Goal: Task Accomplishment & Management: Complete application form

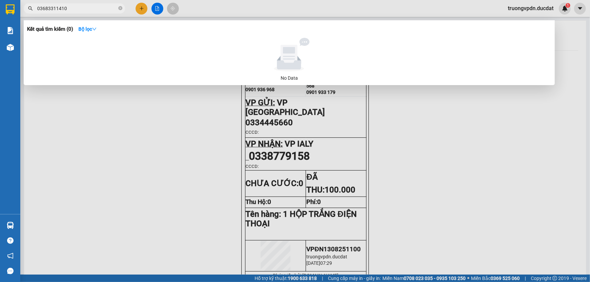
drag, startPoint x: 122, startPoint y: 10, endPoint x: 84, endPoint y: 7, distance: 37.2
click at [122, 10] on icon "close-circle" at bounding box center [120, 8] width 4 height 4
type input "0971812727"
click at [139, 123] on div at bounding box center [295, 141] width 590 height 282
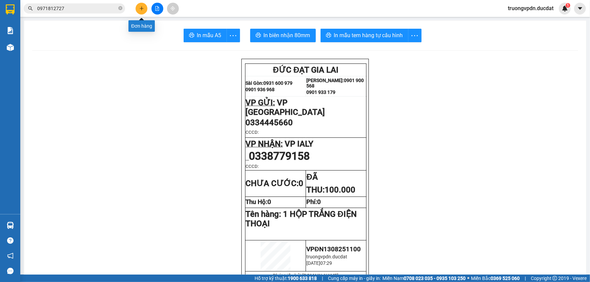
click at [142, 11] on button at bounding box center [141, 9] width 12 height 12
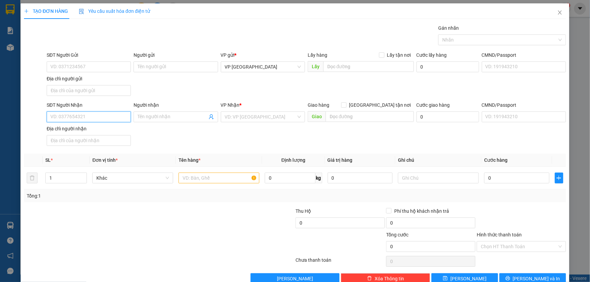
click at [70, 117] on input "SĐT Người Nhận" at bounding box center [89, 116] width 84 height 11
click at [95, 131] on div "0979169479 - HIẾU" at bounding box center [87, 129] width 75 height 7
type input "0979169479"
type input "HIẾU"
type input "0979169479"
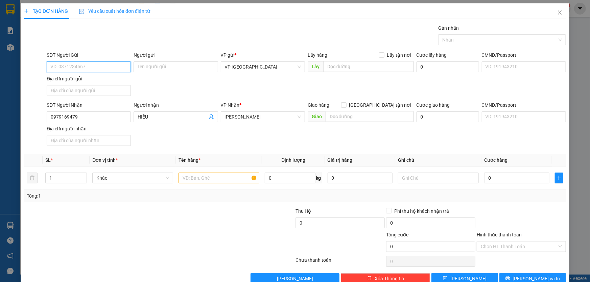
click at [95, 64] on input "SĐT Người Gửi" at bounding box center [89, 66] width 84 height 11
type input "0702100172"
click at [217, 179] on input "text" at bounding box center [218, 178] width 81 height 11
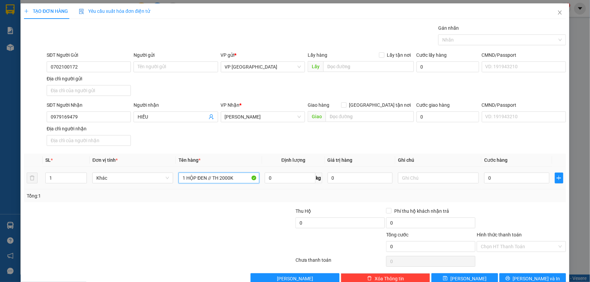
type input "1 HỘP ĐEN // TH 2000K"
type input "CC"
type input "4"
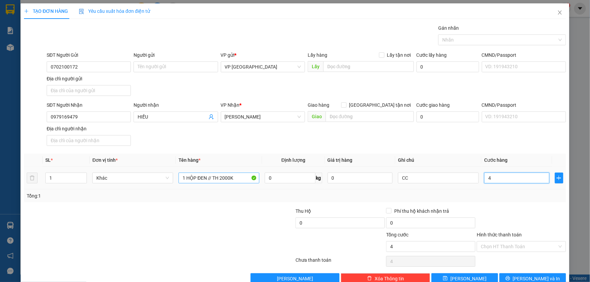
type input "40"
type input "400"
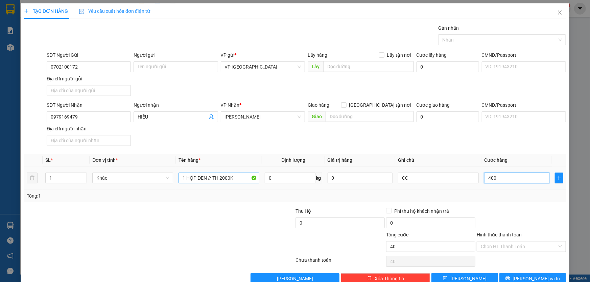
type input "400"
type input "4.000"
type input "40.000"
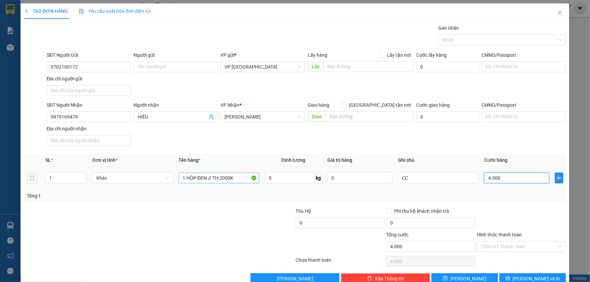
type input "40.000"
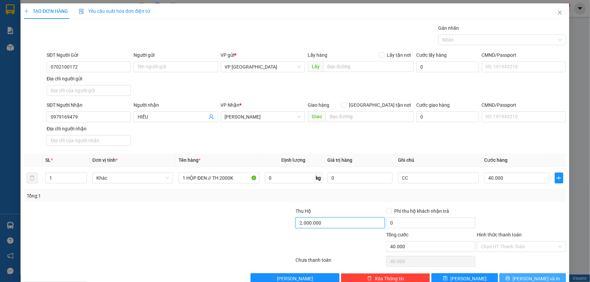
type input "2.000.000"
click at [510, 276] on icon "printer" at bounding box center [507, 278] width 5 height 5
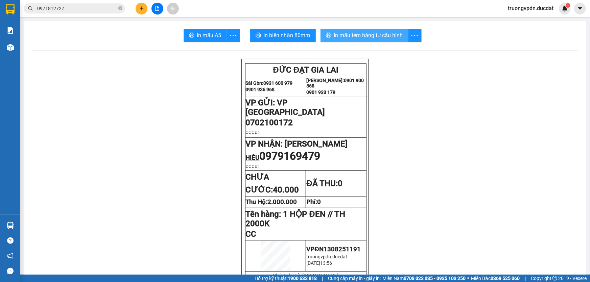
click at [368, 38] on span "In mẫu tem hàng tự cấu hình" at bounding box center [368, 35] width 69 height 8
click at [140, 8] on icon "plus" at bounding box center [142, 8] width 4 height 0
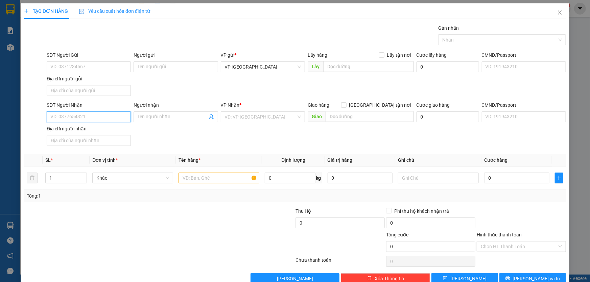
drag, startPoint x: 110, startPoint y: 119, endPoint x: 280, endPoint y: 114, distance: 170.0
click at [110, 120] on input "SĐT Người Nhận" at bounding box center [89, 116] width 84 height 11
click at [71, 131] on div "0905150106" at bounding box center [87, 129] width 75 height 7
type input "0905150106"
type input "IASAO"
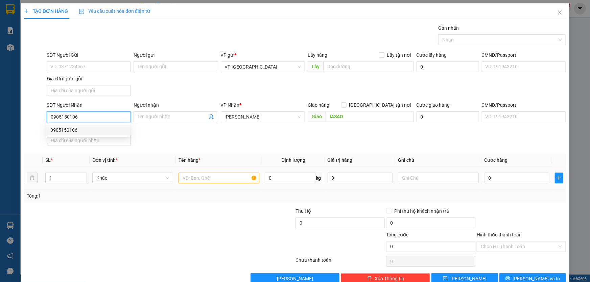
type input "0905150106"
click at [220, 176] on input "text" at bounding box center [218, 178] width 81 height 11
drag, startPoint x: 240, startPoint y: 176, endPoint x: 167, endPoint y: 178, distance: 73.0
click at [167, 178] on tr "1 Khác 1 THÙNG HOA // TH 100K 0 kg 0 0" at bounding box center [295, 178] width 542 height 23
type input "1 THÙNG HOA // TH 100K"
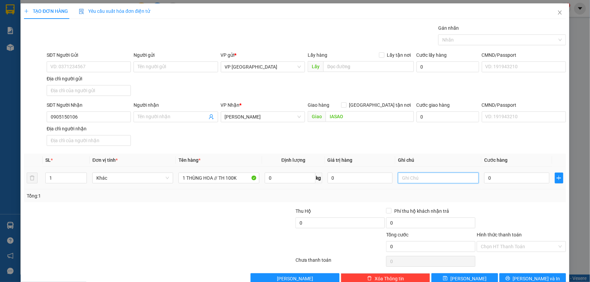
click at [416, 181] on input "text" at bounding box center [438, 178] width 81 height 11
type input "CC"
type input "5"
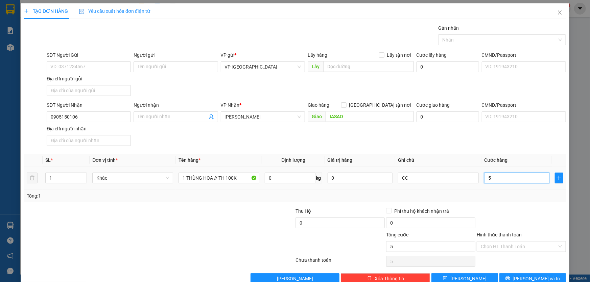
type input "50"
type input "500"
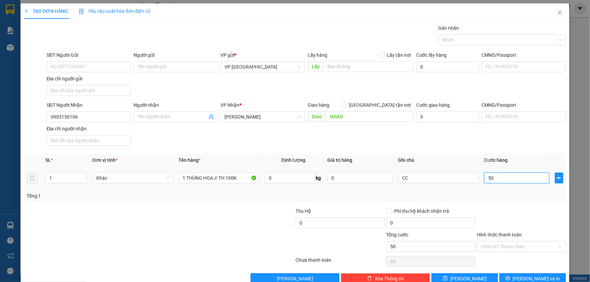
type input "500"
type input "5.000"
type input "50.000"
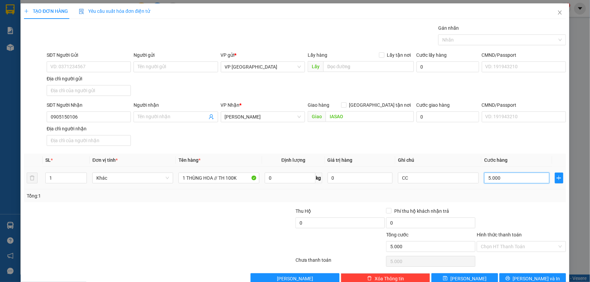
type input "50.000"
type input "100.000"
click at [522, 277] on button "[PERSON_NAME] và In" at bounding box center [532, 278] width 67 height 11
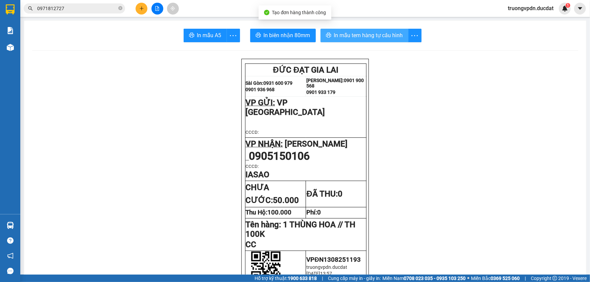
click at [372, 40] on button "In mẫu tem hàng tự cấu hình" at bounding box center [364, 36] width 88 height 14
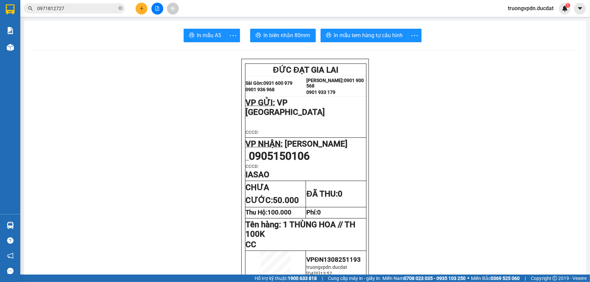
click at [141, 5] on button at bounding box center [141, 9] width 12 height 12
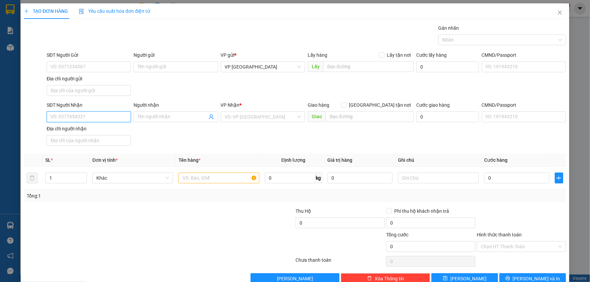
click at [82, 116] on input "SĐT Người Nhận" at bounding box center [89, 116] width 84 height 11
click at [84, 132] on div "0376769934" at bounding box center [87, 129] width 75 height 7
type input "0376769934"
click at [214, 177] on input "text" at bounding box center [218, 178] width 81 height 11
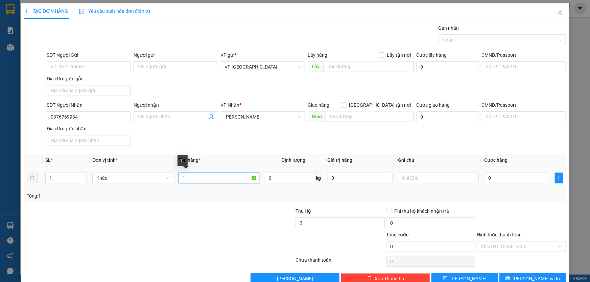
type input "1"
paste input "1 THÙNG HOA // TH 100K"
type input "1 THÙNG HOA // TH 100K"
click at [431, 176] on input "text" at bounding box center [438, 178] width 81 height 11
type input "CC"
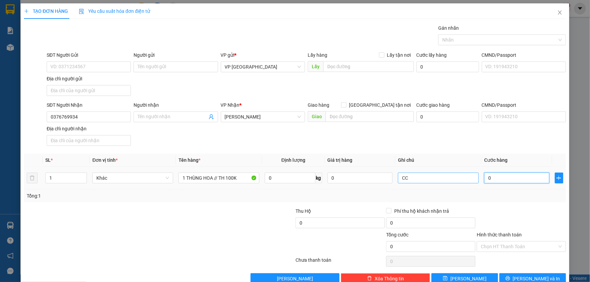
type input "5"
type input "50"
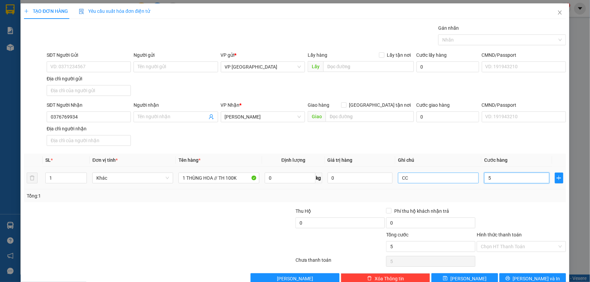
type input "50"
type input "500"
type input "5.000"
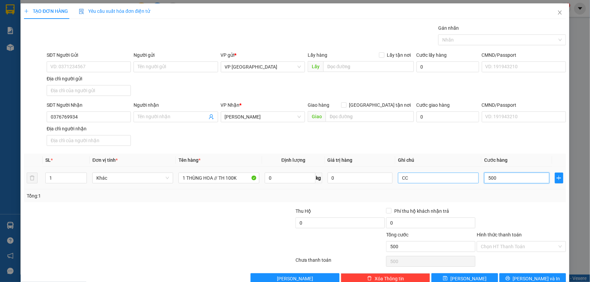
type input "5.000"
type input "50.000"
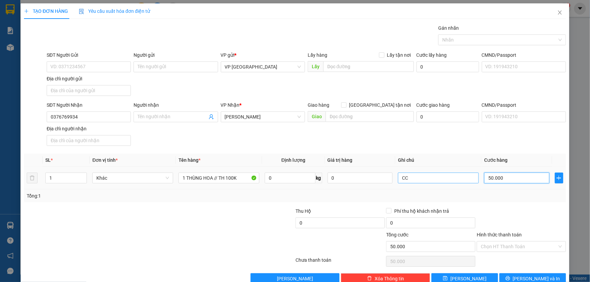
type input "50.000"
type input "100.000"
click at [520, 277] on button "[PERSON_NAME] và In" at bounding box center [532, 278] width 67 height 11
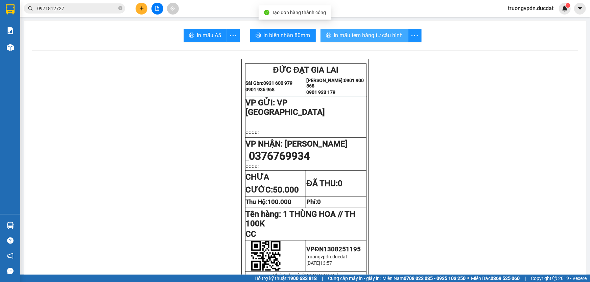
click at [368, 34] on span "In mẫu tem hàng tự cấu hình" at bounding box center [368, 35] width 69 height 8
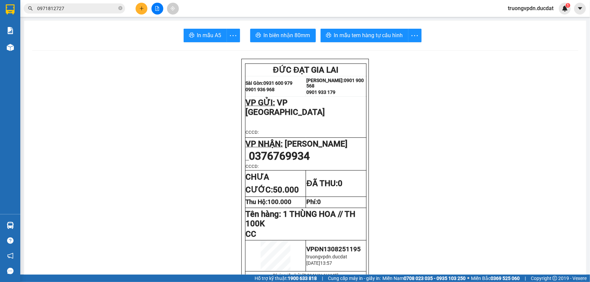
click at [139, 8] on icon "plus" at bounding box center [141, 8] width 5 height 5
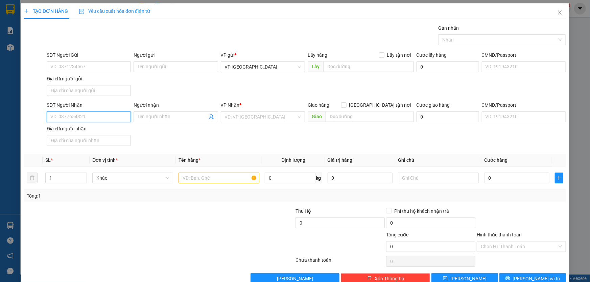
click at [67, 119] on input "SĐT Người Nhận" at bounding box center [89, 116] width 84 height 11
click at [74, 127] on div "0988074885" at bounding box center [87, 129] width 75 height 7
type input "0988074885"
click at [224, 173] on input "text" at bounding box center [218, 178] width 81 height 11
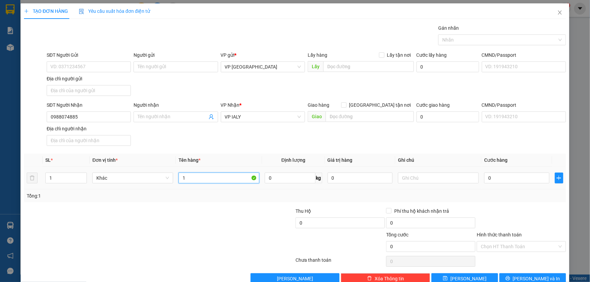
type input "1"
paste input "1 THÙNG HOA // TH 100K"
type input "1 THÙNG HOA // TH 100K"
click at [414, 176] on input "cc" at bounding box center [438, 178] width 81 height 11
type input "c"
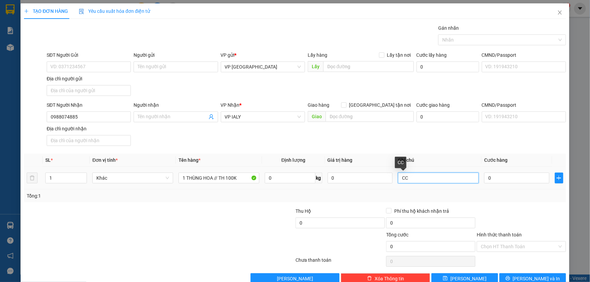
type input "CC"
type input "5"
type input "50"
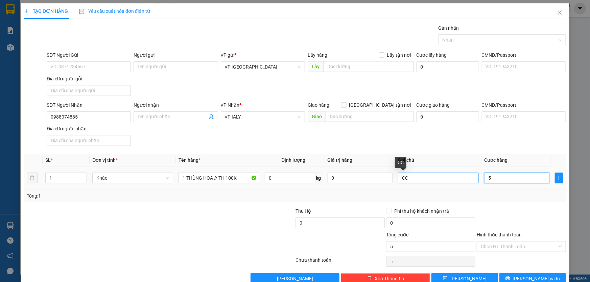
type input "50"
type input "500"
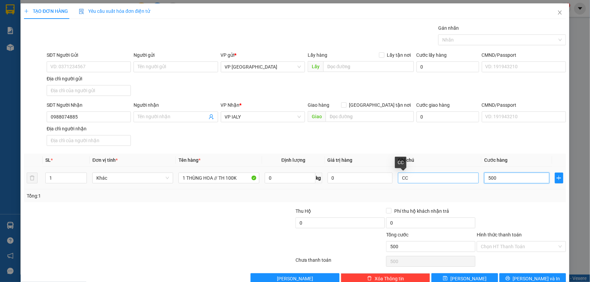
type input "5.000"
type input "50.000"
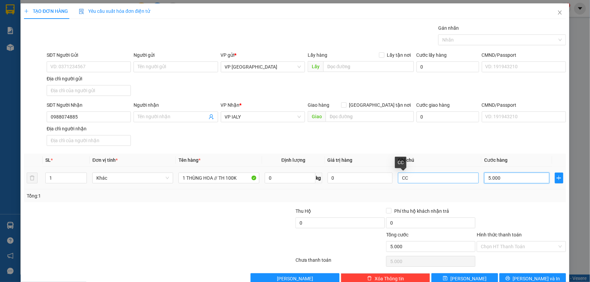
type input "50.000"
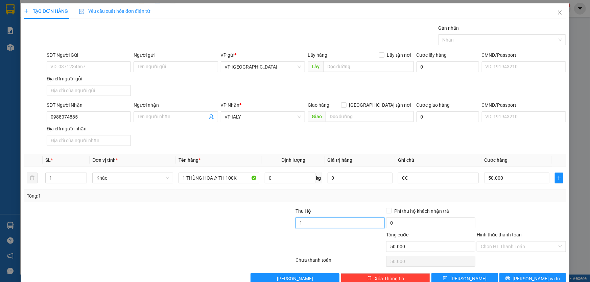
type input "100.000"
click at [511, 277] on button "[PERSON_NAME] và In" at bounding box center [532, 278] width 67 height 11
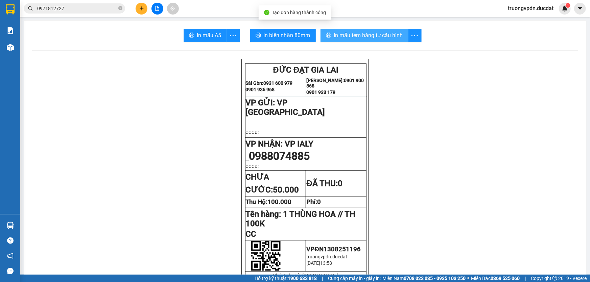
click at [361, 35] on span "In mẫu tem hàng tự cấu hình" at bounding box center [368, 35] width 69 height 8
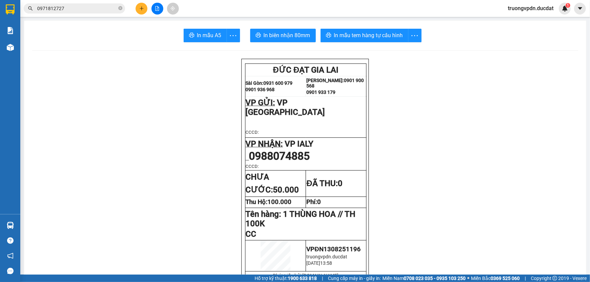
click at [142, 12] on button at bounding box center [141, 9] width 12 height 12
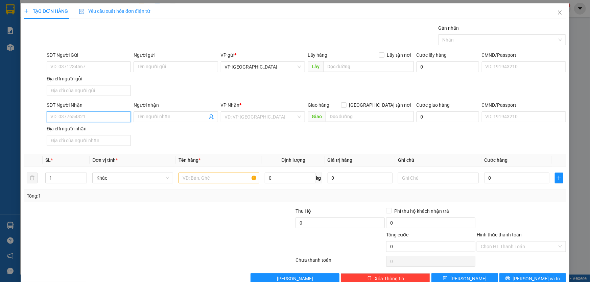
click at [91, 117] on input "SĐT Người Nhận" at bounding box center [89, 116] width 84 height 11
click at [88, 127] on div "0935131239" at bounding box center [87, 129] width 75 height 7
type input "0935131239"
click at [192, 179] on input "text" at bounding box center [218, 178] width 81 height 11
paste input "1 THÙNG HOA // TH 100K"
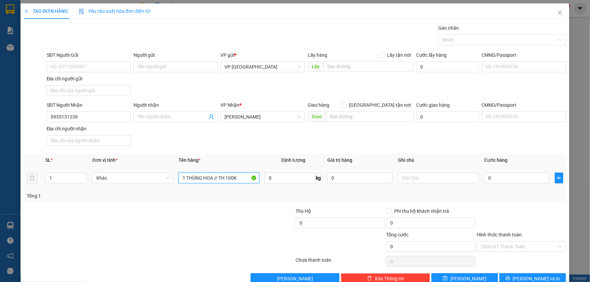
type input "1 THÙNG HOA // TH 100K"
type input "c"
type input "CC"
type input "5"
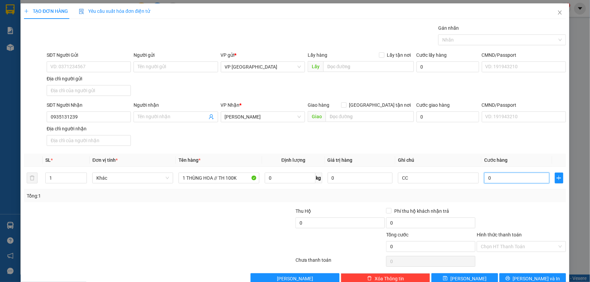
type input "5"
type input "50"
type input "500"
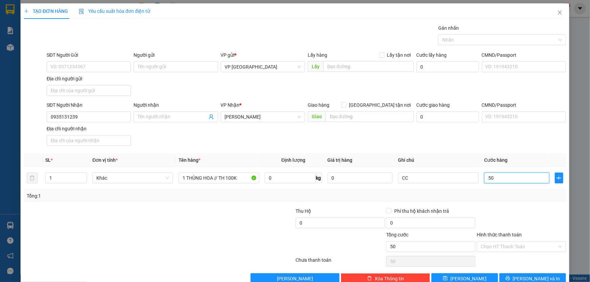
type input "500"
type input "5.000"
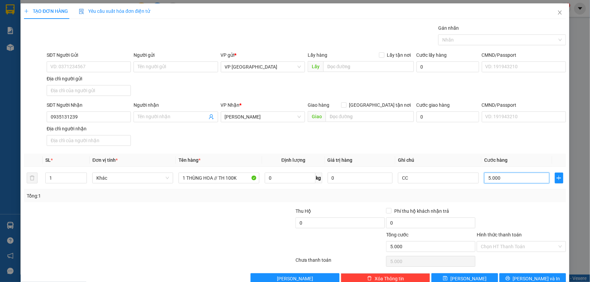
type input "50.000"
type input "100.000"
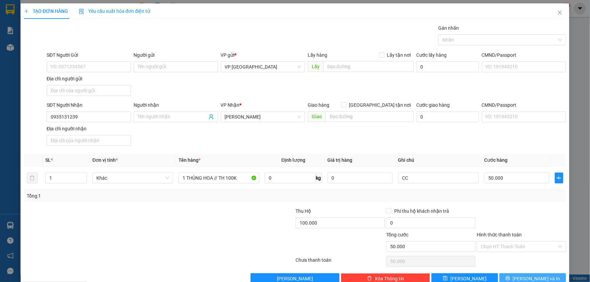
click at [551, 277] on button "[PERSON_NAME] và In" at bounding box center [532, 278] width 67 height 11
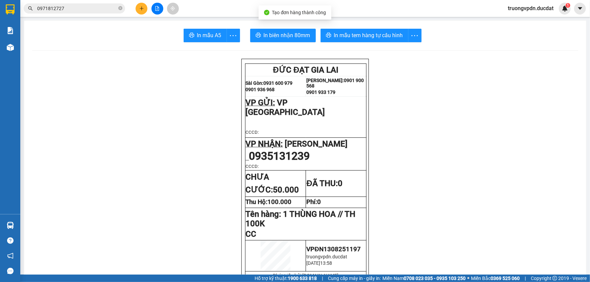
click at [377, 31] on span "In mẫu tem hàng tự cấu hình" at bounding box center [368, 35] width 69 height 8
click at [142, 3] on button at bounding box center [141, 9] width 12 height 12
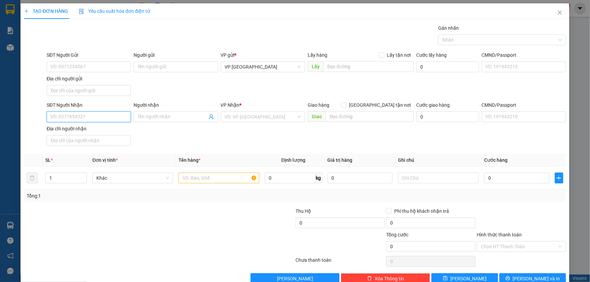
click at [100, 118] on input "SĐT Người Nhận" at bounding box center [89, 116] width 84 height 11
click at [98, 130] on div "0931075999 - HOÀNG" at bounding box center [87, 129] width 75 height 7
type input "0931075999"
type input "HOÀNG"
drag, startPoint x: 17, startPoint y: 117, endPoint x: 3, endPoint y: 117, distance: 13.5
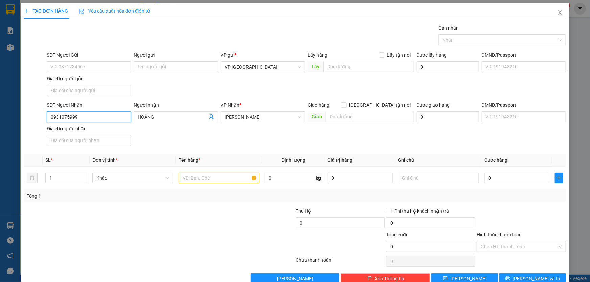
click at [3, 117] on div "TẠO ĐƠN HÀNG Yêu cầu xuất hóa đơn điện tử Transit Pickup Surcharge Ids Transit …" at bounding box center [295, 141] width 590 height 282
type input "0931075999"
click at [208, 178] on input "text" at bounding box center [218, 178] width 81 height 11
type input "1 THÙNG GIẤY"
type input "CC"
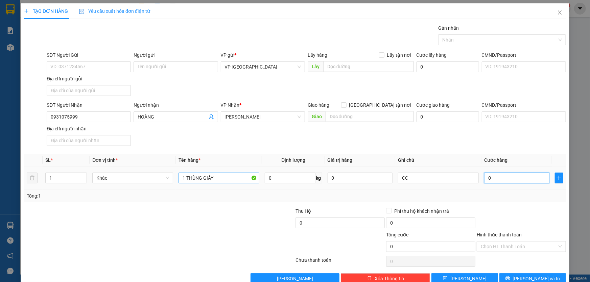
type input "5"
type input "50"
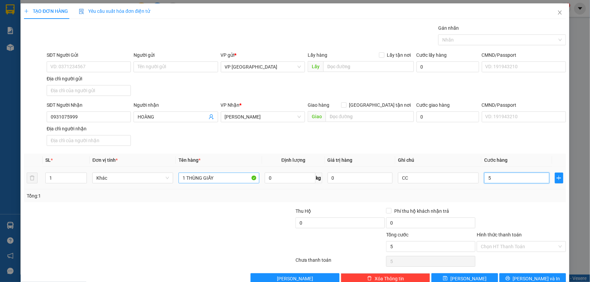
type input "50"
type input "500"
type input "5.000"
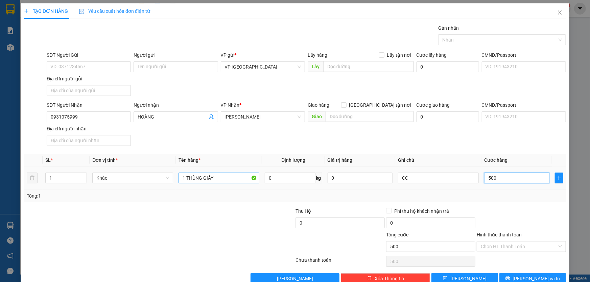
type input "5.000"
type input "50.000"
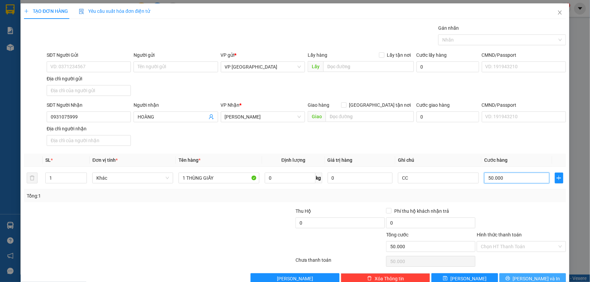
type input "50.000"
click at [510, 278] on icon "printer" at bounding box center [507, 278] width 4 height 4
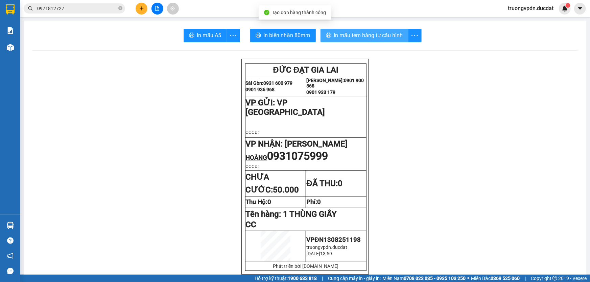
click at [343, 37] on span "In mẫu tem hàng tự cấu hình" at bounding box center [368, 35] width 69 height 8
click at [143, 9] on icon "plus" at bounding box center [141, 8] width 5 height 5
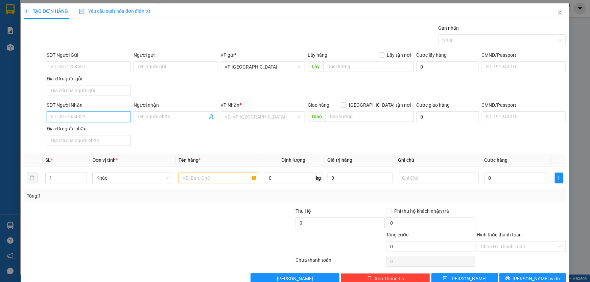
click at [93, 117] on input "SĐT Người Nhận" at bounding box center [89, 116] width 84 height 11
type input "0362658069"
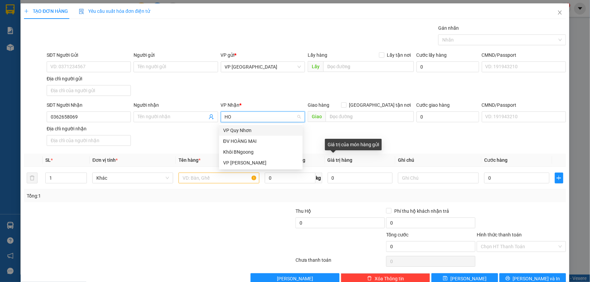
type input "HOA"
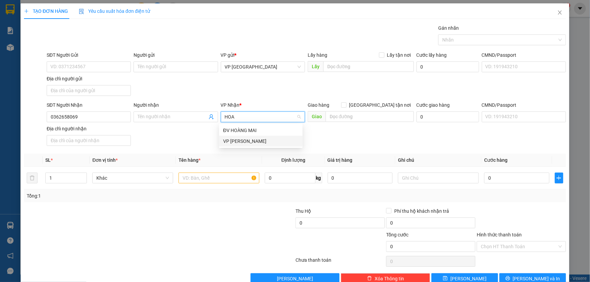
click at [241, 143] on div "VP Hòa Lệ Chí" at bounding box center [260, 141] width 75 height 7
click at [224, 178] on input "text" at bounding box center [218, 178] width 81 height 11
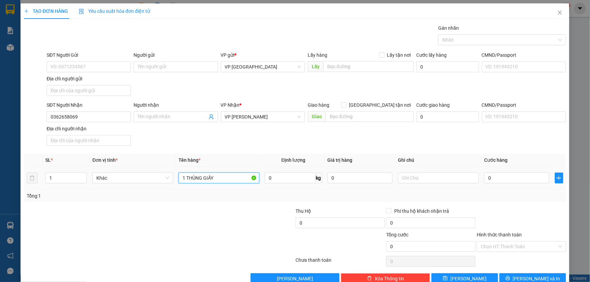
type input "1 THÙNG GIẤY"
click at [428, 182] on input "CC" at bounding box center [438, 178] width 81 height 11
type input "C"
click at [507, 179] on input "0" at bounding box center [516, 178] width 65 height 11
type input "4"
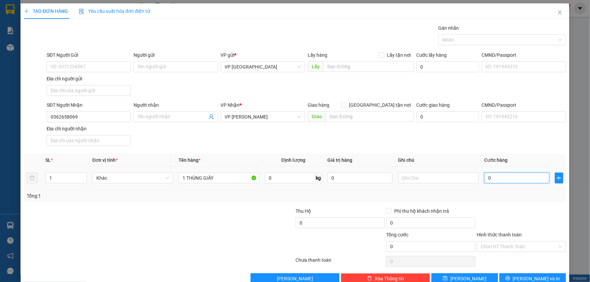
type input "4"
type input "40"
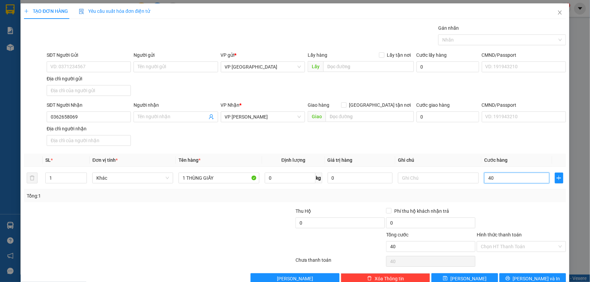
type input "400"
type input "4.000"
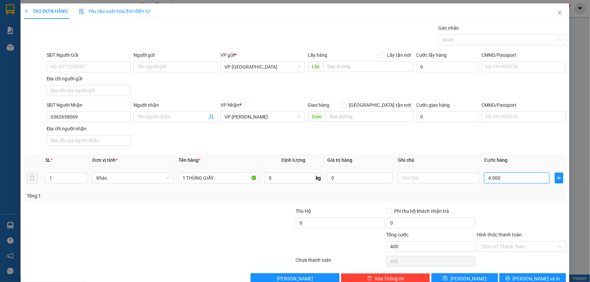
type input "4.000"
type input "40.000"
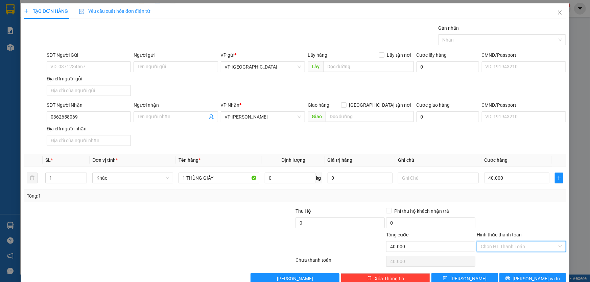
click at [504, 247] on input "Hình thức thanh toán" at bounding box center [518, 247] width 76 height 10
click at [493, 189] on div "Tại văn phòng" at bounding box center [517, 188] width 80 height 7
type input "0"
click at [519, 275] on button "[PERSON_NAME] và In" at bounding box center [532, 278] width 67 height 11
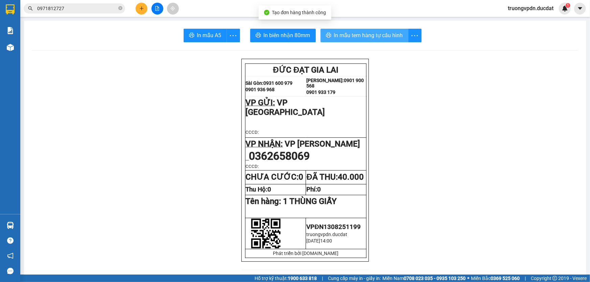
click at [364, 41] on button "In mẫu tem hàng tự cấu hình" at bounding box center [364, 36] width 88 height 14
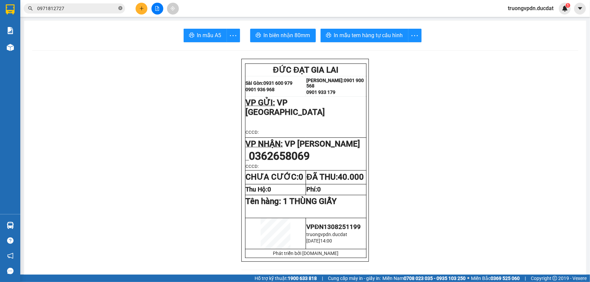
click at [120, 9] on icon "close-circle" at bounding box center [120, 8] width 4 height 4
click at [140, 9] on icon "plus" at bounding box center [141, 8] width 5 height 5
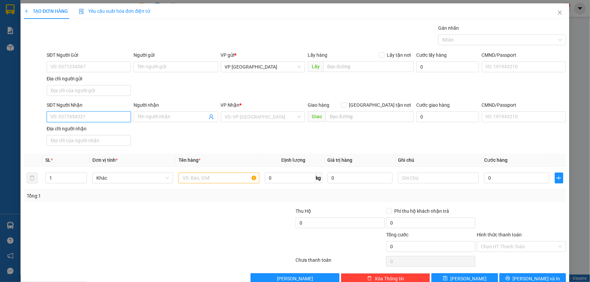
click at [65, 116] on input "SĐT Người Nhận" at bounding box center [89, 116] width 84 height 11
type input "0110"
drag, startPoint x: 31, startPoint y: 118, endPoint x: 0, endPoint y: 125, distance: 32.1
click at [0, 125] on div "TẠO ĐƠN HÀNG Yêu cầu xuất hóa đơn điện tử Transit Pickup Surcharge Ids Transit …" at bounding box center [295, 141] width 590 height 282
click at [70, 131] on div "0913418110 - THUỶ" at bounding box center [87, 129] width 75 height 7
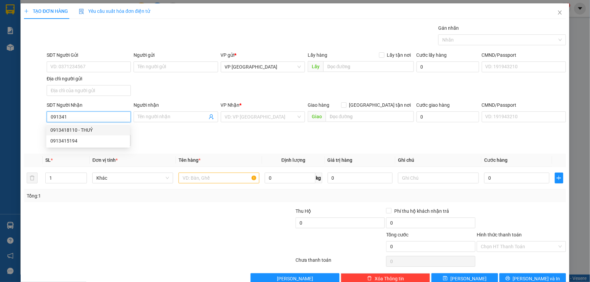
type input "0913418110"
type input "THUỶ"
type input "0913418110"
click at [202, 177] on input "text" at bounding box center [218, 178] width 81 height 11
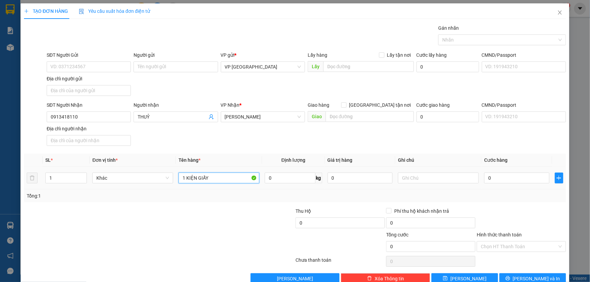
type input "1 KIỆN GIẤY"
type input "4"
type input "40"
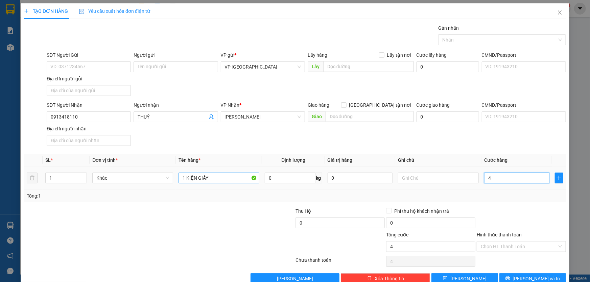
type input "40"
type input "400"
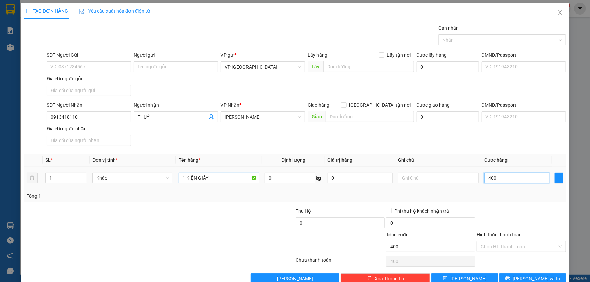
type input "4.000"
type input "40.000"
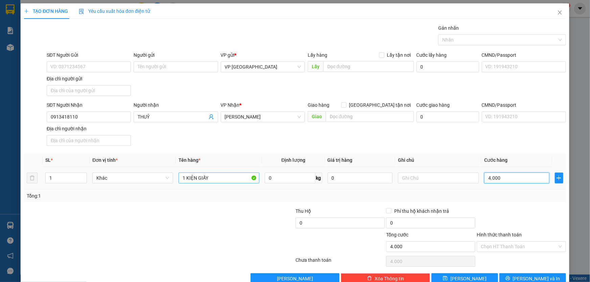
type input "40.000"
drag, startPoint x: 512, startPoint y: 249, endPoint x: 503, endPoint y: 201, distance: 48.8
click at [512, 248] on input "Hình thức thanh toán" at bounding box center [518, 247] width 76 height 10
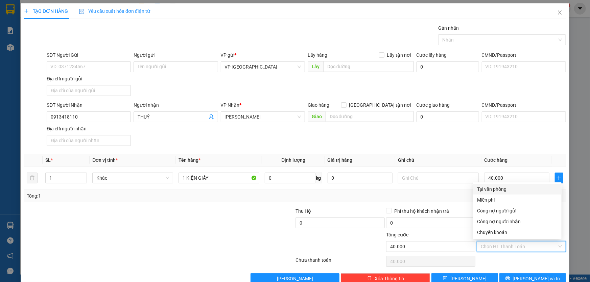
click at [492, 189] on div "Tại văn phòng" at bounding box center [517, 188] width 80 height 7
type input "0"
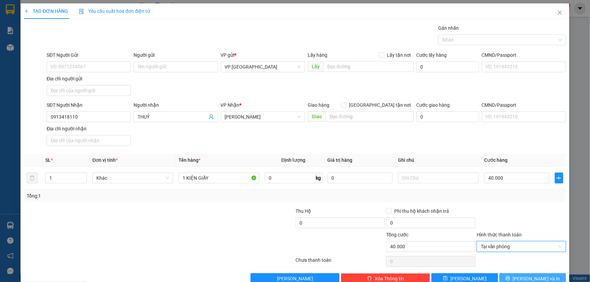
click at [536, 278] on span "[PERSON_NAME] và In" at bounding box center [536, 278] width 47 height 7
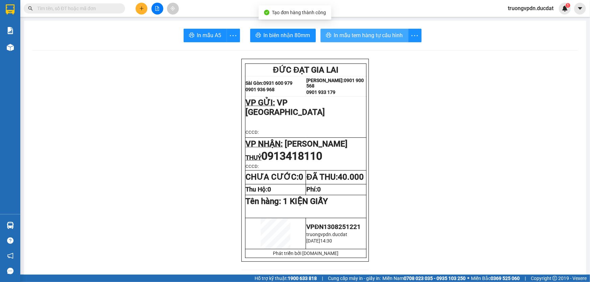
click at [368, 40] on span "In mẫu tem hàng tự cấu hình" at bounding box center [368, 35] width 69 height 8
click at [141, 12] on button at bounding box center [141, 9] width 12 height 12
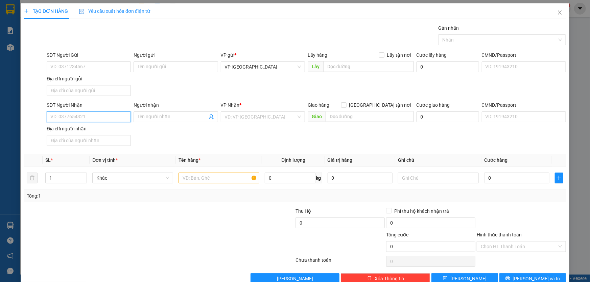
click at [69, 119] on input "SĐT Người Nhận" at bounding box center [89, 116] width 84 height 11
click at [75, 128] on div "0961455551 - SIN" at bounding box center [87, 129] width 75 height 7
type input "0961455551"
type input "SIN"
type input "0961455551"
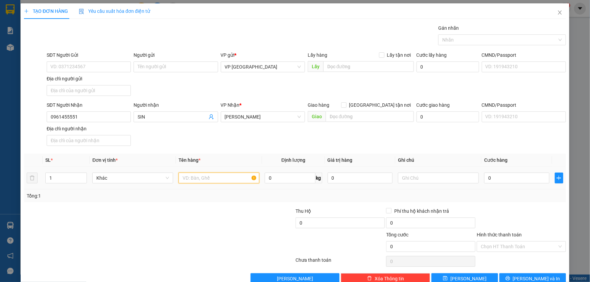
click at [216, 181] on input "text" at bounding box center [218, 178] width 81 height 11
click at [199, 179] on input "1 THUNG HOA" at bounding box center [218, 178] width 81 height 11
type input "1 THÙNG HOA"
click at [466, 180] on input "text" at bounding box center [438, 178] width 81 height 11
type input "CC"
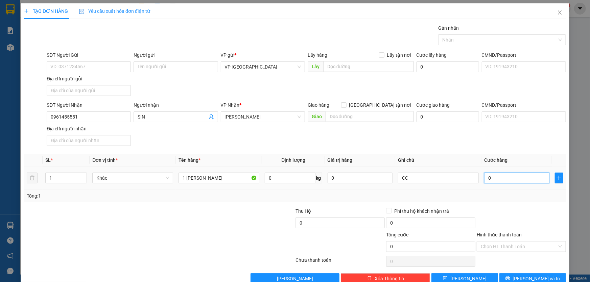
type input "8"
type input "80"
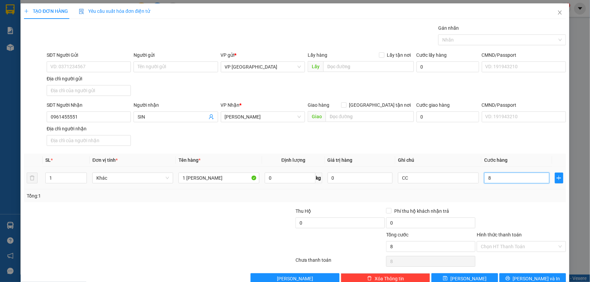
type input "80"
type input "800"
type input "8.000"
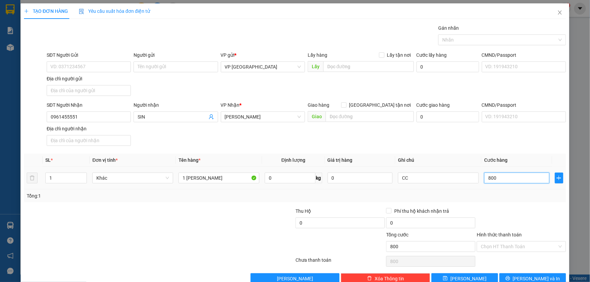
type input "8.000"
type input "80.000"
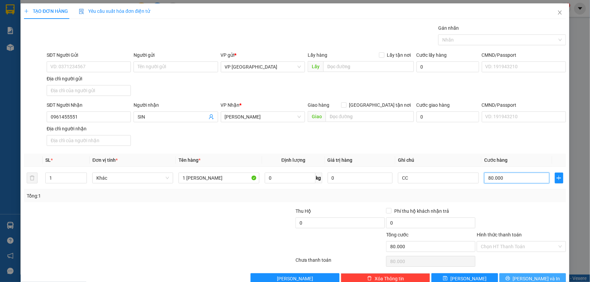
type input "80.000"
click at [536, 275] on span "[PERSON_NAME] và In" at bounding box center [536, 278] width 47 height 7
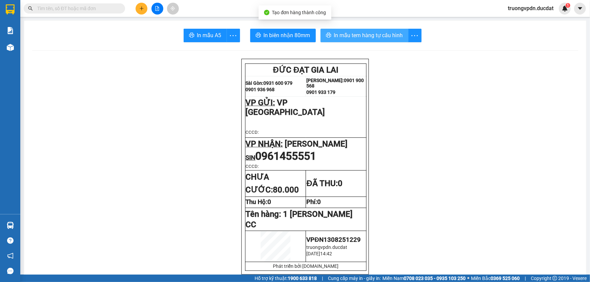
click at [356, 35] on span "In mẫu tem hàng tự cấu hình" at bounding box center [368, 35] width 69 height 8
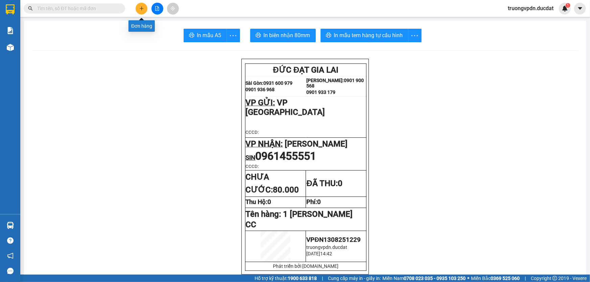
click at [139, 5] on button at bounding box center [141, 9] width 12 height 12
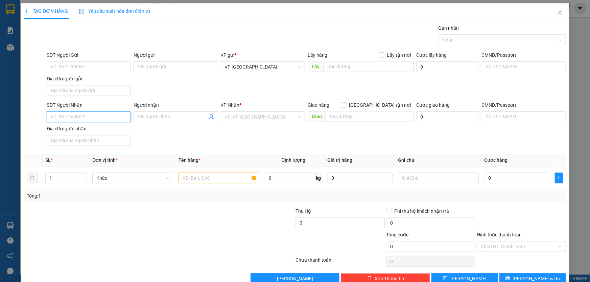
click at [83, 121] on input "SĐT Người Nhận" at bounding box center [89, 116] width 84 height 11
type input "0352281238"
click at [70, 67] on input "SĐT Người Gửi" at bounding box center [89, 66] width 84 height 11
type input "0935906794"
click at [270, 119] on input "search" at bounding box center [260, 117] width 71 height 10
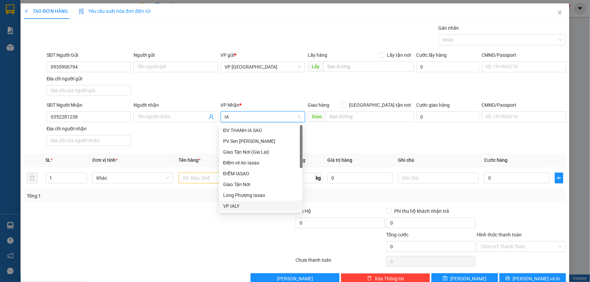
drag, startPoint x: 235, startPoint y: 206, endPoint x: 288, endPoint y: 171, distance: 64.1
click at [235, 205] on div "VP IALY" at bounding box center [260, 205] width 75 height 7
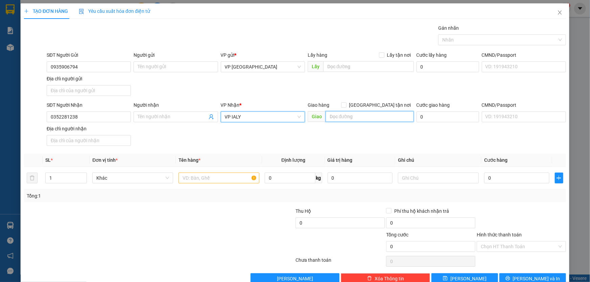
click at [349, 117] on input "text" at bounding box center [369, 116] width 88 height 11
click at [209, 176] on input "text" at bounding box center [218, 178] width 81 height 11
click at [530, 279] on span "[PERSON_NAME] và In" at bounding box center [536, 278] width 47 height 7
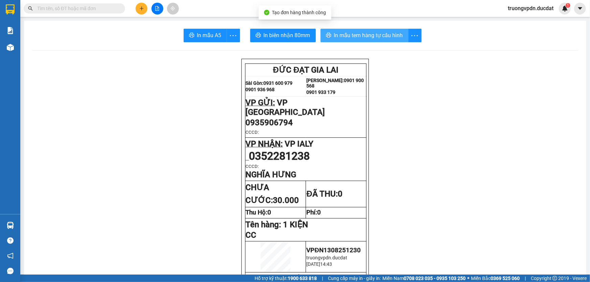
click at [345, 37] on span "In mẫu tem hàng tự cấu hình" at bounding box center [368, 35] width 69 height 8
click at [138, 7] on button at bounding box center [141, 9] width 12 height 12
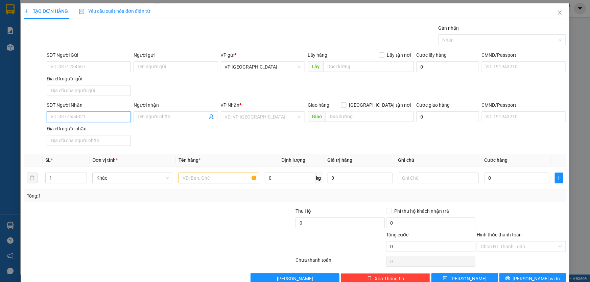
click at [82, 118] on input "SĐT Người Nhận" at bounding box center [89, 116] width 84 height 11
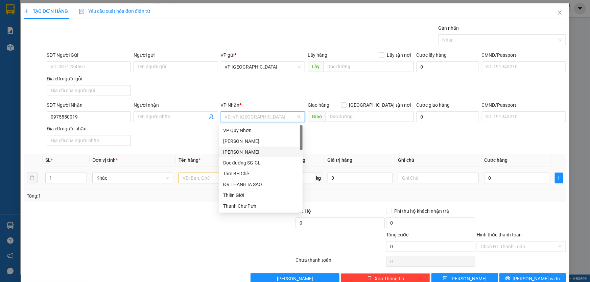
click at [246, 152] on div "[PERSON_NAME]" at bounding box center [260, 151] width 75 height 7
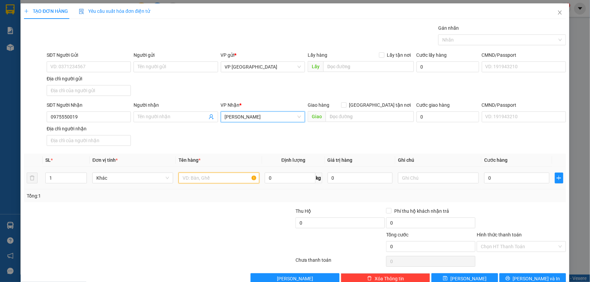
click at [203, 176] on input "text" at bounding box center [218, 178] width 81 height 11
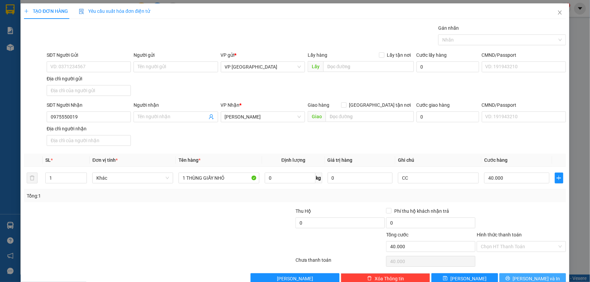
click at [526, 275] on span "[PERSON_NAME] và In" at bounding box center [536, 278] width 47 height 7
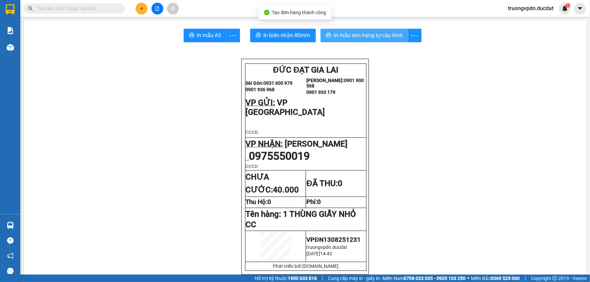
click at [382, 30] on button "In mẫu tem hàng tự cấu hình" at bounding box center [364, 36] width 88 height 14
click at [144, 7] on icon "plus" at bounding box center [141, 8] width 5 height 5
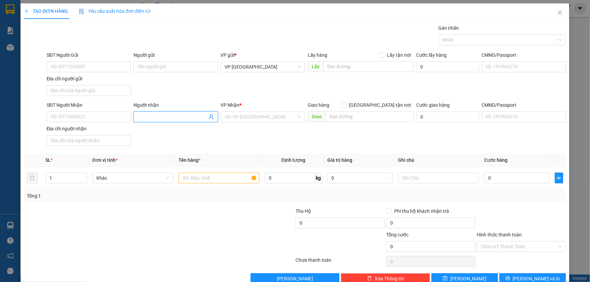
click at [156, 118] on input "Người nhận" at bounding box center [172, 116] width 69 height 7
click at [257, 116] on input "search" at bounding box center [260, 117] width 71 height 10
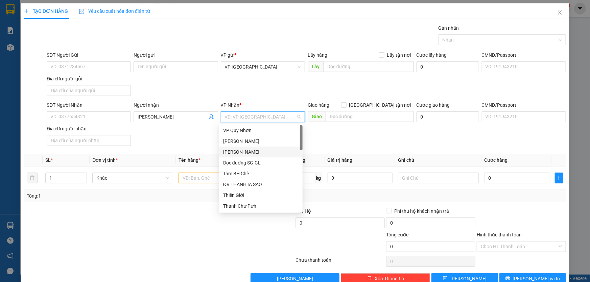
click at [255, 150] on div "[PERSON_NAME]" at bounding box center [260, 151] width 75 height 7
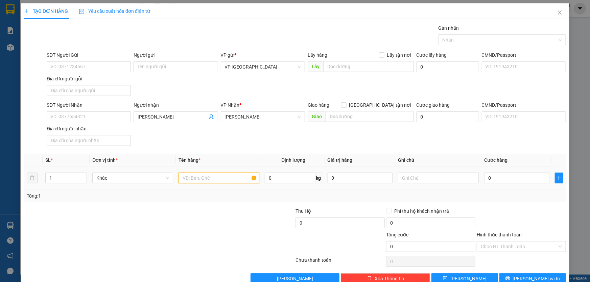
click at [204, 176] on input "text" at bounding box center [218, 178] width 81 height 11
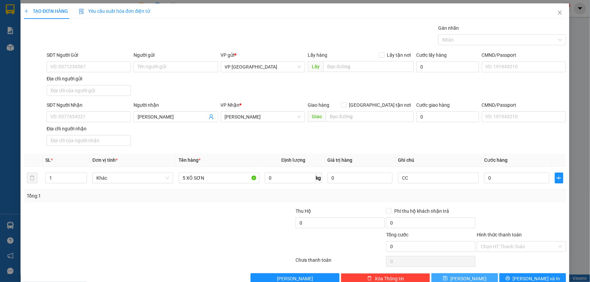
click at [468, 275] on span "[PERSON_NAME]" at bounding box center [468, 278] width 36 height 7
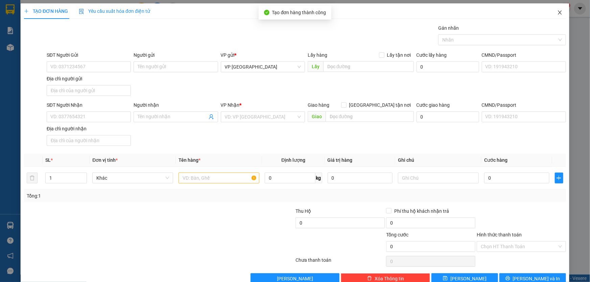
click at [557, 14] on icon "close" at bounding box center [559, 12] width 4 height 4
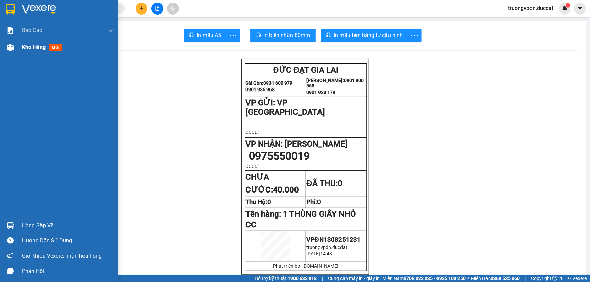
click at [23, 52] on div "Kho hàng mới" at bounding box center [67, 47] width 91 height 17
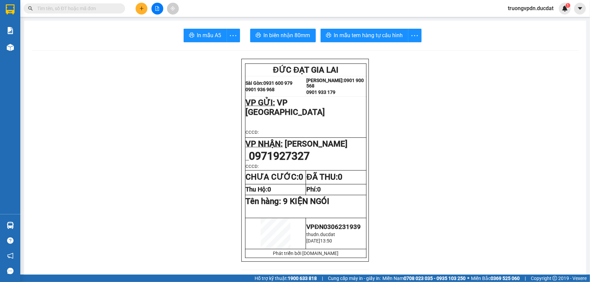
click at [157, 9] on icon "file-add" at bounding box center [157, 8] width 4 height 5
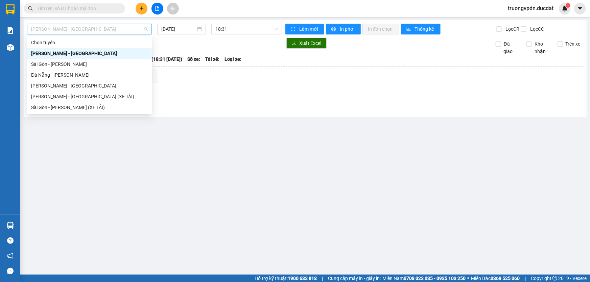
click at [78, 32] on span "[PERSON_NAME] - [GEOGRAPHIC_DATA]" at bounding box center [89, 29] width 117 height 10
click at [55, 86] on div "[PERSON_NAME] - [GEOGRAPHIC_DATA]" at bounding box center [89, 85] width 117 height 7
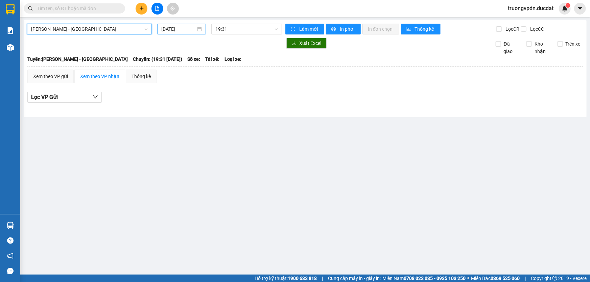
click at [193, 31] on input "[DATE]" at bounding box center [178, 28] width 34 height 7
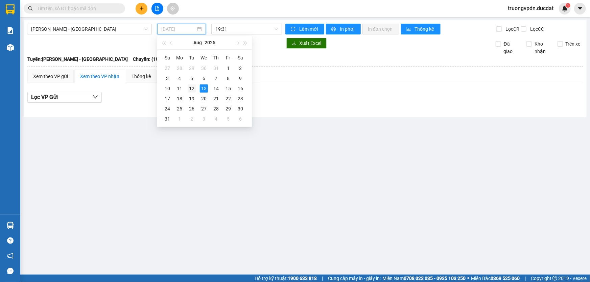
click at [192, 90] on div "12" at bounding box center [192, 88] width 8 height 8
type input "12/08/2025"
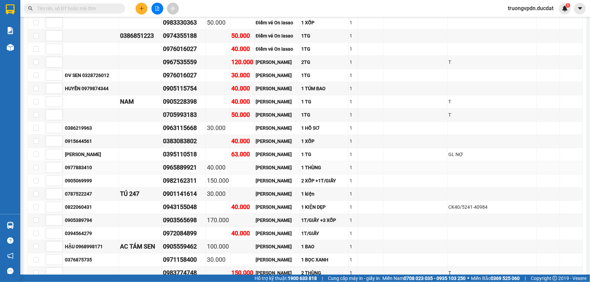
scroll to position [645, 0]
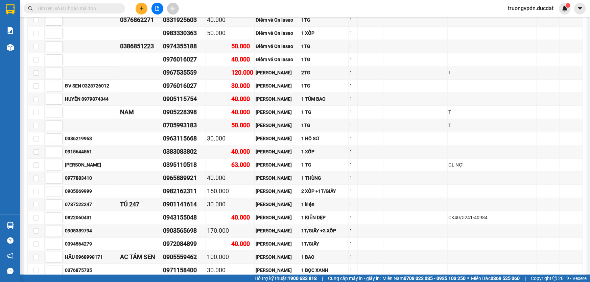
click at [79, 8] on input "text" at bounding box center [77, 8] width 80 height 7
paste input "0931075999"
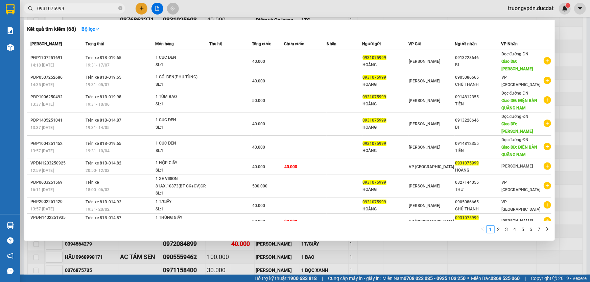
type input "0931075999"
click at [122, 7] on span "0931075999" at bounding box center [74, 8] width 101 height 10
click at [122, 9] on icon "close-circle" at bounding box center [120, 8] width 4 height 4
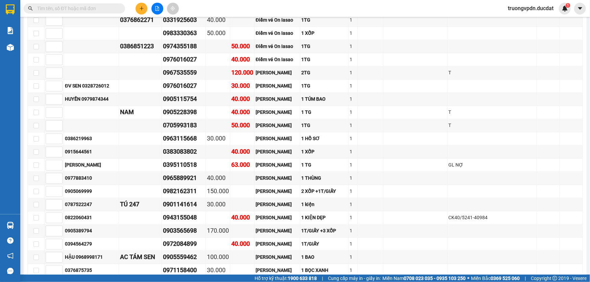
click at [138, 14] on div "Kết quả tìm kiếm ( 68 ) Bộ lọc Mã ĐH Trạng thái Món hàng Thu hộ Tổng cước Chưa …" at bounding box center [295, 8] width 590 height 17
click at [144, 11] on button at bounding box center [141, 9] width 12 height 12
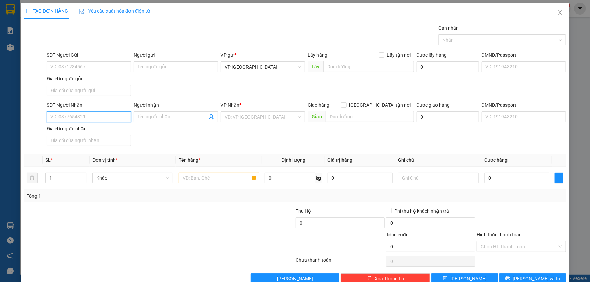
click at [84, 117] on input "SĐT Người Nhận" at bounding box center [89, 116] width 84 height 11
type input "0903504583"
click at [240, 112] on input "search" at bounding box center [260, 117] width 71 height 10
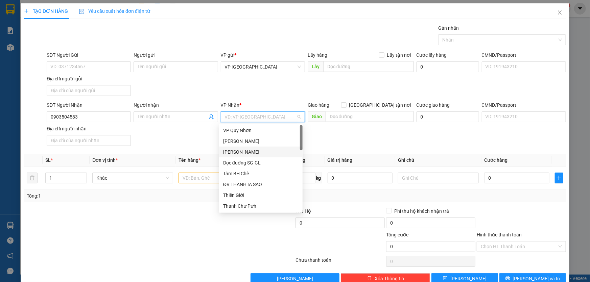
click at [247, 152] on div "[PERSON_NAME]" at bounding box center [260, 151] width 75 height 7
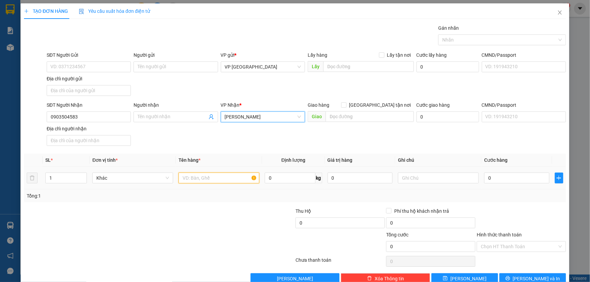
click at [198, 180] on input "text" at bounding box center [218, 178] width 81 height 11
type input "1 THÙNG GIẤY"
type input "CC"
type input "5"
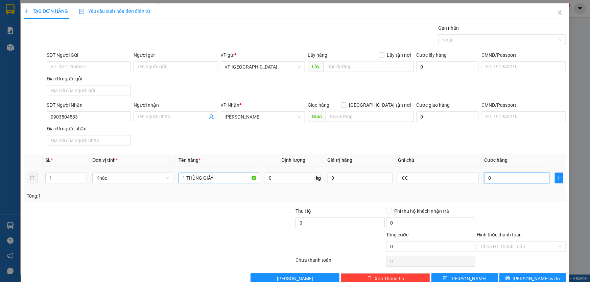
type input "5"
type input "50"
type input "500"
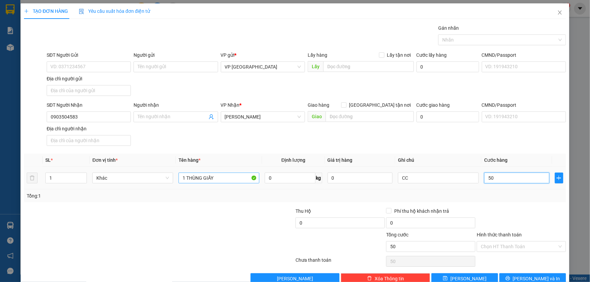
type input "500"
type input "5.000"
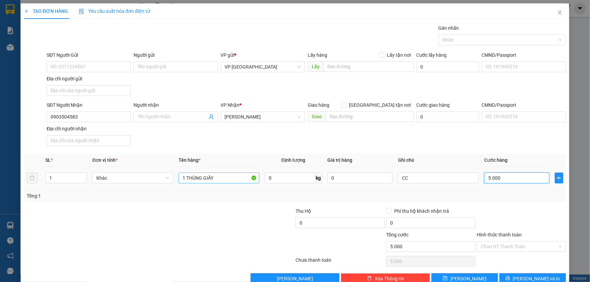
type input "50.000"
click at [533, 274] on button "[PERSON_NAME] và In" at bounding box center [532, 278] width 67 height 11
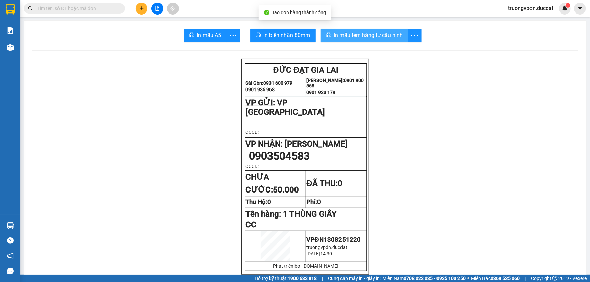
click at [355, 38] on span "In mẫu tem hàng tự cấu hình" at bounding box center [368, 35] width 69 height 8
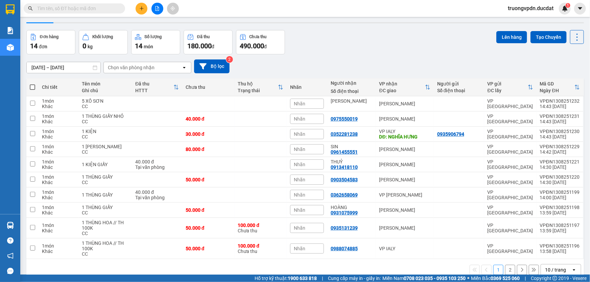
scroll to position [34, 0]
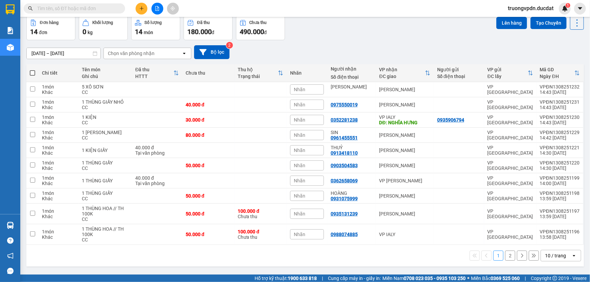
click at [505, 255] on button "2" at bounding box center [510, 256] width 10 height 10
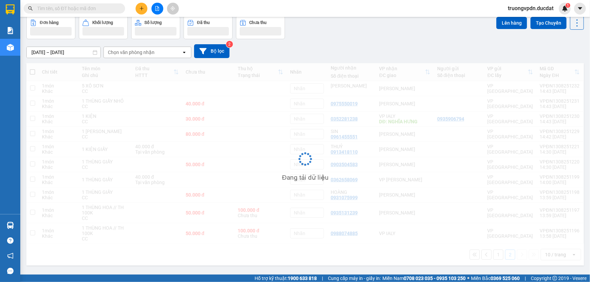
scroll to position [31, 0]
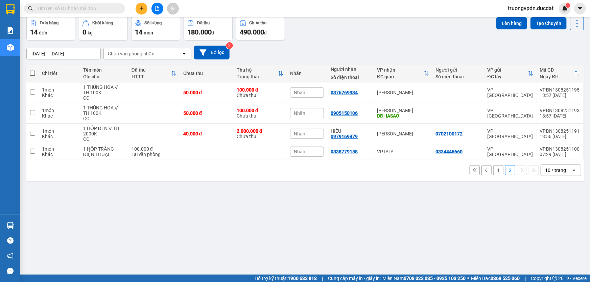
click at [494, 171] on button "1" at bounding box center [498, 170] width 10 height 10
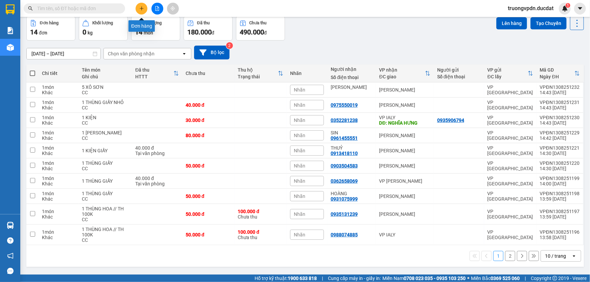
click at [140, 5] on button at bounding box center [141, 9] width 12 height 12
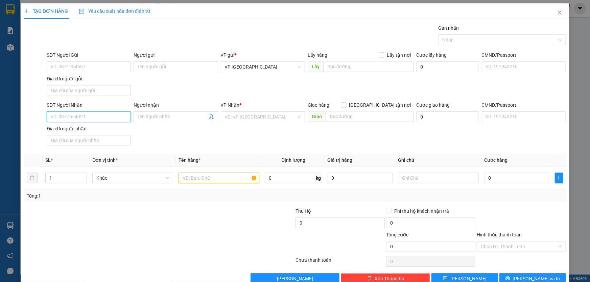
click at [90, 121] on input "SĐT Người Nhận" at bounding box center [89, 116] width 84 height 11
type input "0976564455"
click at [260, 119] on input "search" at bounding box center [260, 117] width 71 height 10
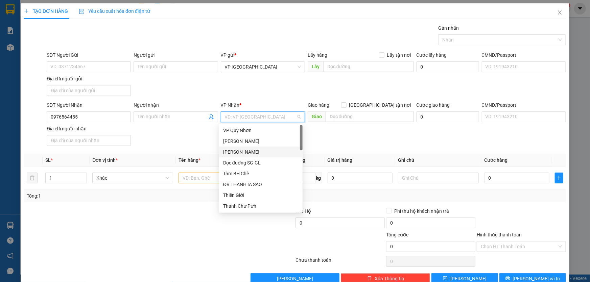
click at [245, 152] on div "[PERSON_NAME]" at bounding box center [260, 151] width 75 height 7
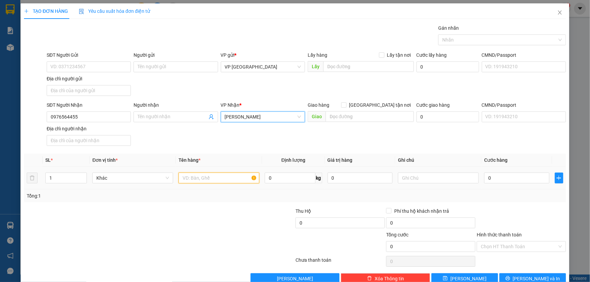
click at [220, 176] on input "text" at bounding box center [218, 178] width 81 height 11
type input "1 CỤC ĐEN"
type input "CC"
type input "3"
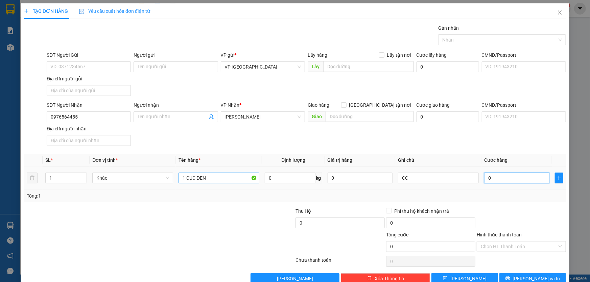
type input "3"
type input "30"
type input "300"
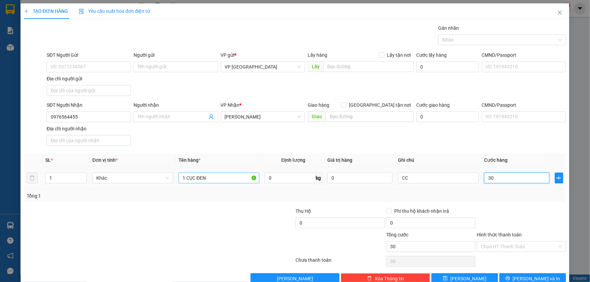
type input "300"
type input "3.000"
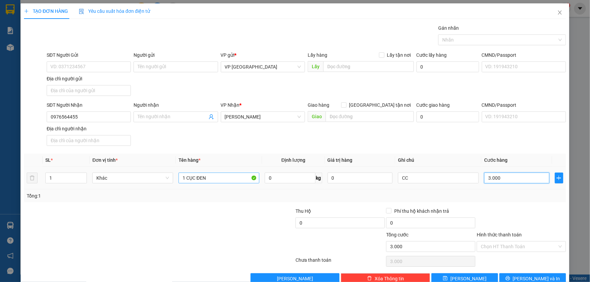
type input "30.000"
click at [519, 273] on button "[PERSON_NAME] và In" at bounding box center [532, 278] width 67 height 11
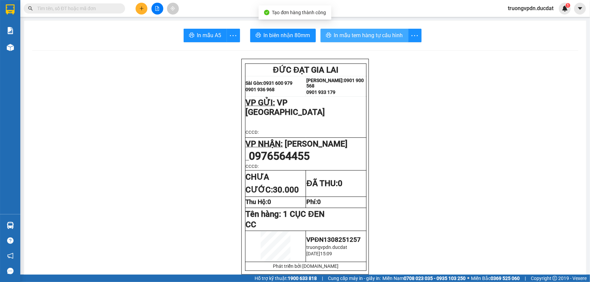
click at [376, 33] on span "In mẫu tem hàng tự cấu hình" at bounding box center [368, 35] width 69 height 8
click at [148, 5] on div at bounding box center [157, 9] width 51 height 12
click at [139, 4] on button at bounding box center [141, 9] width 12 height 12
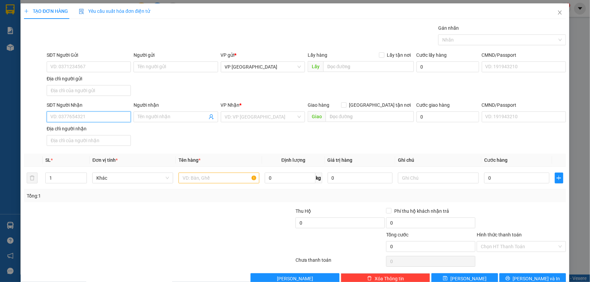
click at [82, 120] on input "SĐT Người Nhận" at bounding box center [89, 116] width 84 height 11
type input "0399894504"
click at [248, 116] on input "search" at bounding box center [260, 117] width 71 height 10
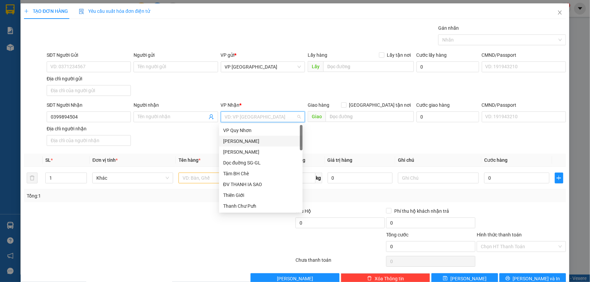
click at [248, 144] on div "[PERSON_NAME]" at bounding box center [260, 141] width 75 height 7
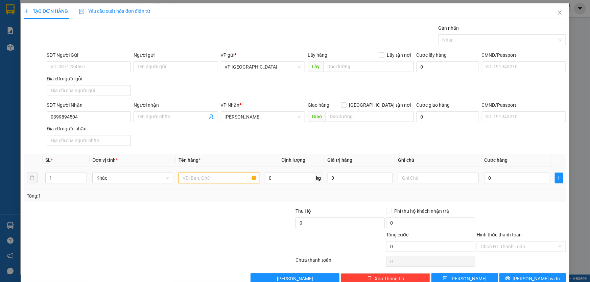
click at [210, 176] on input "text" at bounding box center [218, 178] width 81 height 11
type input "1 THÙNG GIẤY"
click at [426, 180] on input "text" at bounding box center [438, 178] width 81 height 11
type input "CC"
type input "7"
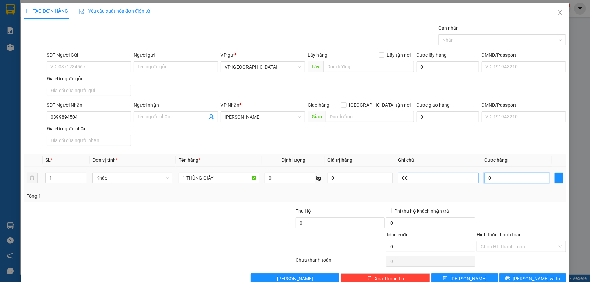
type input "7"
type input "70"
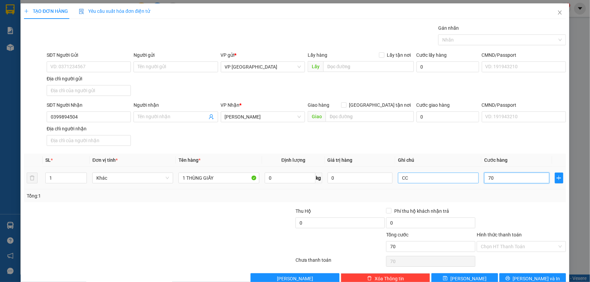
type input "700"
type input "7.000"
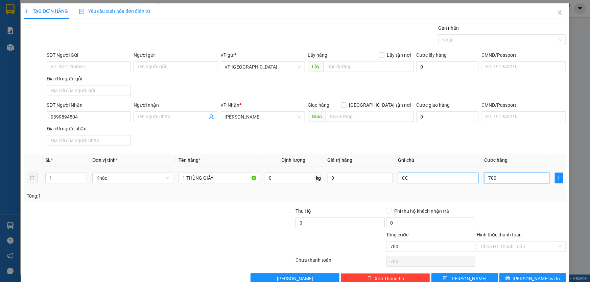
type input "7.000"
type input "70.000"
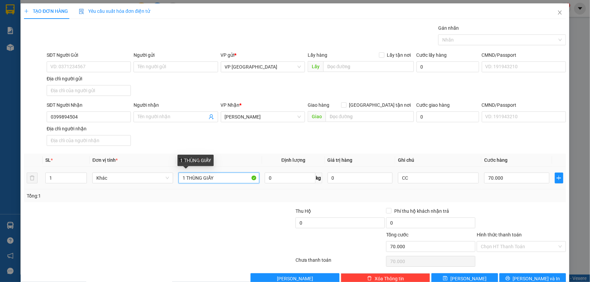
click at [183, 178] on input "1 THÙNG GIẤY" at bounding box center [218, 178] width 81 height 11
type input "1 KIỆN THÙNG GIẤY"
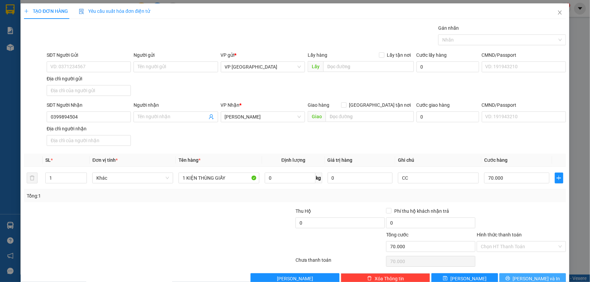
click at [520, 278] on button "[PERSON_NAME] và In" at bounding box center [532, 278] width 67 height 11
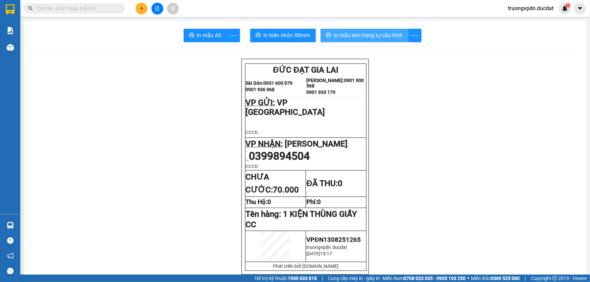
click at [346, 40] on button "In mẫu tem hàng tự cấu hình" at bounding box center [364, 36] width 88 height 14
click at [146, 8] on button at bounding box center [141, 9] width 12 height 12
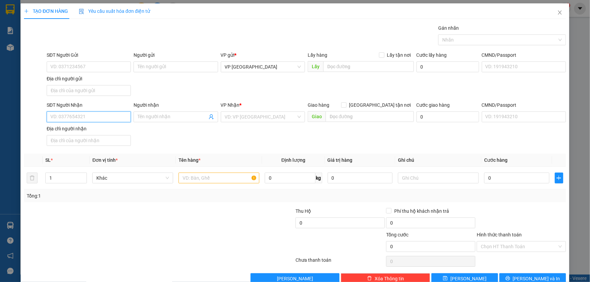
click at [108, 116] on input "SĐT Người Nhận" at bounding box center [89, 116] width 84 height 11
click at [64, 132] on div "0918650974" at bounding box center [87, 129] width 75 height 7
drag, startPoint x: 94, startPoint y: 116, endPoint x: 4, endPoint y: 120, distance: 89.6
click at [4, 120] on div "TẠO ĐƠN HÀNG Yêu cầu xuất hóa đơn điện tử Transit Pickup Surcharge Ids Transit …" at bounding box center [295, 141] width 590 height 282
type input "0918650974"
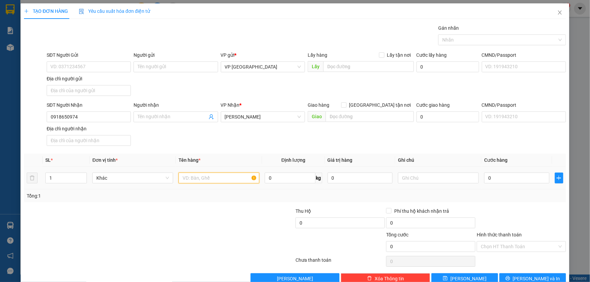
click at [195, 179] on input "text" at bounding box center [218, 178] width 81 height 11
type input "`"
type input "1"
type input "1 THÙNG BỌC NILONG"
type input "CC"
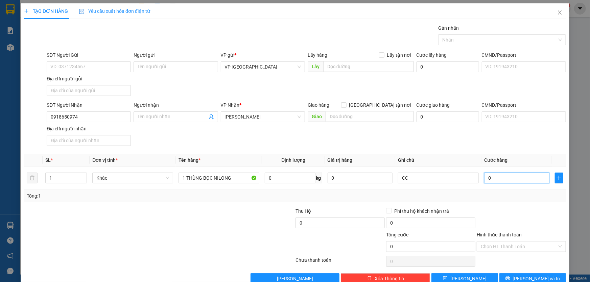
type input "6"
type input "60"
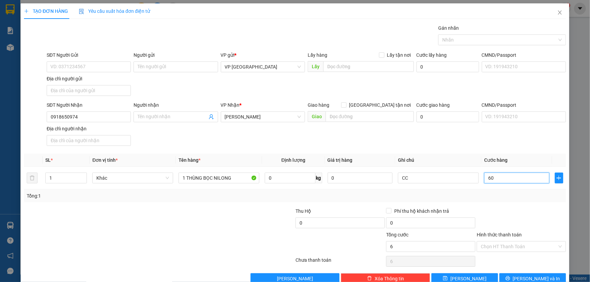
type input "60"
type input "600"
type input "6.000"
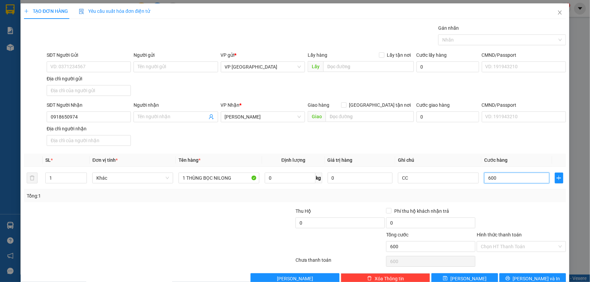
type input "6.000"
type input "60.000"
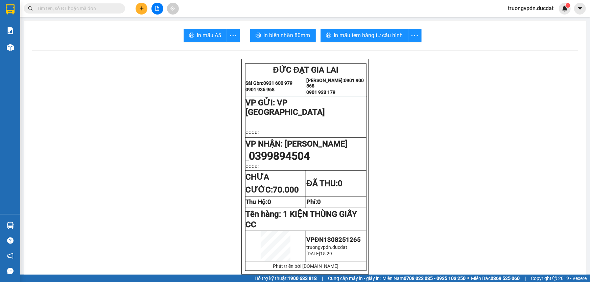
click at [61, 8] on input "text" at bounding box center [77, 8] width 80 height 7
paste input "0918650974"
type input "0918650974"
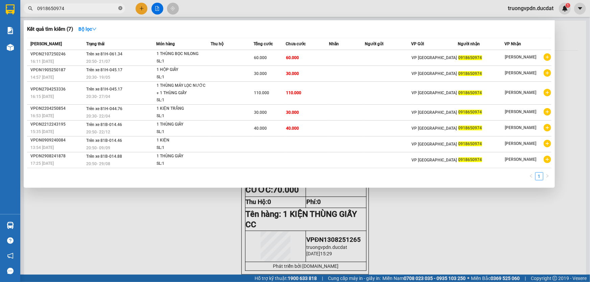
click at [121, 8] on icon "close-circle" at bounding box center [120, 8] width 4 height 4
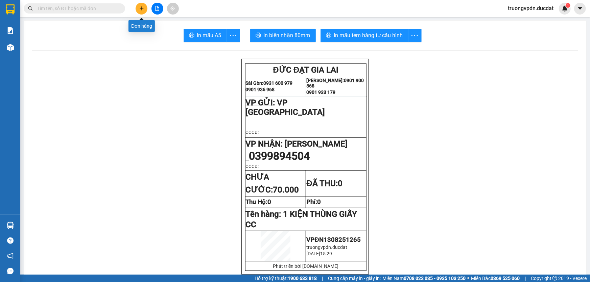
click at [145, 7] on button at bounding box center [141, 9] width 12 height 12
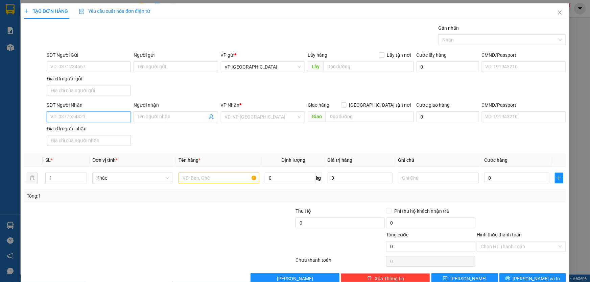
click at [99, 120] on input "SĐT Người Nhận" at bounding box center [89, 116] width 84 height 11
paste input "0918650974"
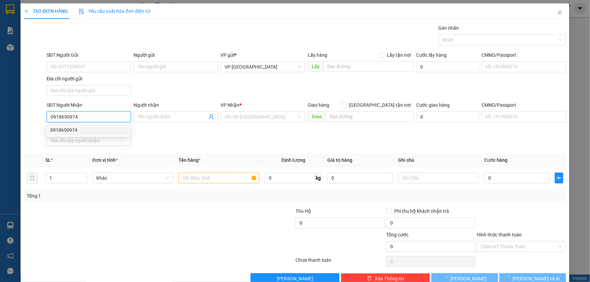
click at [80, 132] on div "0918650974" at bounding box center [87, 129] width 75 height 7
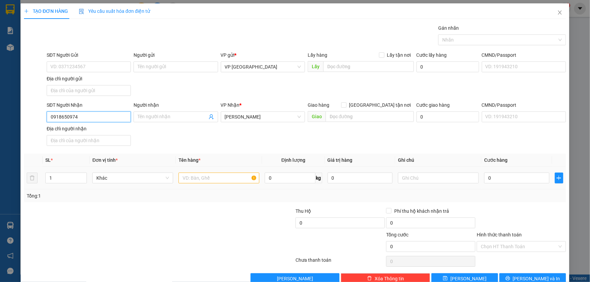
type input "0918650974"
click at [202, 179] on input "text" at bounding box center [218, 178] width 81 height 11
type input "1 THÙNG BỌC NILONG"
type input "CC"
type input "6"
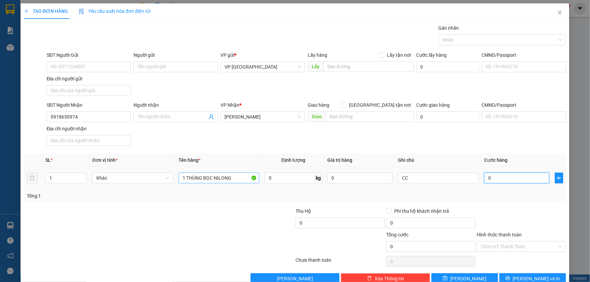
type input "6"
type input "60"
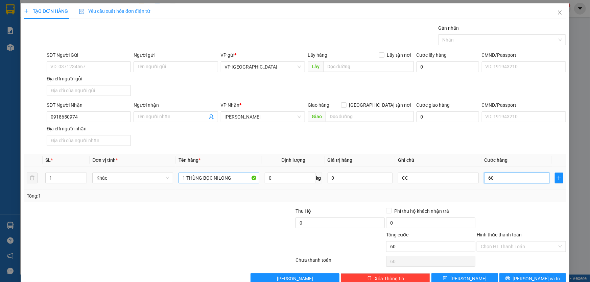
type input "600"
type input "6.000"
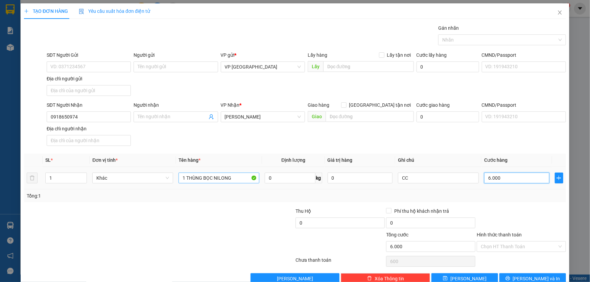
type input "6.000"
type input "60.000"
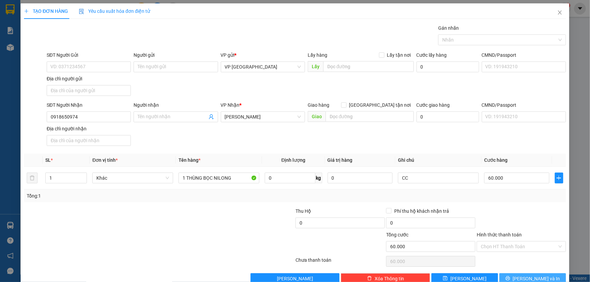
click at [528, 276] on span "[PERSON_NAME] và In" at bounding box center [536, 278] width 47 height 7
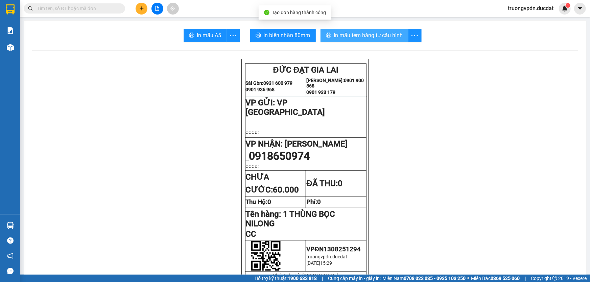
click at [367, 38] on span "In mẫu tem hàng tự cấu hình" at bounding box center [368, 35] width 69 height 8
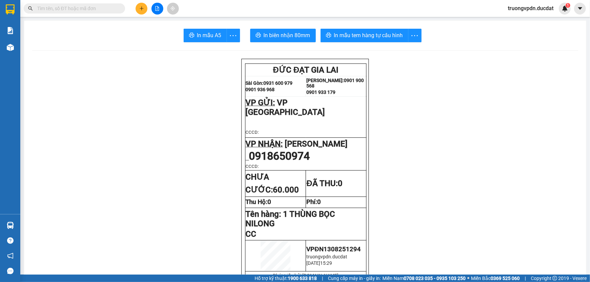
click at [138, 8] on button at bounding box center [141, 9] width 12 height 12
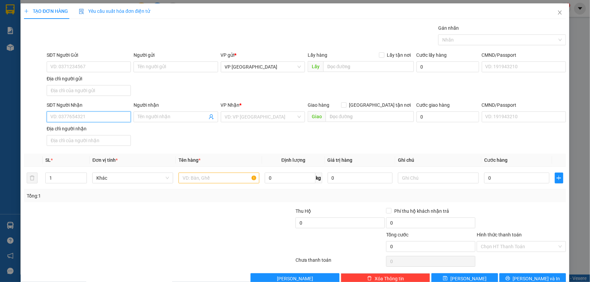
click at [86, 114] on input "SĐT Người Nhận" at bounding box center [89, 116] width 84 height 11
click at [95, 132] on div "0335237777 - [PERSON_NAME]" at bounding box center [87, 129] width 75 height 7
type input "0335237777"
type input "TÂM NGUYỄN"
type input "0335237777"
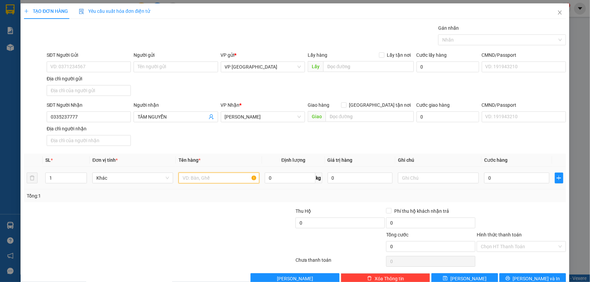
click at [228, 178] on input "text" at bounding box center [218, 178] width 81 height 11
type input "1 KIỆN TRẮNG"
type input "3"
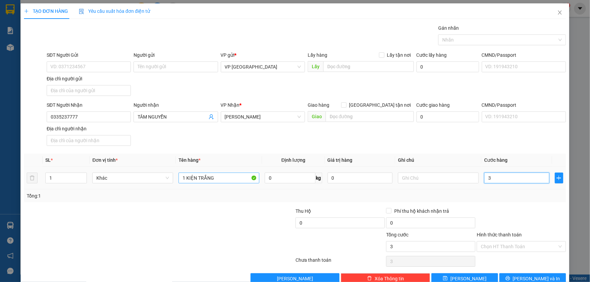
type input "30"
type input "300"
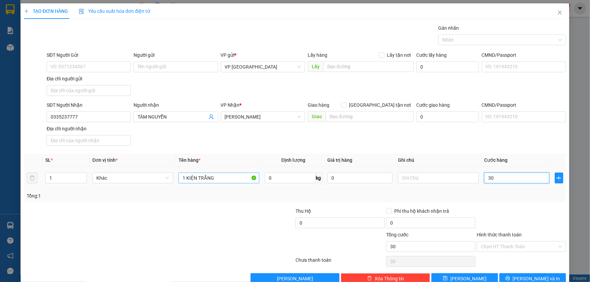
type input "300"
type input "3.000"
type input "30.000"
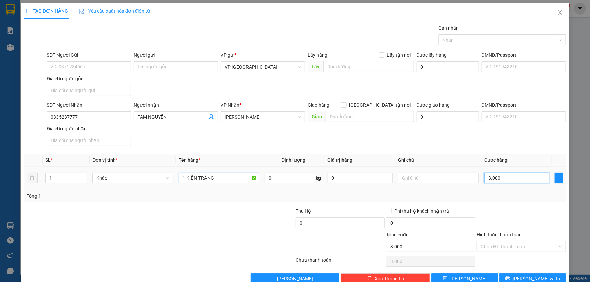
type input "30.000"
click at [518, 250] on input "Hình thức thanh toán" at bounding box center [518, 247] width 76 height 10
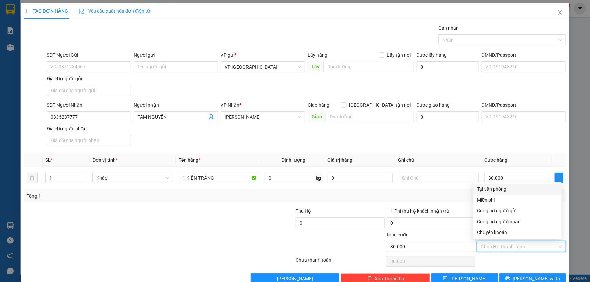
click at [498, 184] on div "Tại văn phòng" at bounding box center [517, 189] width 89 height 11
type input "0"
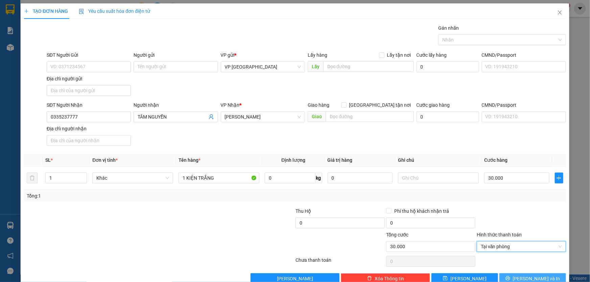
click at [527, 273] on button "[PERSON_NAME] và In" at bounding box center [532, 278] width 67 height 11
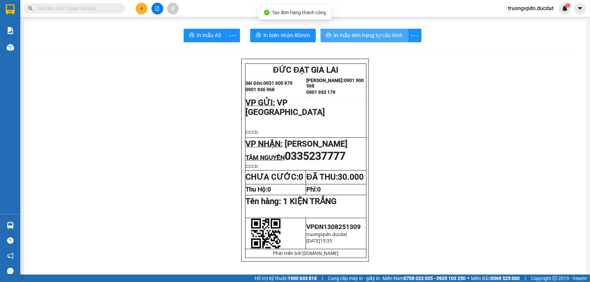
click at [382, 30] on button "In mẫu tem hàng tự cấu hình" at bounding box center [364, 36] width 88 height 14
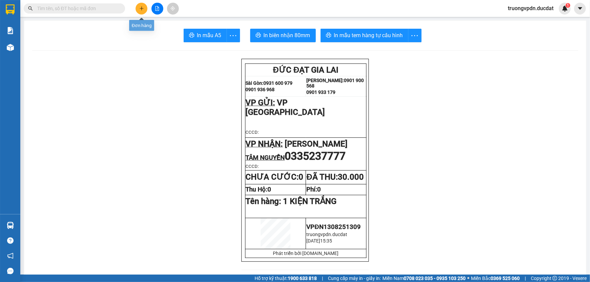
click at [140, 6] on icon "plus" at bounding box center [141, 8] width 5 height 5
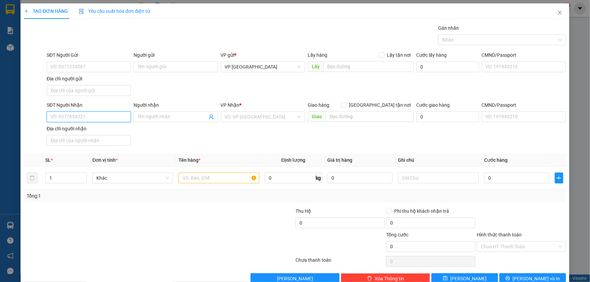
drag, startPoint x: 82, startPoint y: 117, endPoint x: 304, endPoint y: 125, distance: 222.5
click at [104, 116] on input "SĐT Người Nhận" at bounding box center [89, 116] width 84 height 11
type input "0988077498"
click at [239, 113] on input "search" at bounding box center [260, 117] width 71 height 10
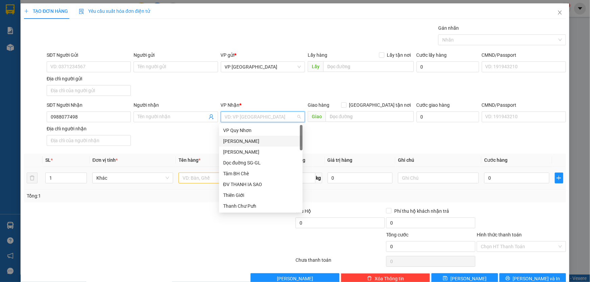
drag, startPoint x: 249, startPoint y: 143, endPoint x: 239, endPoint y: 179, distance: 38.4
click at [249, 143] on div "[PERSON_NAME]" at bounding box center [260, 141] width 75 height 7
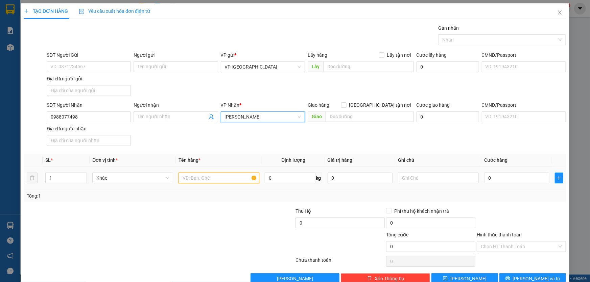
click at [227, 179] on input "text" at bounding box center [218, 178] width 81 height 11
type input "1 THÙNG GIẤY"
type input "C"
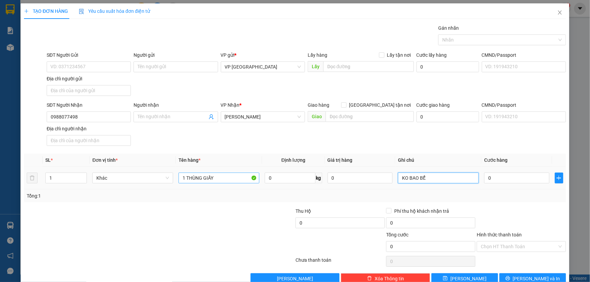
type input "KO BAO BỂ"
type input "4"
type input "40"
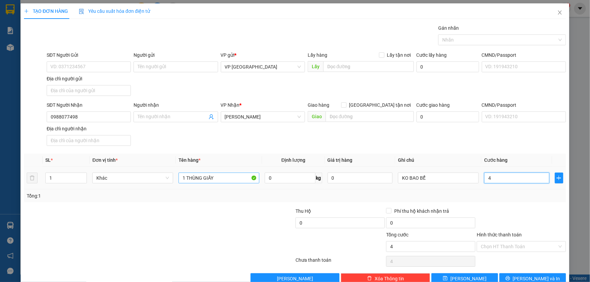
type input "40"
type input "400"
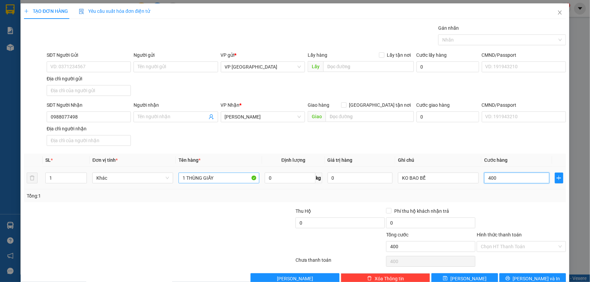
type input "4.000"
type input "40.000"
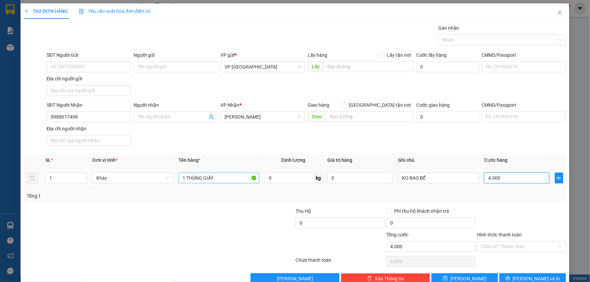
type input "40.000"
click at [529, 247] on input "Hình thức thanh toán" at bounding box center [518, 247] width 76 height 10
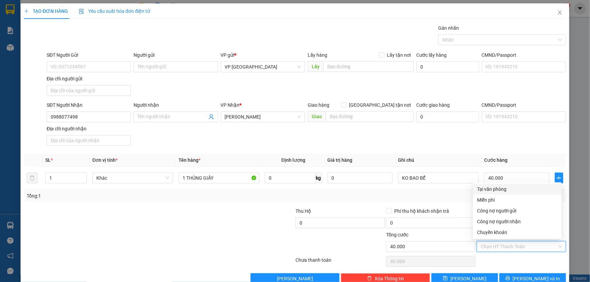
click at [490, 187] on div "Tại văn phòng" at bounding box center [517, 188] width 80 height 7
type input "0"
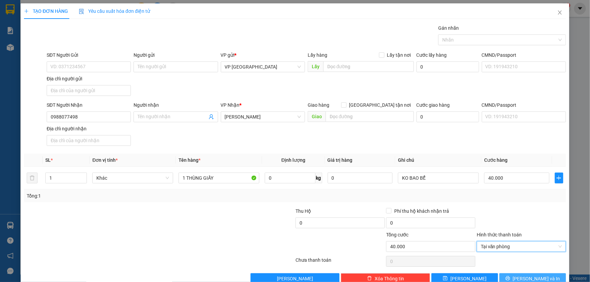
click at [528, 277] on span "[PERSON_NAME] và In" at bounding box center [536, 278] width 47 height 7
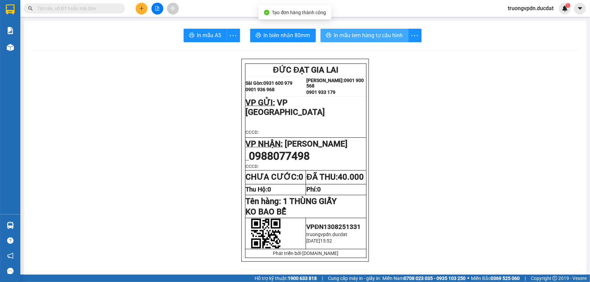
click at [327, 31] on button "In mẫu tem hàng tự cấu hình" at bounding box center [364, 36] width 88 height 14
click at [389, 35] on span "In mẫu tem hàng tự cấu hình" at bounding box center [368, 35] width 69 height 8
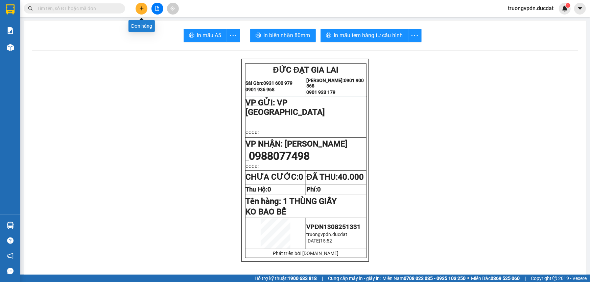
click at [139, 11] on button at bounding box center [141, 9] width 12 height 12
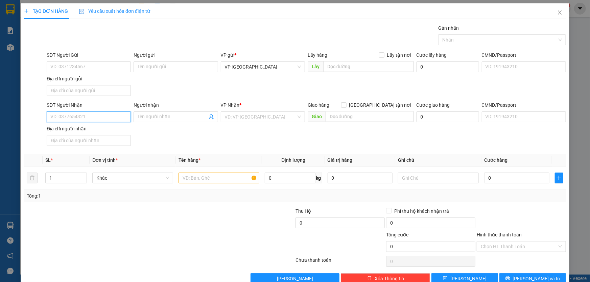
click at [77, 118] on input "SĐT Người Nhận" at bounding box center [89, 116] width 84 height 11
type input "839"
drag, startPoint x: 61, startPoint y: 117, endPoint x: 0, endPoint y: 135, distance: 63.4
click at [0, 135] on div "TẠO ĐƠN HÀNG Yêu cầu xuất hóa đơn điện tử Transit Pickup Surcharge Ids Transit …" at bounding box center [295, 141] width 590 height 282
type input "5839"
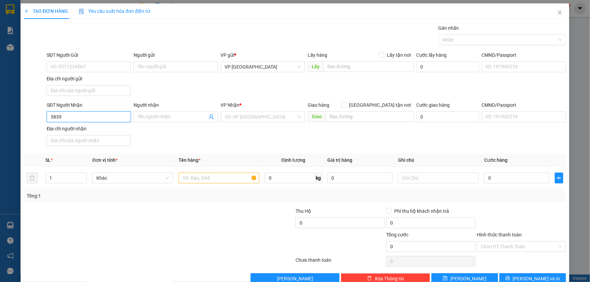
drag, startPoint x: 63, startPoint y: 118, endPoint x: 0, endPoint y: 134, distance: 65.2
click at [0, 132] on div "TẠO ĐƠN HÀNG Yêu cầu xuất hóa đơn điện tử Transit Pickup Surcharge Ids Transit …" at bounding box center [295, 141] width 590 height 282
click at [85, 129] on div "0989975839" at bounding box center [87, 129] width 75 height 7
type input "0989975839"
click at [92, 67] on input "SĐT Người Gửi" at bounding box center [89, 66] width 84 height 11
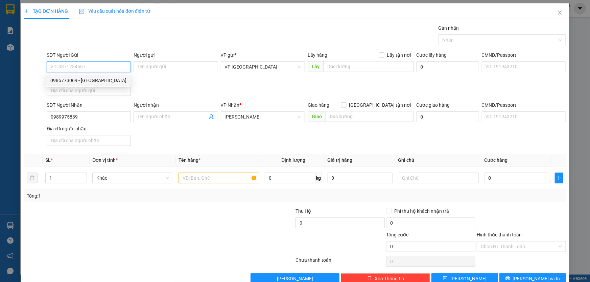
click at [77, 81] on div "0985773069 - Ý" at bounding box center [88, 80] width 76 height 7
type input "0985773069"
type input "Ý"
click at [230, 179] on input "text" at bounding box center [218, 178] width 81 height 11
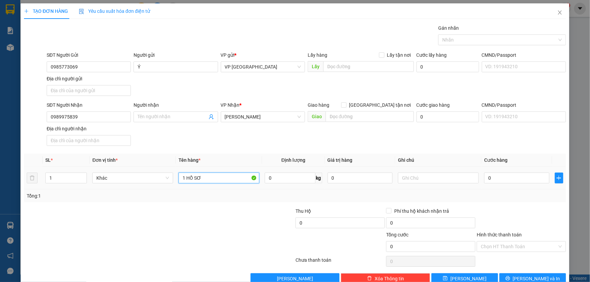
type input "1 HỒ SƠ"
type input "3"
type input "30"
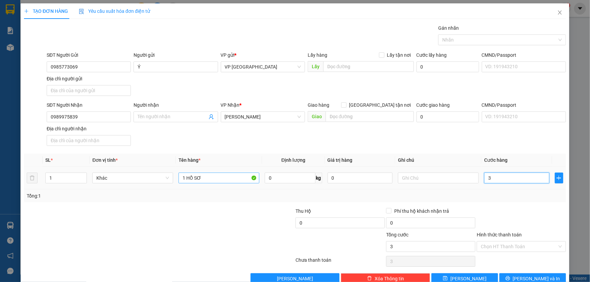
type input "30"
type input "300"
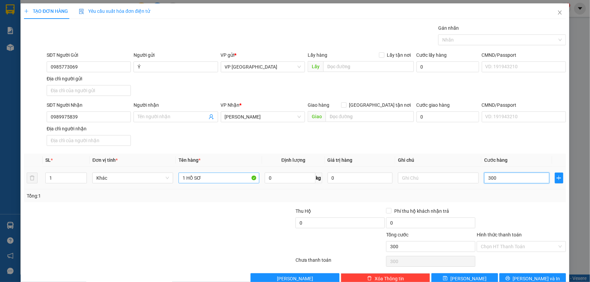
type input "3.000"
type input "30.000"
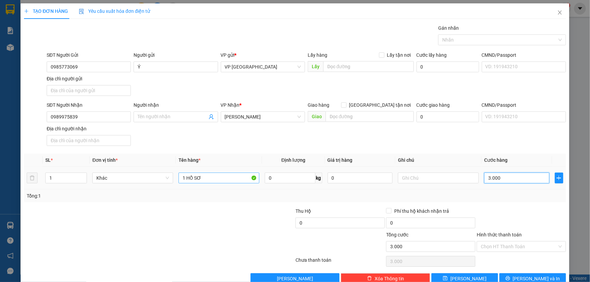
type input "30.000"
click at [523, 247] on input "Hình thức thanh toán" at bounding box center [518, 247] width 76 height 10
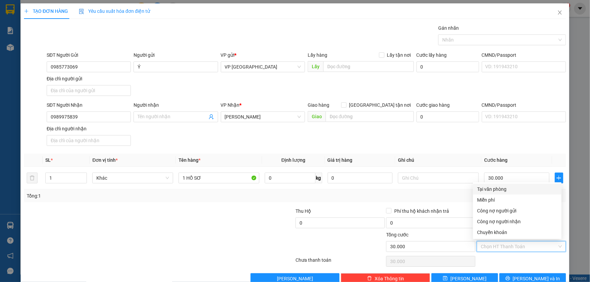
click at [496, 189] on div "Tại văn phòng" at bounding box center [517, 188] width 80 height 7
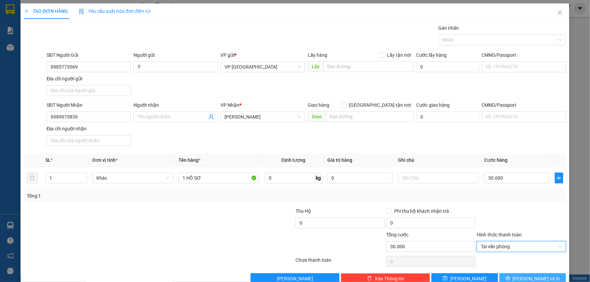
click at [525, 274] on button "[PERSON_NAME] và In" at bounding box center [532, 278] width 67 height 11
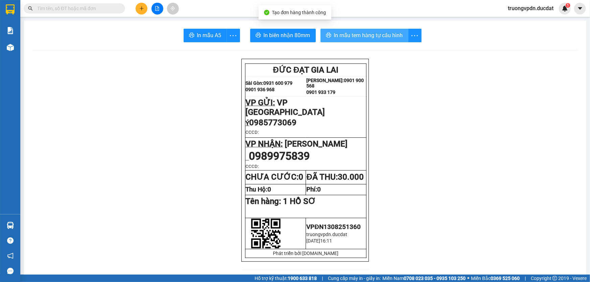
click at [364, 39] on span "In mẫu tem hàng tự cấu hình" at bounding box center [368, 35] width 69 height 8
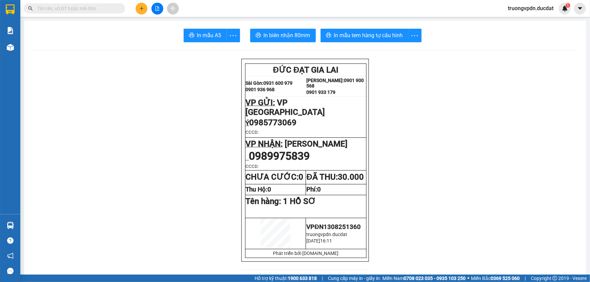
click at [141, 8] on icon "plus" at bounding box center [141, 8] width 5 height 5
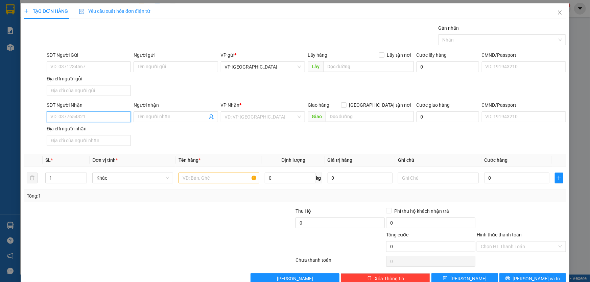
click at [101, 117] on input "SĐT Người Nhận" at bounding box center [89, 116] width 84 height 11
click at [81, 129] on div "0837968879" at bounding box center [87, 129] width 75 height 7
type input "0837968879"
click at [199, 181] on input "text" at bounding box center [218, 178] width 81 height 11
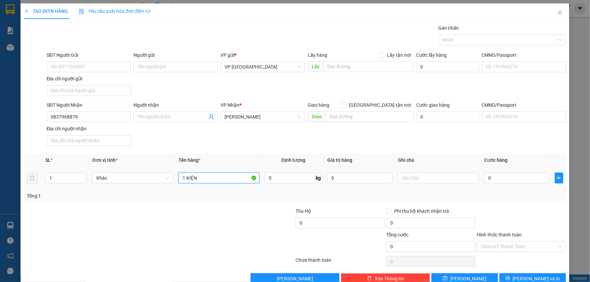
type input "1 KIỆN"
type input "C"
click at [543, 273] on button "[PERSON_NAME] và In" at bounding box center [532, 278] width 67 height 11
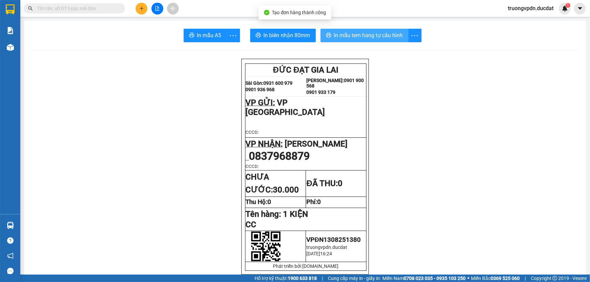
click at [381, 34] on span "In mẫu tem hàng tự cấu hình" at bounding box center [368, 35] width 69 height 8
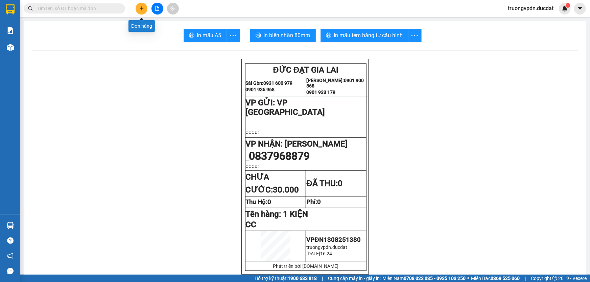
click at [139, 5] on button at bounding box center [141, 9] width 12 height 12
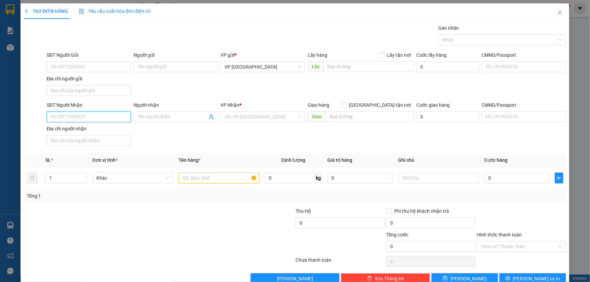
click at [91, 118] on input "SĐT Người Nhận" at bounding box center [89, 116] width 84 height 11
click at [74, 129] on div "0979406151" at bounding box center [87, 129] width 75 height 7
type input "0979406151"
type input "N3 NAM ĐẠT"
type input "0979406151"
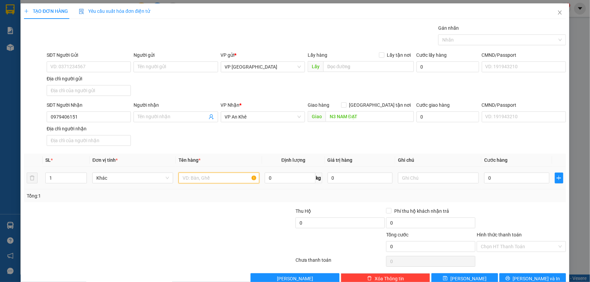
click at [206, 178] on input "text" at bounding box center [218, 178] width 81 height 11
type input "1 THÙNG XỐP"
type input "CC"
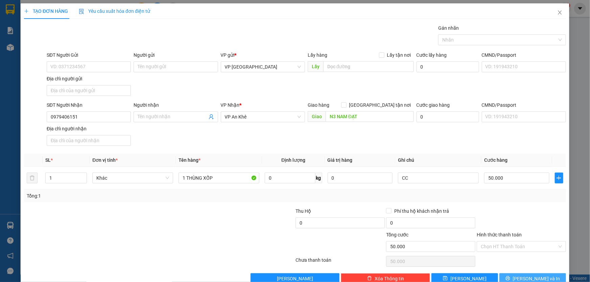
click at [550, 276] on button "[PERSON_NAME] và In" at bounding box center [532, 278] width 67 height 11
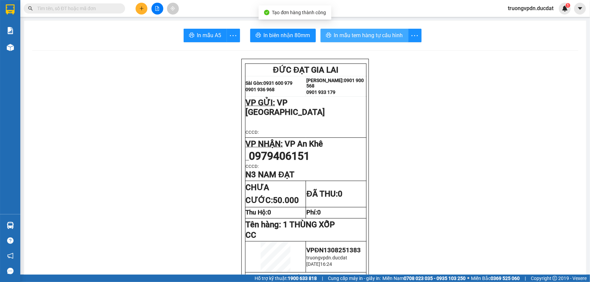
click at [365, 37] on span "In mẫu tem hàng tự cấu hình" at bounding box center [368, 35] width 69 height 8
click at [140, 7] on icon "plus" at bounding box center [141, 8] width 5 height 5
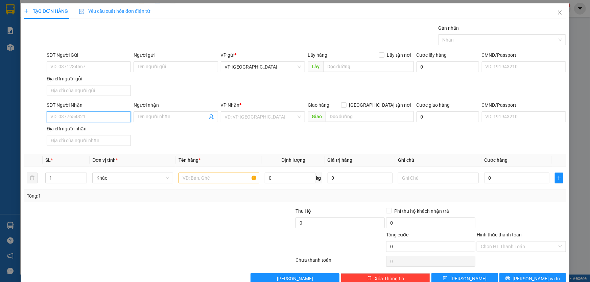
drag, startPoint x: 75, startPoint y: 118, endPoint x: 441, endPoint y: 147, distance: 367.4
click at [75, 116] on input "SĐT Người Nhận" at bounding box center [89, 116] width 84 height 11
type input "0974657968"
drag, startPoint x: 76, startPoint y: 64, endPoint x: 350, endPoint y: 97, distance: 275.6
click at [79, 64] on input "SĐT Người Gửi" at bounding box center [89, 66] width 84 height 11
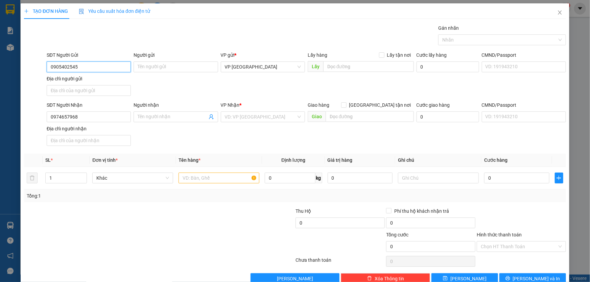
type input "0905402545"
click at [275, 109] on div "VP Nhận *" at bounding box center [263, 106] width 84 height 10
click at [267, 117] on input "search" at bounding box center [260, 117] width 71 height 10
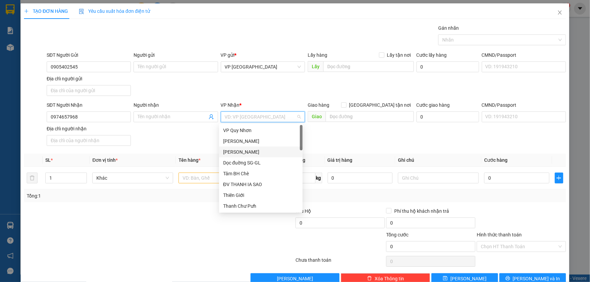
drag, startPoint x: 250, startPoint y: 149, endPoint x: 225, endPoint y: 169, distance: 31.5
click at [250, 149] on div "[PERSON_NAME]" at bounding box center [260, 151] width 75 height 7
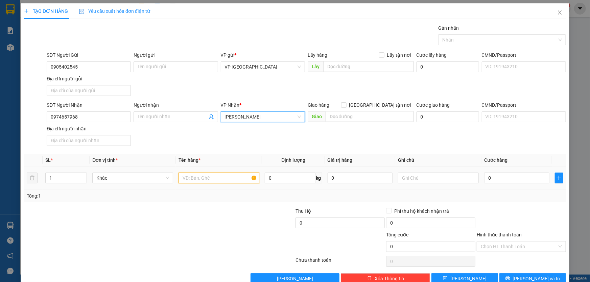
click at [207, 177] on input "text" at bounding box center [218, 178] width 81 height 11
type input "1 THÙNG GIẤY"
type input "5"
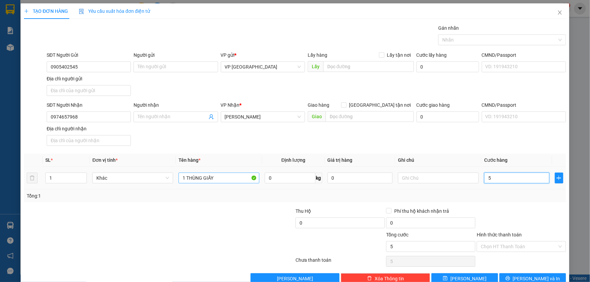
type input "50"
type input "500"
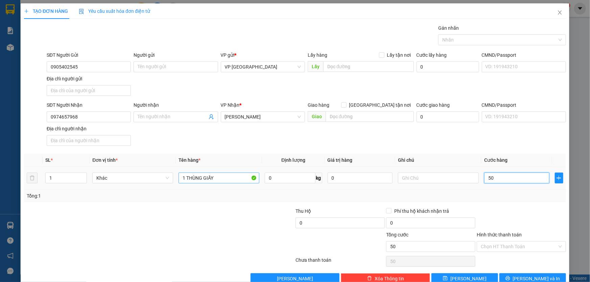
type input "500"
type input "5.000"
type input "50.000"
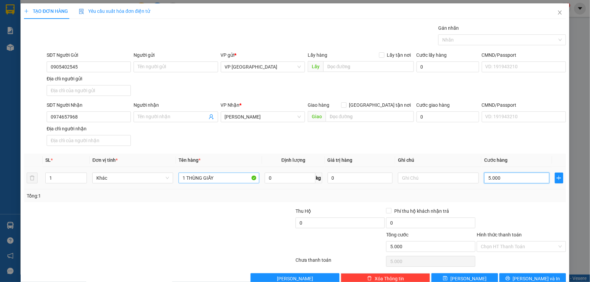
type input "50.000"
click at [517, 249] on input "Hình thức thanh toán" at bounding box center [518, 247] width 76 height 10
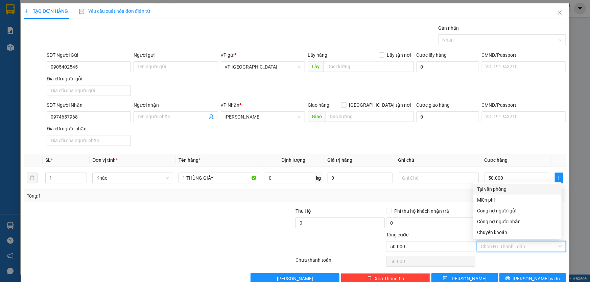
click at [500, 188] on div "Tại văn phòng" at bounding box center [517, 188] width 80 height 7
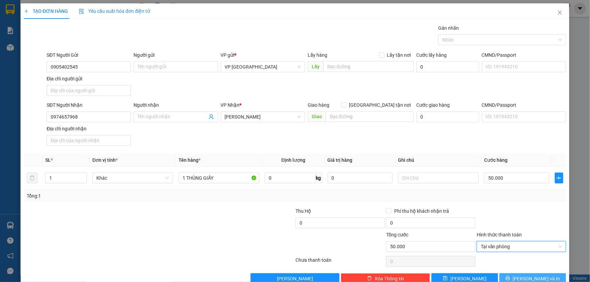
click at [527, 277] on span "[PERSON_NAME] và In" at bounding box center [536, 278] width 47 height 7
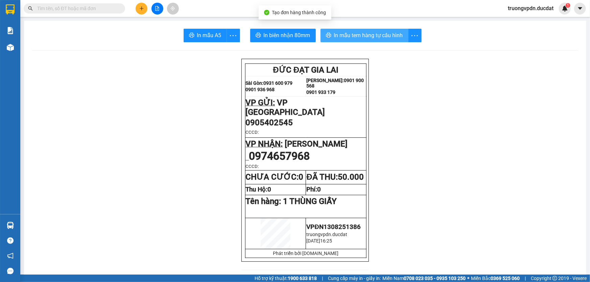
click at [348, 31] on span "In mẫu tem hàng tự cấu hình" at bounding box center [368, 35] width 69 height 8
click at [142, 10] on icon "plus" at bounding box center [141, 8] width 5 height 5
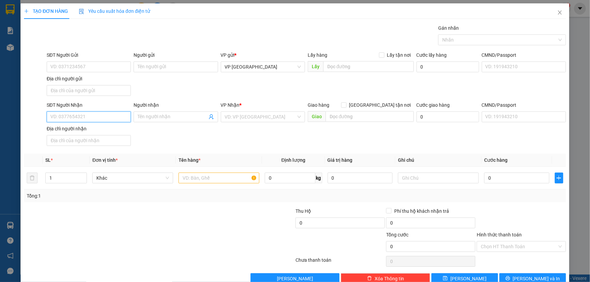
click at [75, 114] on input "SĐT Người Nhận" at bounding box center [89, 116] width 84 height 11
click at [102, 129] on div "0966455589 - anh đông" at bounding box center [87, 129] width 75 height 7
type input "0966455589"
type input "anh đông"
type input "0966455589"
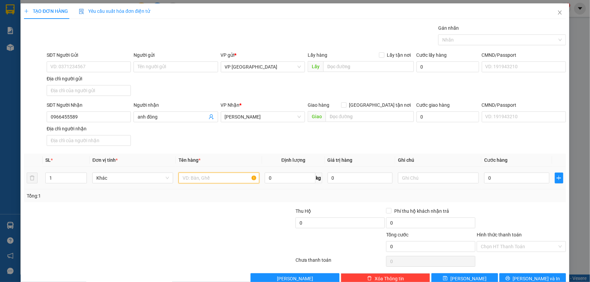
click at [216, 179] on input "text" at bounding box center [218, 178] width 81 height 11
type input "1 HỘP RÈM"
type input "CC"
type input "1"
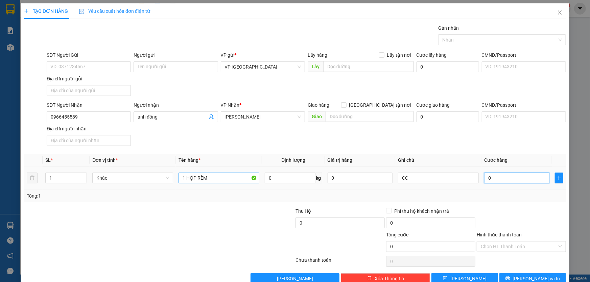
type input "1"
type input "10"
type input "100"
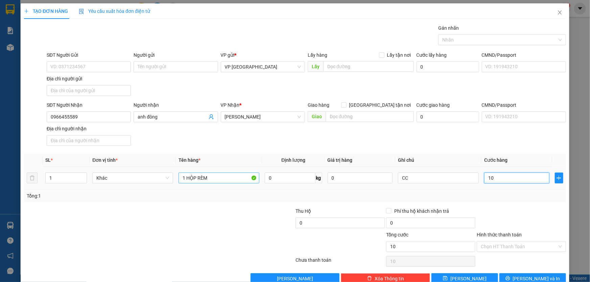
type input "100"
type input "1.000"
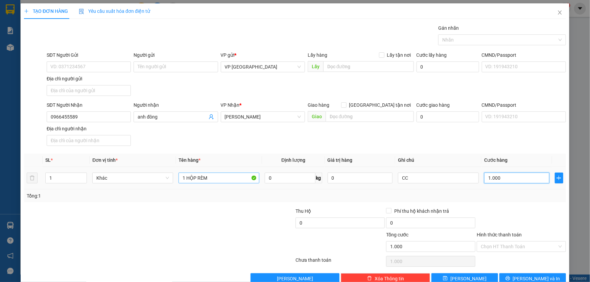
type input "10.000"
click at [537, 275] on span "[PERSON_NAME] và In" at bounding box center [536, 278] width 47 height 7
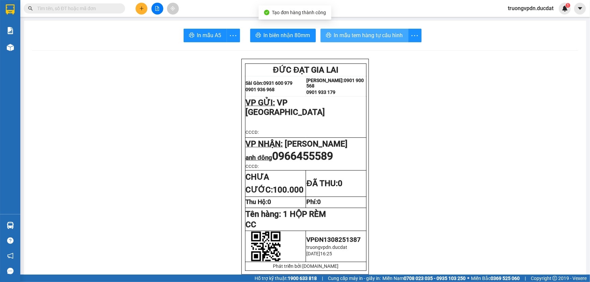
click at [373, 34] on span "In mẫu tem hàng tự cấu hình" at bounding box center [368, 35] width 69 height 8
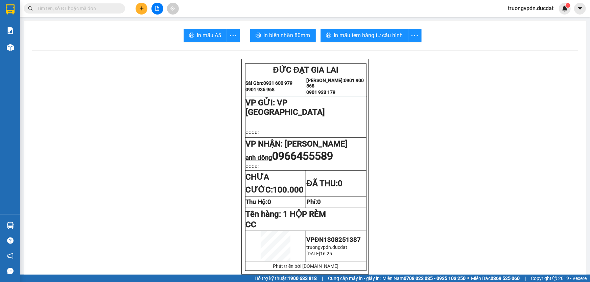
click at [140, 9] on icon "plus" at bounding box center [141, 8] width 5 height 5
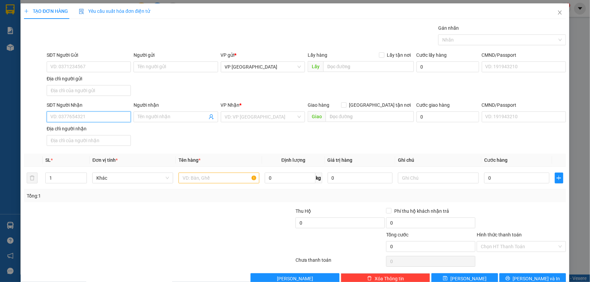
drag, startPoint x: 88, startPoint y: 115, endPoint x: 329, endPoint y: 150, distance: 243.4
click at [88, 114] on input "SĐT Người Nhận" at bounding box center [89, 116] width 84 height 11
click at [76, 127] on div "0905307847" at bounding box center [87, 129] width 75 height 7
drag, startPoint x: 84, startPoint y: 116, endPoint x: 0, endPoint y: 118, distance: 83.8
click at [0, 118] on div "TẠO ĐƠN HÀNG Yêu cầu xuất hóa đơn điện tử Transit Pickup Surcharge Ids Transit …" at bounding box center [295, 141] width 590 height 282
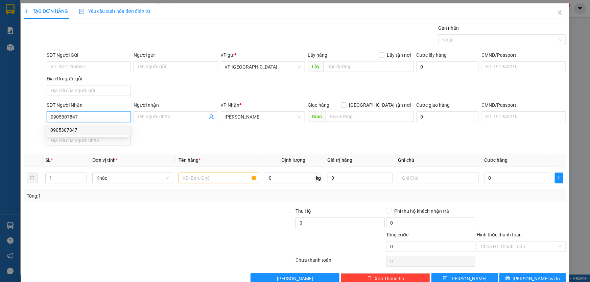
type input "0905307847"
drag, startPoint x: 206, startPoint y: 179, endPoint x: 215, endPoint y: 160, distance: 20.2
click at [213, 167] on td at bounding box center [219, 178] width 86 height 23
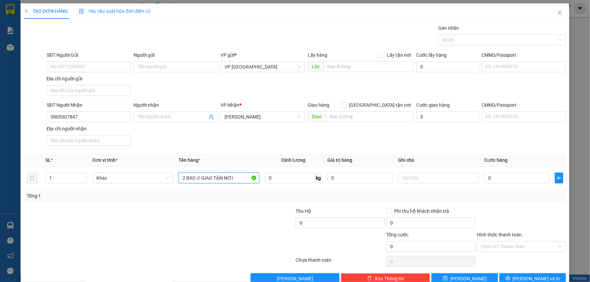
type input "2 BAO // GIAO TẬN NƠI"
type input "1"
type input "154"
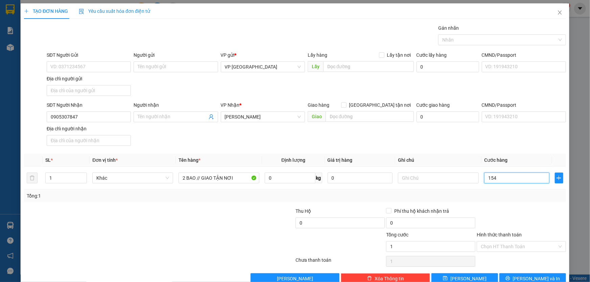
type input "154"
type input "15"
click at [541, 243] on input "Hình thức thanh toán" at bounding box center [518, 247] width 76 height 10
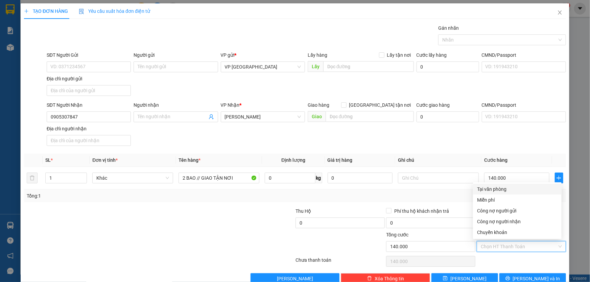
click at [490, 186] on div "Tại văn phòng" at bounding box center [517, 188] width 80 height 7
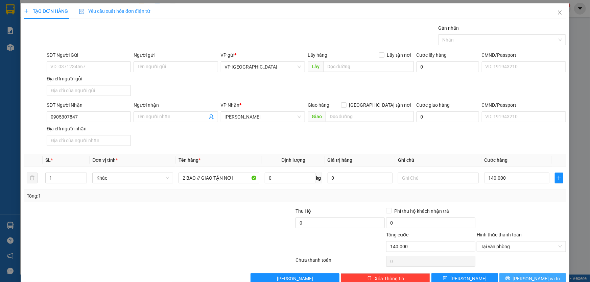
click at [510, 277] on icon "printer" at bounding box center [507, 278] width 4 height 4
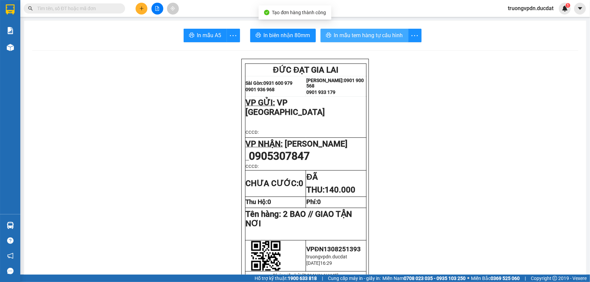
click at [362, 38] on span "In mẫu tem hàng tự cấu hình" at bounding box center [368, 35] width 69 height 8
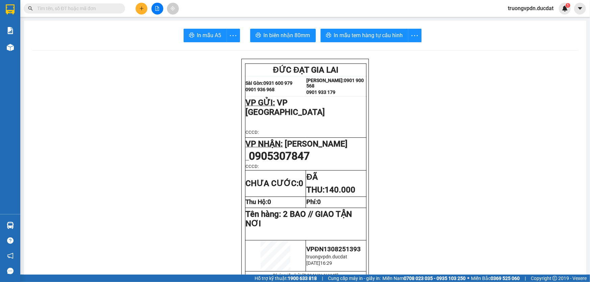
click at [140, 12] on button at bounding box center [141, 9] width 12 height 12
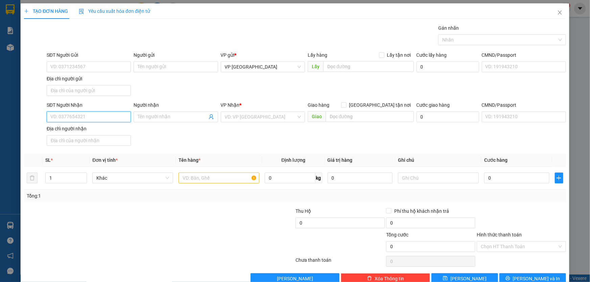
click at [73, 116] on input "SĐT Người Nhận" at bounding box center [89, 116] width 84 height 11
click at [107, 128] on div "0913430956" at bounding box center [87, 129] width 75 height 7
click at [211, 173] on input "text" at bounding box center [218, 178] width 81 height 11
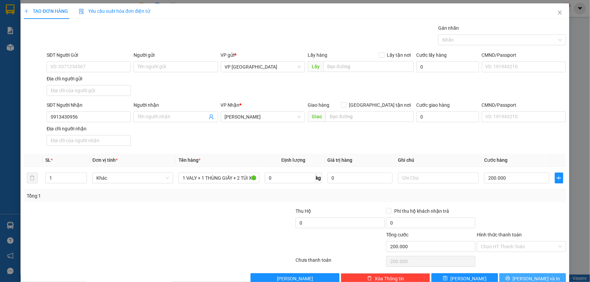
click at [540, 277] on span "[PERSON_NAME] và In" at bounding box center [536, 278] width 47 height 7
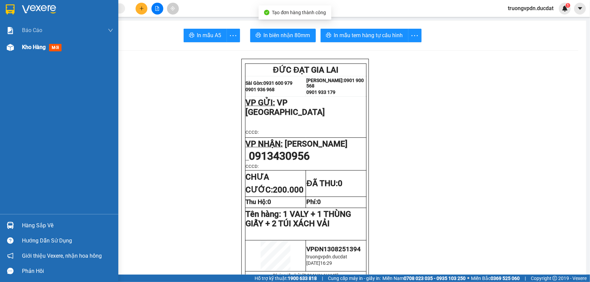
click at [34, 48] on span "Kho hàng" at bounding box center [34, 47] width 24 height 6
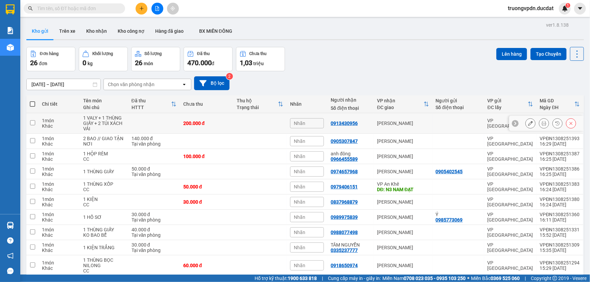
click at [528, 122] on icon at bounding box center [530, 123] width 5 height 5
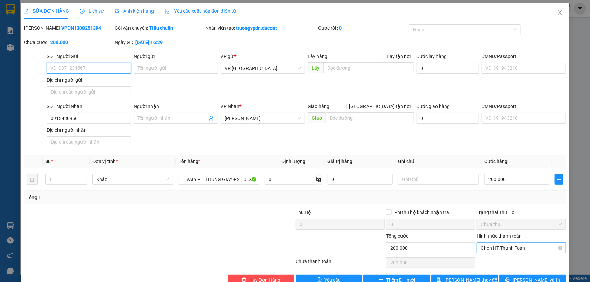
click at [517, 245] on span "Chọn HT Thanh Toán" at bounding box center [520, 248] width 81 height 10
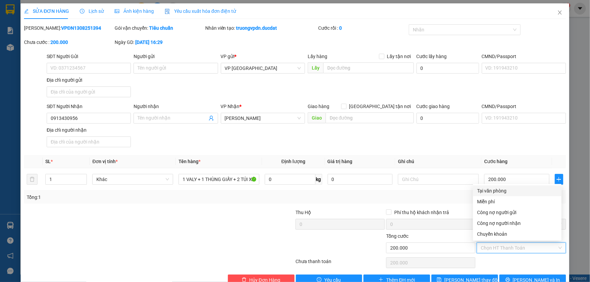
drag, startPoint x: 490, startPoint y: 190, endPoint x: 509, endPoint y: 188, distance: 19.0
click at [490, 190] on div "Tại văn phòng" at bounding box center [517, 190] width 80 height 7
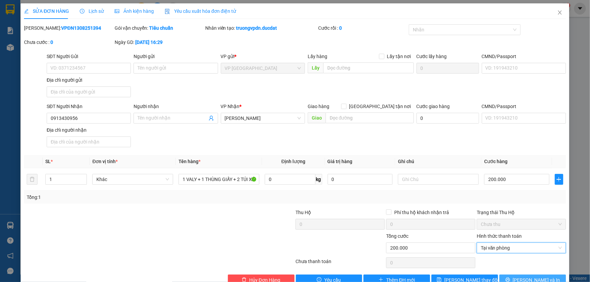
click at [535, 276] on span "[PERSON_NAME] và In" at bounding box center [536, 279] width 47 height 7
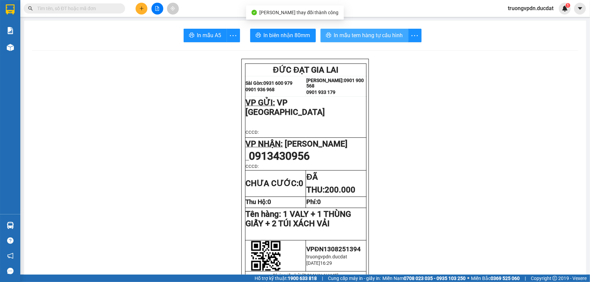
click at [340, 40] on button "In mẫu tem hàng tự cấu hình" at bounding box center [364, 36] width 88 height 14
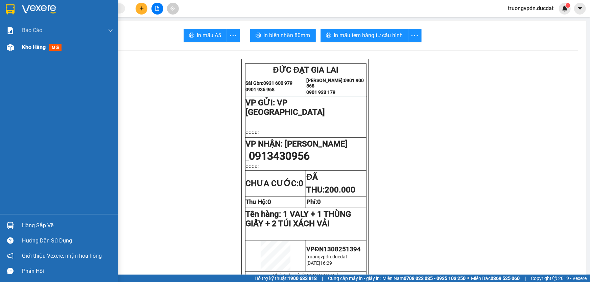
click at [24, 48] on span "Kho hàng" at bounding box center [34, 47] width 24 height 6
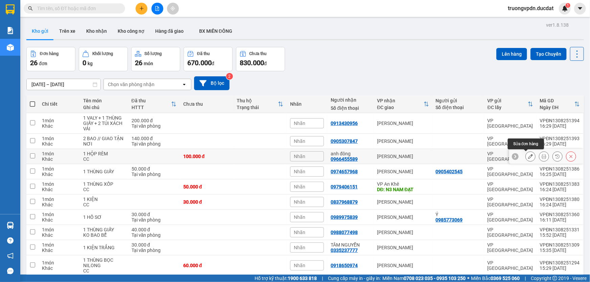
click at [528, 156] on icon at bounding box center [530, 156] width 5 height 5
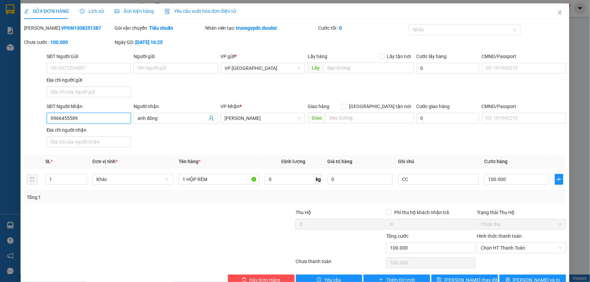
drag, startPoint x: 83, startPoint y: 119, endPoint x: 0, endPoint y: 127, distance: 83.5
click at [0, 127] on div "SỬA ĐƠN HÀNG Lịch sử Ảnh kiện hàng Yêu cầu xuất hóa đơn điện tử Total Paid Fee …" at bounding box center [295, 141] width 590 height 282
click at [272, 278] on span "Hủy Đơn Hàng" at bounding box center [264, 279] width 31 height 7
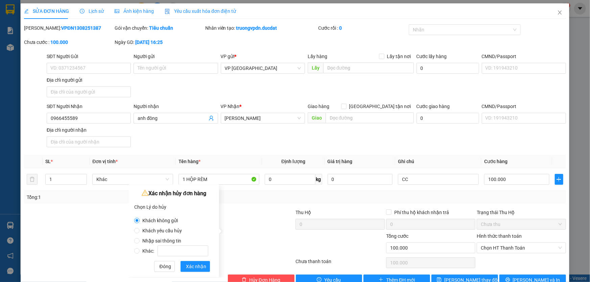
drag, startPoint x: 161, startPoint y: 241, endPoint x: 210, endPoint y: 264, distance: 54.1
click at [161, 240] on span "Nhập sai thông tin" at bounding box center [162, 240] width 44 height 5
click at [199, 268] on span "Xác nhận" at bounding box center [196, 266] width 20 height 7
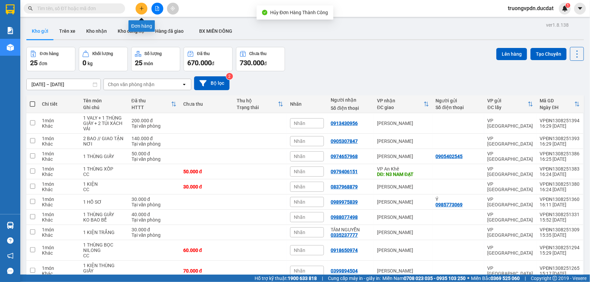
click at [144, 6] on icon "plus" at bounding box center [141, 8] width 5 height 5
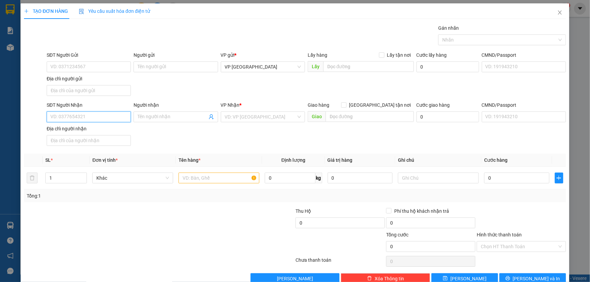
click at [91, 117] on input "SĐT Người Nhận" at bounding box center [89, 116] width 84 height 11
paste input "0966455589"
click at [101, 130] on div "0966455589 - anh đông" at bounding box center [87, 129] width 75 height 7
click at [198, 177] on input "text" at bounding box center [218, 178] width 81 height 11
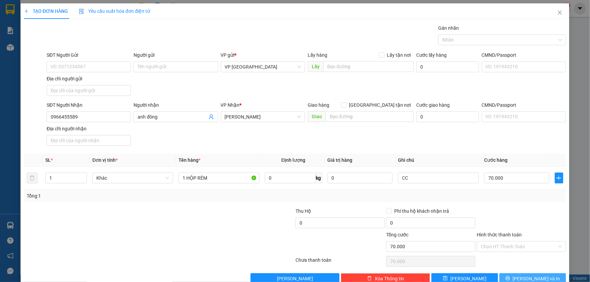
click at [508, 274] on button "[PERSON_NAME] và In" at bounding box center [532, 278] width 67 height 11
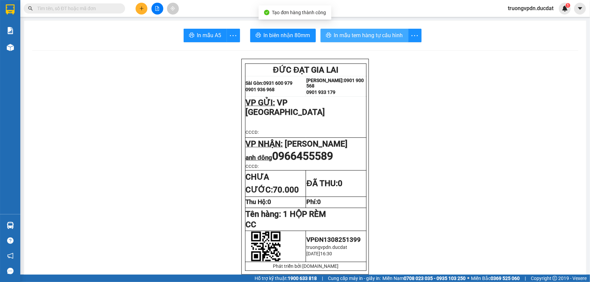
click at [382, 39] on span "In mẫu tem hàng tự cấu hình" at bounding box center [368, 35] width 69 height 8
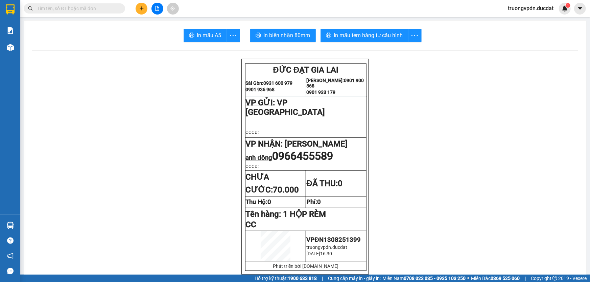
click at [138, 7] on button at bounding box center [141, 9] width 12 height 12
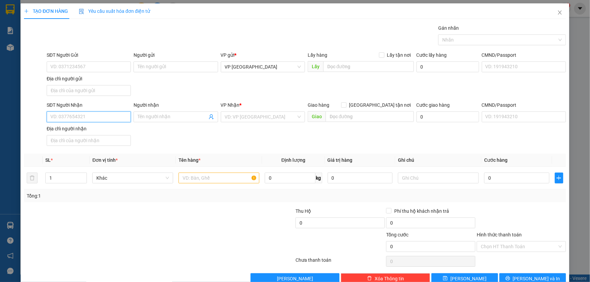
click at [79, 117] on input "SĐT Người Nhận" at bounding box center [89, 116] width 84 height 11
click at [59, 130] on div "0984631293" at bounding box center [87, 129] width 75 height 7
click at [223, 177] on input "text" at bounding box center [218, 178] width 81 height 11
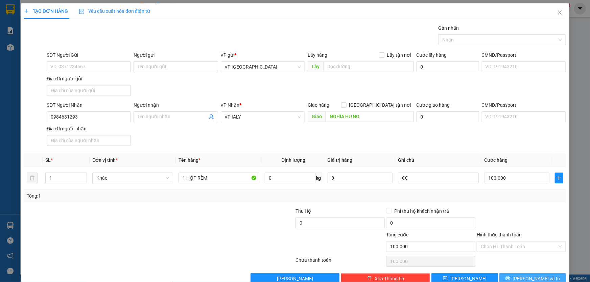
click at [517, 274] on button "[PERSON_NAME] và In" at bounding box center [532, 278] width 67 height 11
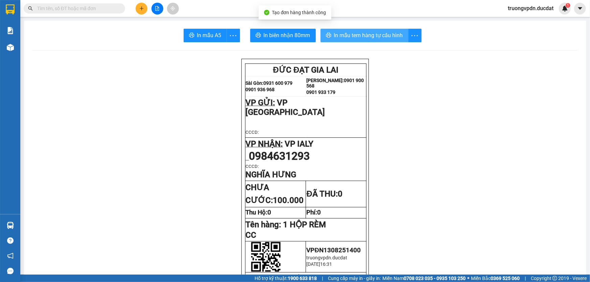
click at [381, 35] on span "In mẫu tem hàng tự cấu hình" at bounding box center [368, 35] width 69 height 8
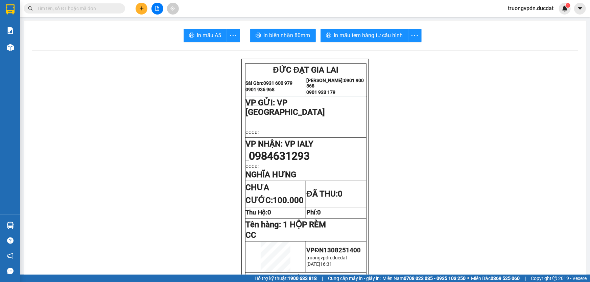
click at [145, 15] on div "Kết quả tìm kiếm ( 7 ) Bộ lọc Mã ĐH Trạng thái Món hàng Thu hộ Tổng cước Chưa c…" at bounding box center [295, 8] width 590 height 17
click at [142, 12] on button at bounding box center [141, 9] width 12 height 12
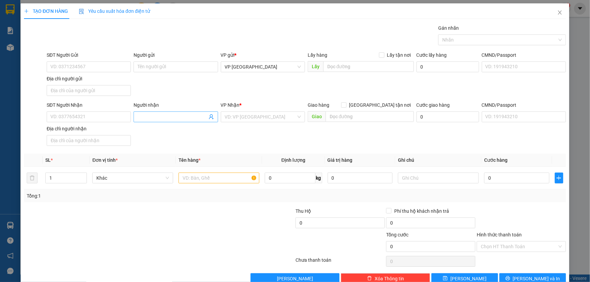
click at [148, 116] on input "Người nhận" at bounding box center [172, 116] width 69 height 7
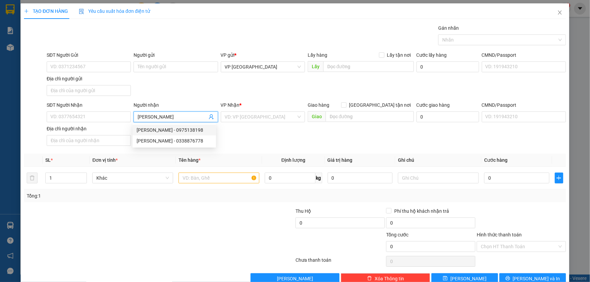
click at [187, 129] on div "VŨ CƯỜNG - 0975138198" at bounding box center [173, 129] width 75 height 7
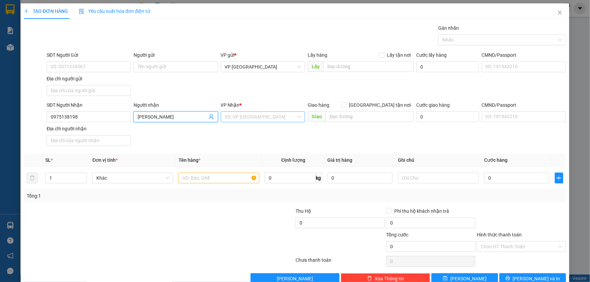
click at [268, 118] on input "search" at bounding box center [260, 117] width 71 height 10
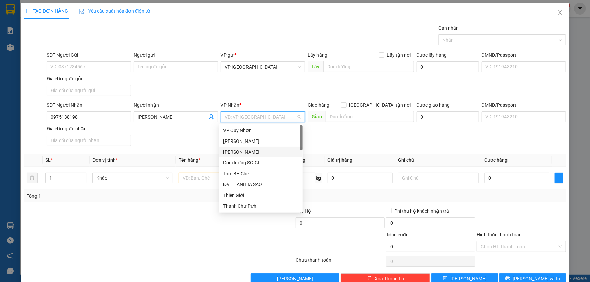
click at [260, 151] on div "[PERSON_NAME]" at bounding box center [260, 151] width 75 height 7
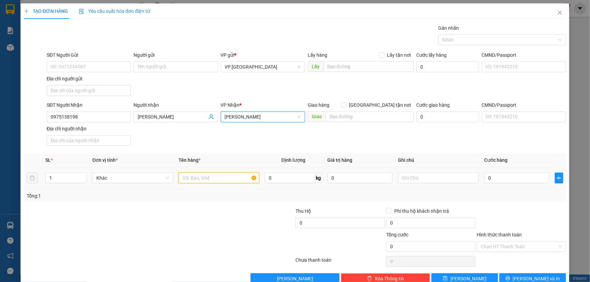
click at [202, 175] on input "text" at bounding box center [218, 178] width 81 height 11
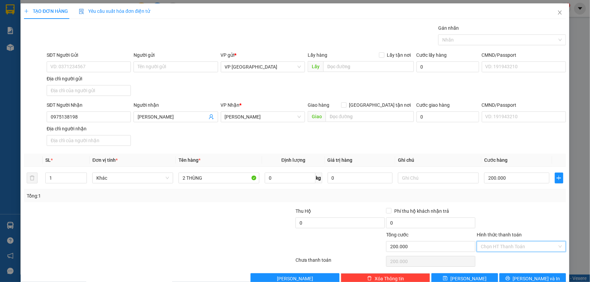
click at [504, 243] on input "Hình thức thanh toán" at bounding box center [518, 247] width 76 height 10
click at [499, 189] on div "Tại văn phòng" at bounding box center [517, 188] width 80 height 7
click at [518, 272] on div "Transit Pickup Surcharge Ids Transit Deliver Surcharge Ids Transit Deliver Surc…" at bounding box center [295, 154] width 542 height 260
click at [510, 276] on icon "printer" at bounding box center [507, 278] width 4 height 4
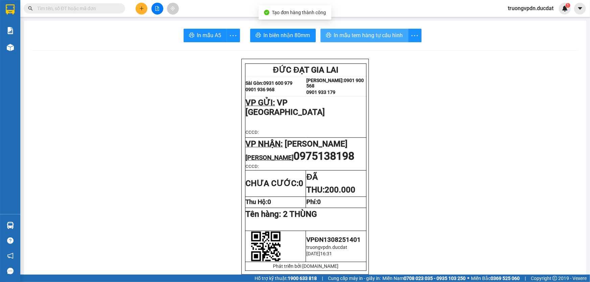
click at [374, 35] on span "In mẫu tem hàng tự cấu hình" at bounding box center [368, 35] width 69 height 8
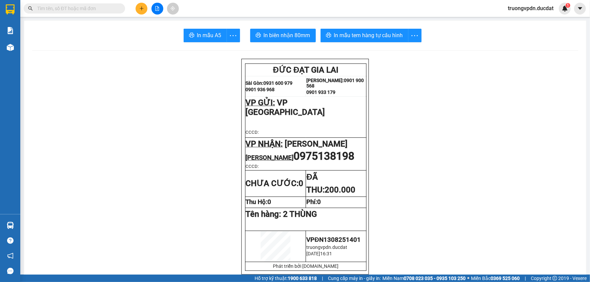
click at [144, 6] on button at bounding box center [141, 9] width 12 height 12
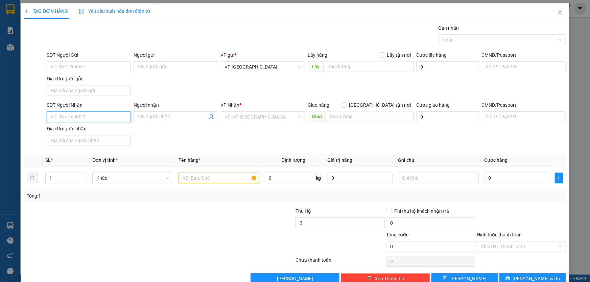
drag, startPoint x: 74, startPoint y: 120, endPoint x: 74, endPoint y: 113, distance: 6.8
click at [74, 119] on input "SĐT Người Nhận" at bounding box center [89, 116] width 84 height 11
drag, startPoint x: 80, startPoint y: 132, endPoint x: 223, endPoint y: 168, distance: 147.4
click at [82, 128] on div "0905218743 - NAM" at bounding box center [87, 129] width 75 height 7
click at [216, 180] on input "text" at bounding box center [218, 178] width 81 height 11
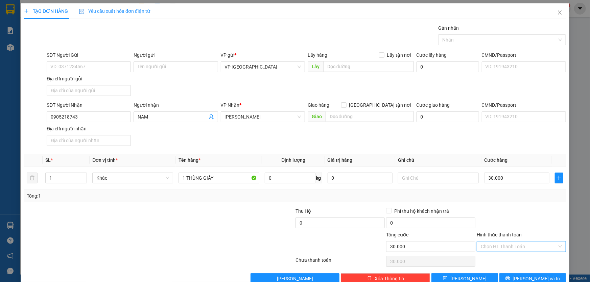
click at [509, 247] on input "Hình thức thanh toán" at bounding box center [518, 247] width 76 height 10
click at [493, 187] on div "Tại văn phòng" at bounding box center [517, 188] width 80 height 7
click at [535, 276] on span "[PERSON_NAME] và In" at bounding box center [536, 278] width 47 height 7
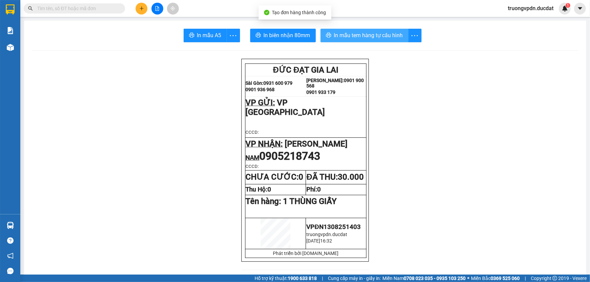
click at [370, 34] on span "In mẫu tem hàng tự cấu hình" at bounding box center [368, 35] width 69 height 8
click at [142, 4] on button at bounding box center [141, 9] width 12 height 12
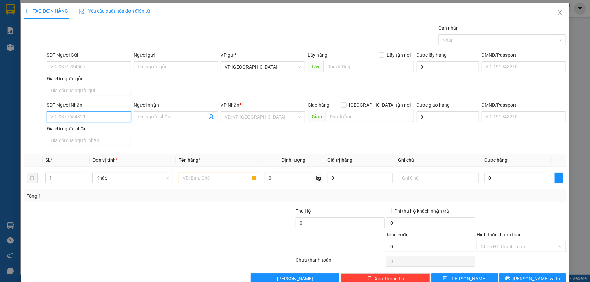
click at [68, 118] on input "SĐT Người Nhận" at bounding box center [89, 116] width 84 height 11
click at [79, 132] on div "0853883456" at bounding box center [87, 129] width 75 height 7
click at [223, 179] on input "text" at bounding box center [218, 178] width 81 height 11
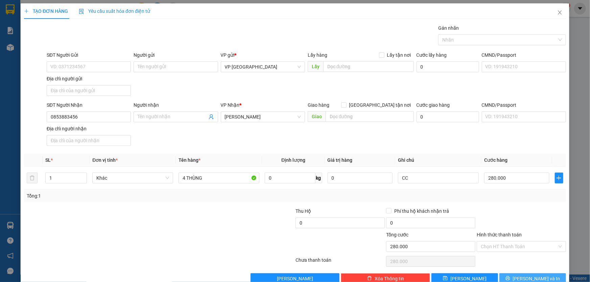
click at [528, 281] on span "[PERSON_NAME] và In" at bounding box center [536, 278] width 47 height 7
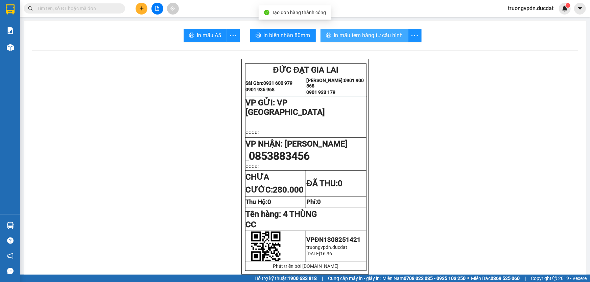
click at [358, 37] on span "In mẫu tem hàng tự cấu hình" at bounding box center [368, 35] width 69 height 8
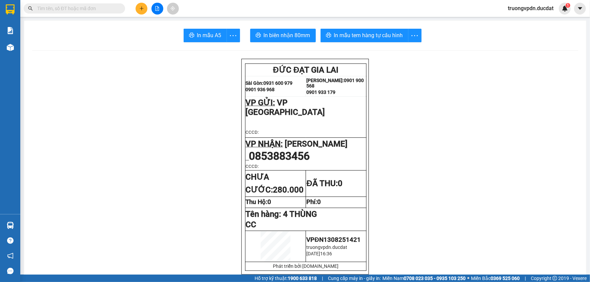
click at [140, 2] on div "Kết quả tìm kiếm ( 7 ) Bộ lọc Mã ĐH Trạng thái Món hàng Thu hộ Tổng cước Chưa c…" at bounding box center [295, 8] width 590 height 17
click at [140, 6] on icon "plus" at bounding box center [141, 8] width 5 height 5
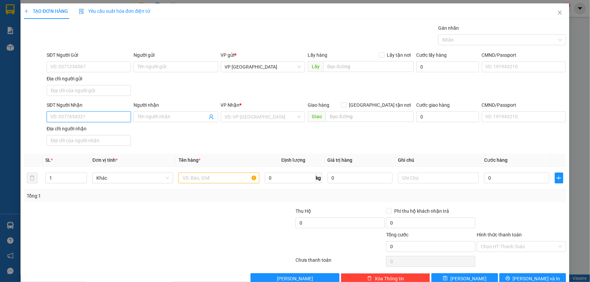
click at [94, 114] on input "SĐT Người Nhận" at bounding box center [89, 116] width 84 height 11
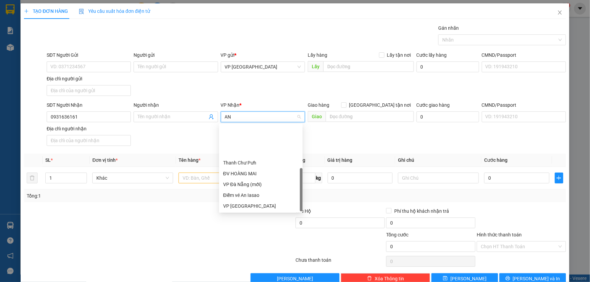
click at [240, 224] on div "VP An Khê" at bounding box center [260, 227] width 75 height 7
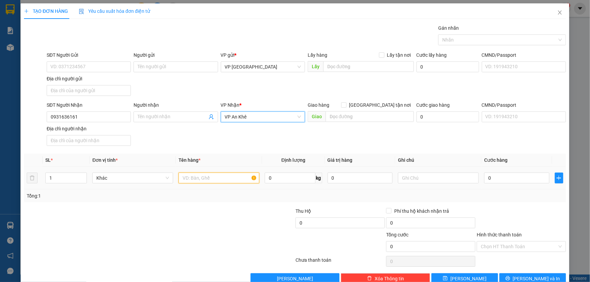
click at [191, 181] on input "text" at bounding box center [218, 178] width 81 height 11
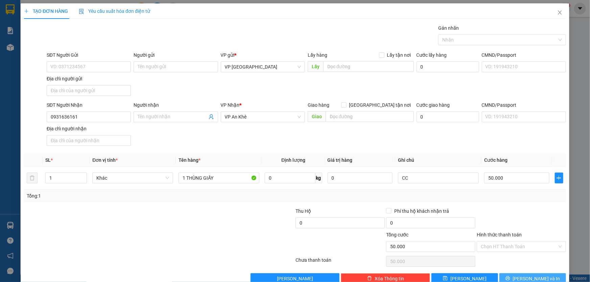
click at [525, 277] on span "[PERSON_NAME] và In" at bounding box center [536, 278] width 47 height 7
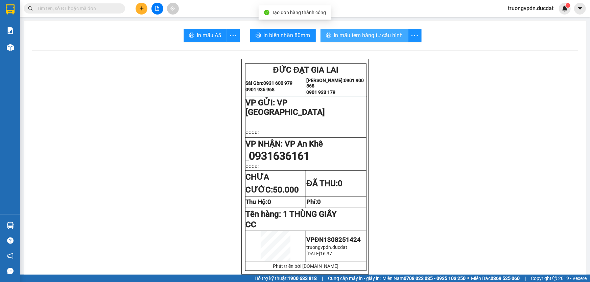
click at [367, 34] on span "In mẫu tem hàng tự cấu hình" at bounding box center [368, 35] width 69 height 8
click at [139, 9] on icon "plus" at bounding box center [141, 8] width 5 height 5
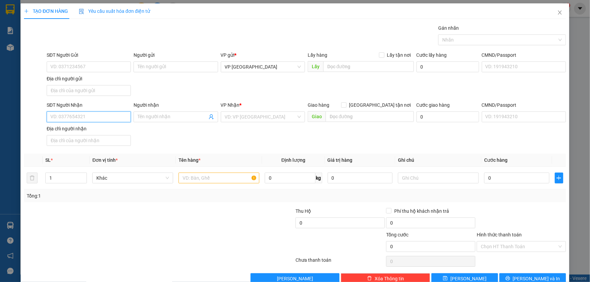
click at [96, 117] on input "SĐT Người Nhận" at bounding box center [89, 116] width 84 height 11
click at [72, 143] on div "0918588123" at bounding box center [87, 140] width 75 height 7
click at [182, 179] on input "text" at bounding box center [218, 178] width 81 height 11
click at [511, 244] on input "Hình thức thanh toán" at bounding box center [518, 247] width 76 height 10
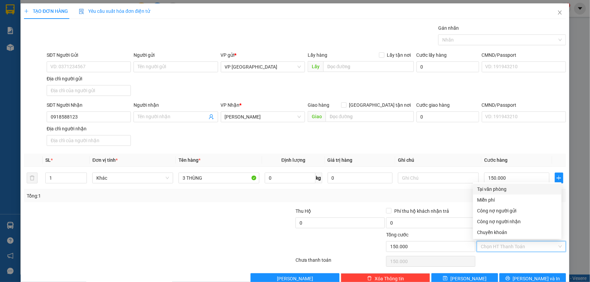
click at [498, 187] on div "Tại văn phòng" at bounding box center [517, 188] width 80 height 7
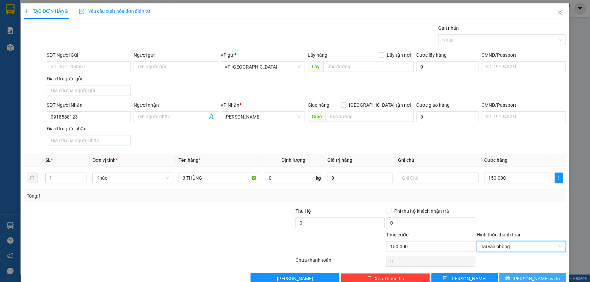
click at [510, 276] on icon "printer" at bounding box center [507, 278] width 4 height 4
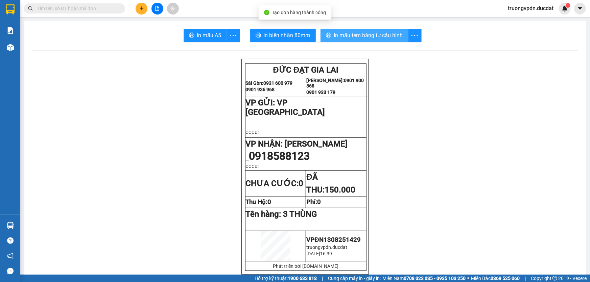
click at [366, 39] on span "In mẫu tem hàng tự cấu hình" at bounding box center [368, 35] width 69 height 8
click at [144, 10] on button at bounding box center [141, 9] width 12 height 12
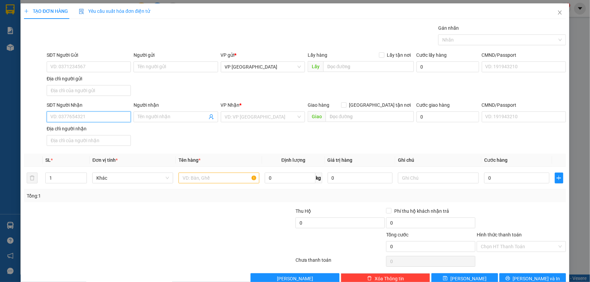
click at [95, 116] on input "SĐT Người Nhận" at bounding box center [89, 116] width 84 height 11
click at [243, 112] on input "search" at bounding box center [260, 117] width 71 height 10
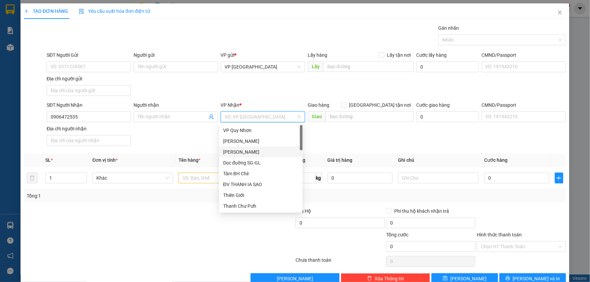
drag, startPoint x: 247, startPoint y: 150, endPoint x: 211, endPoint y: 174, distance: 43.4
click at [247, 150] on div "[PERSON_NAME]" at bounding box center [260, 151] width 75 height 7
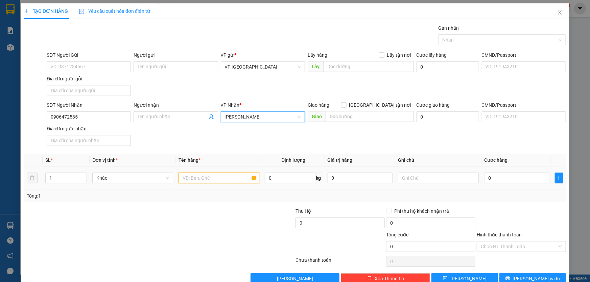
click at [209, 175] on input "text" at bounding box center [218, 178] width 81 height 11
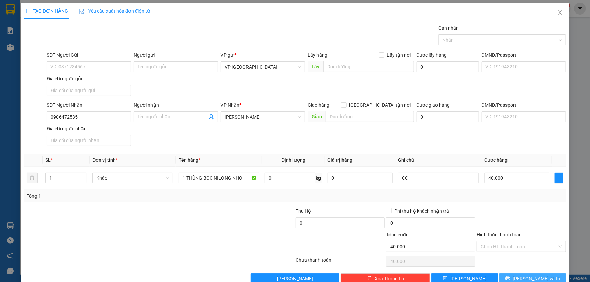
click at [528, 275] on span "[PERSON_NAME] và In" at bounding box center [536, 278] width 47 height 7
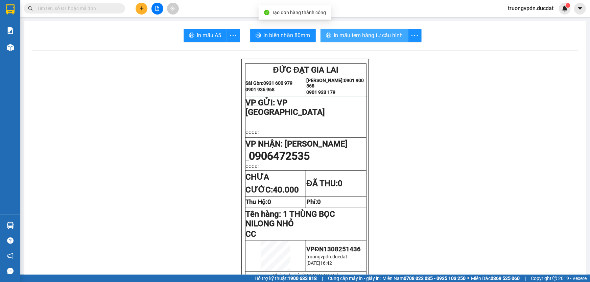
click at [375, 40] on button "In mẫu tem hàng tự cấu hình" at bounding box center [364, 36] width 88 height 14
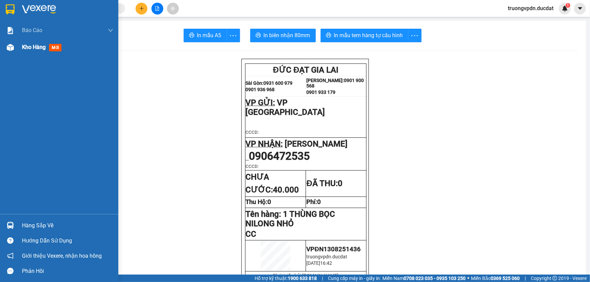
click at [27, 46] on span "Kho hàng" at bounding box center [34, 47] width 24 height 6
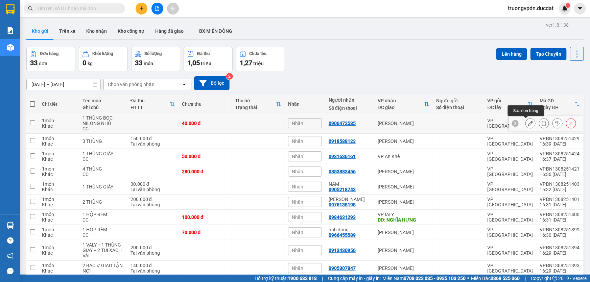
click at [525, 122] on button at bounding box center [529, 124] width 9 height 12
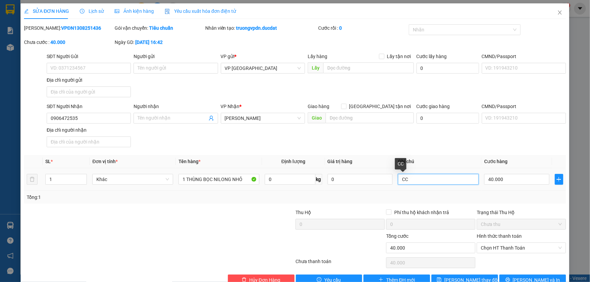
click at [426, 179] on input "CC" at bounding box center [438, 179] width 81 height 11
click at [509, 250] on span "Chọn HT Thanh Toán" at bounding box center [520, 248] width 81 height 10
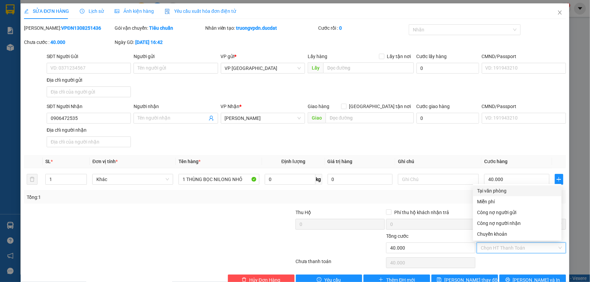
click at [493, 189] on div "Tại văn phòng" at bounding box center [517, 190] width 80 height 7
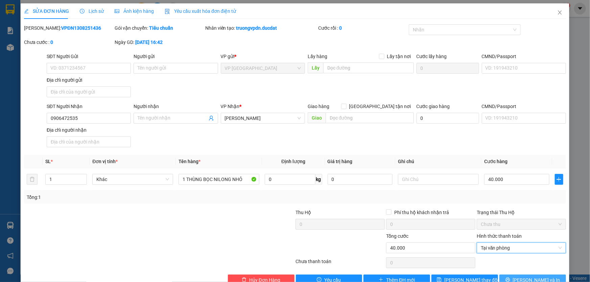
click at [523, 277] on span "[PERSON_NAME] và In" at bounding box center [536, 279] width 47 height 7
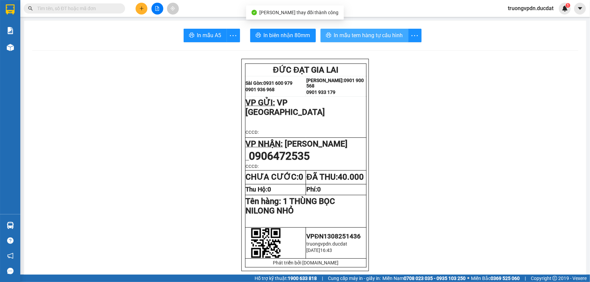
click at [356, 38] on span "In mẫu tem hàng tự cấu hình" at bounding box center [368, 35] width 69 height 8
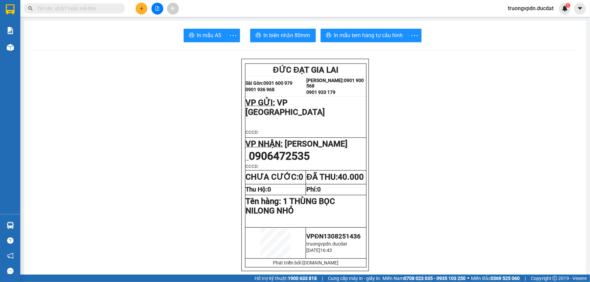
click at [143, 12] on button at bounding box center [141, 9] width 12 height 12
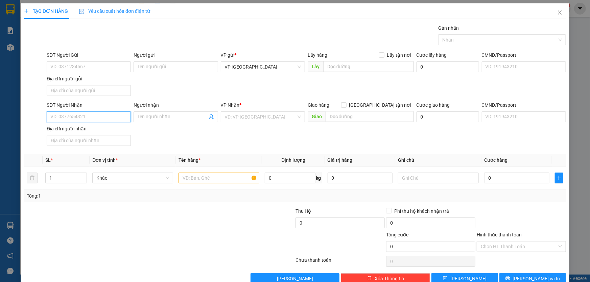
click at [94, 121] on input "SĐT Người Nhận" at bounding box center [89, 116] width 84 height 11
drag, startPoint x: 90, startPoint y: 124, endPoint x: 171, endPoint y: 155, distance: 86.4
click at [90, 124] on div "0877203405 0877203405" at bounding box center [87, 130] width 83 height 14
click at [67, 115] on input "0877" at bounding box center [89, 116] width 84 height 11
click at [77, 130] on div "0877203405" at bounding box center [87, 129] width 75 height 7
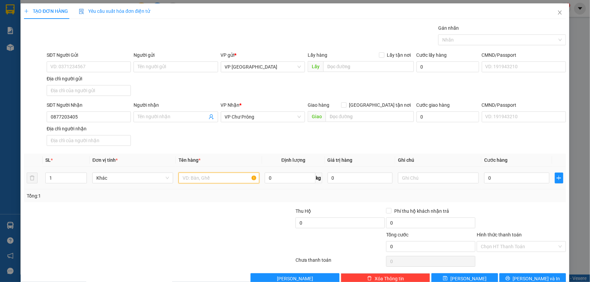
click at [204, 182] on input "text" at bounding box center [218, 178] width 81 height 11
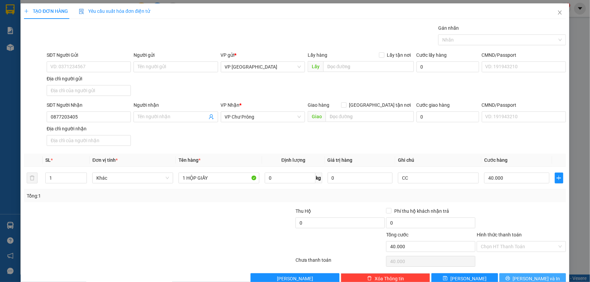
click at [505, 278] on button "[PERSON_NAME] và In" at bounding box center [532, 278] width 67 height 11
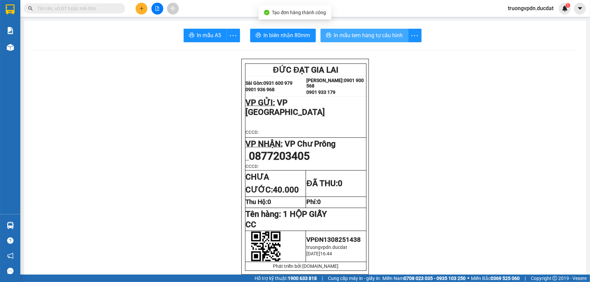
click at [358, 34] on span "In mẫu tem hàng tự cấu hình" at bounding box center [368, 35] width 69 height 8
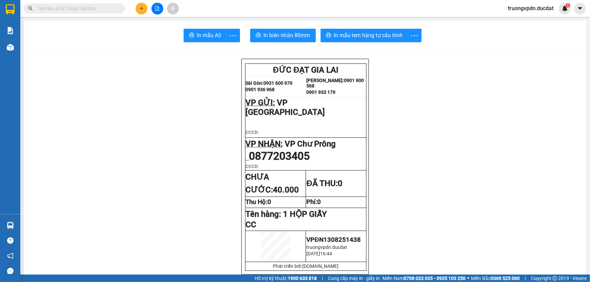
click at [138, 8] on button at bounding box center [141, 9] width 12 height 12
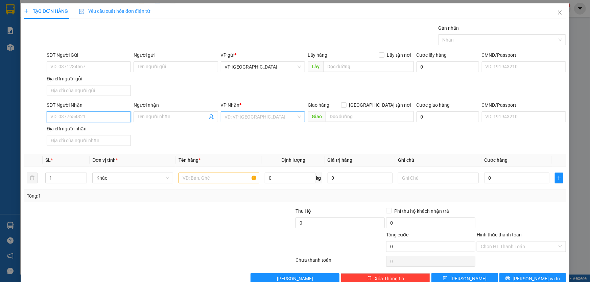
drag, startPoint x: 108, startPoint y: 119, endPoint x: 230, endPoint y: 112, distance: 121.8
click at [109, 119] on input "SĐT Người Nhận" at bounding box center [89, 116] width 84 height 11
click at [99, 131] on div "0968448079 - TOÀN SPORT" at bounding box center [87, 129] width 75 height 7
click at [207, 176] on input "text" at bounding box center [218, 178] width 81 height 11
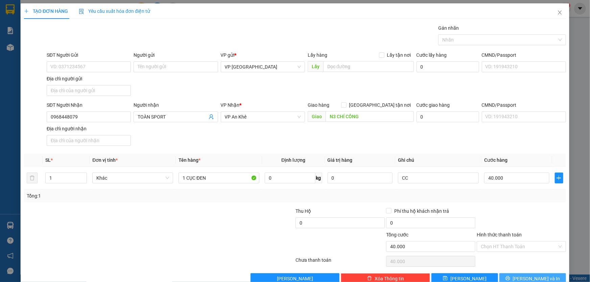
click at [523, 275] on span "[PERSON_NAME] và In" at bounding box center [536, 278] width 47 height 7
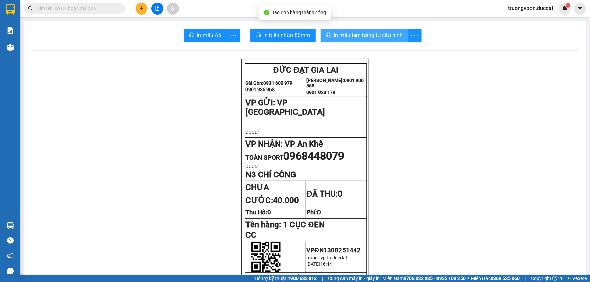
click at [375, 38] on span "In mẫu tem hàng tự cấu hình" at bounding box center [368, 35] width 69 height 8
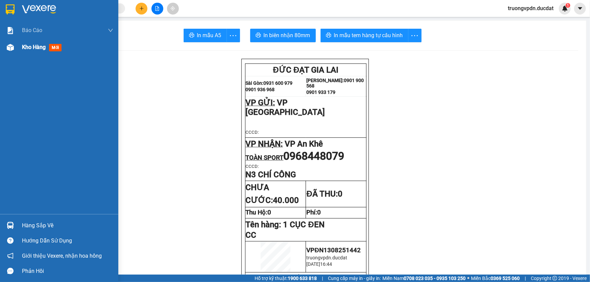
click at [40, 50] on span "Kho hàng" at bounding box center [34, 47] width 24 height 6
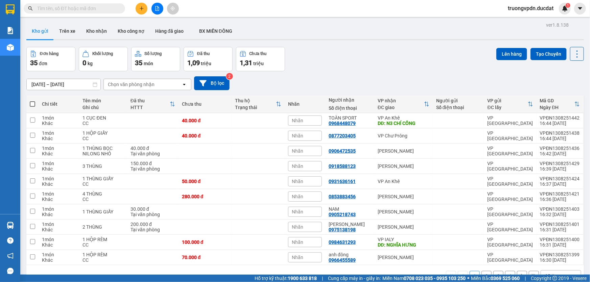
click at [483, 271] on button "2" at bounding box center [486, 276] width 10 height 10
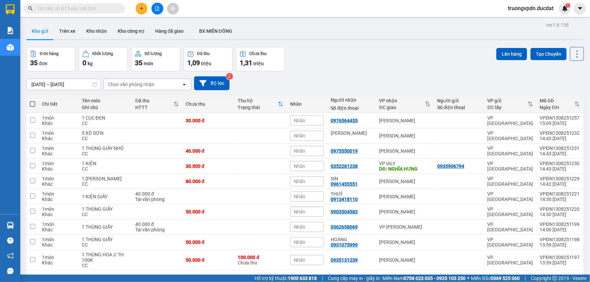
click at [505, 276] on button "4" at bounding box center [510, 281] width 10 height 10
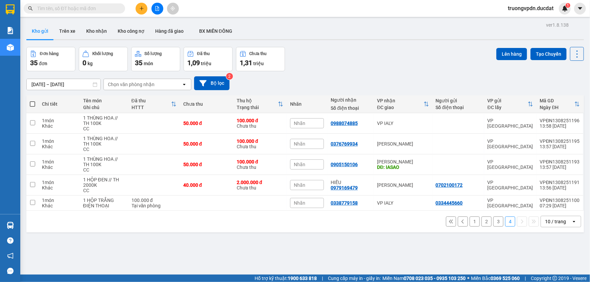
click at [138, 13] on button at bounding box center [141, 9] width 12 height 12
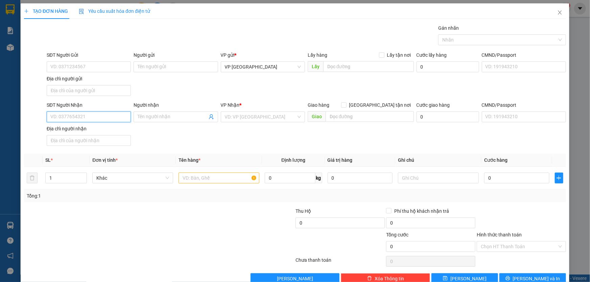
click at [96, 117] on input "SĐT Người Nhận" at bounding box center [89, 116] width 84 height 11
click at [252, 119] on input "search" at bounding box center [260, 117] width 71 height 10
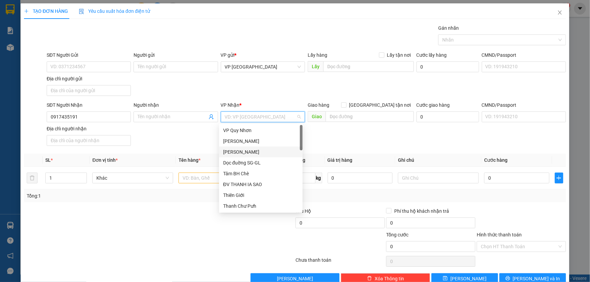
click at [253, 150] on div "[PERSON_NAME]" at bounding box center [260, 151] width 75 height 7
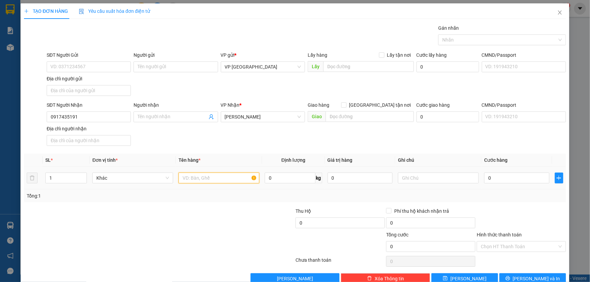
click at [210, 176] on input "text" at bounding box center [218, 178] width 81 height 11
click at [414, 176] on input "CC" at bounding box center [438, 178] width 81 height 11
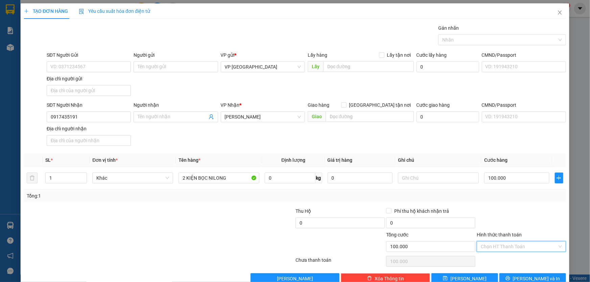
click at [510, 248] on input "Hình thức thanh toán" at bounding box center [518, 247] width 76 height 10
drag, startPoint x: 493, startPoint y: 191, endPoint x: 546, endPoint y: 233, distance: 67.5
click at [493, 189] on div "Tại văn phòng" at bounding box center [517, 188] width 80 height 7
click at [531, 280] on span "[PERSON_NAME] và In" at bounding box center [536, 278] width 47 height 7
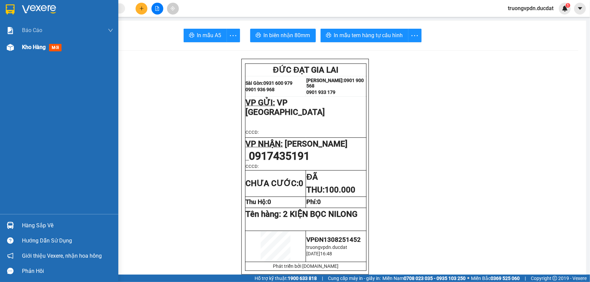
click at [29, 48] on span "Kho hàng" at bounding box center [34, 47] width 24 height 6
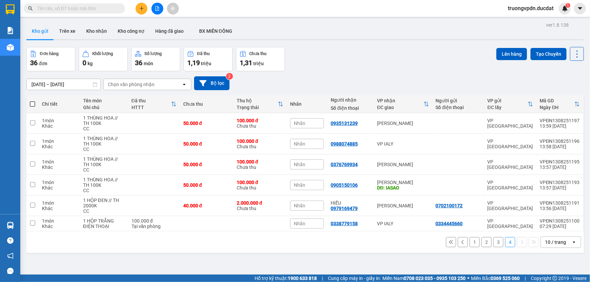
click at [472, 241] on button "1" at bounding box center [474, 242] width 10 height 10
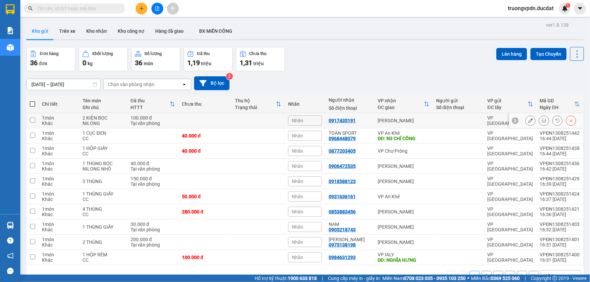
click at [528, 120] on icon at bounding box center [530, 120] width 5 height 5
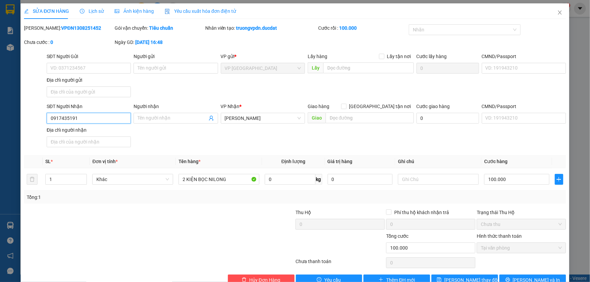
click at [70, 119] on input "0917435191" at bounding box center [89, 118] width 84 height 11
click at [529, 276] on span "[PERSON_NAME] và In" at bounding box center [536, 279] width 47 height 7
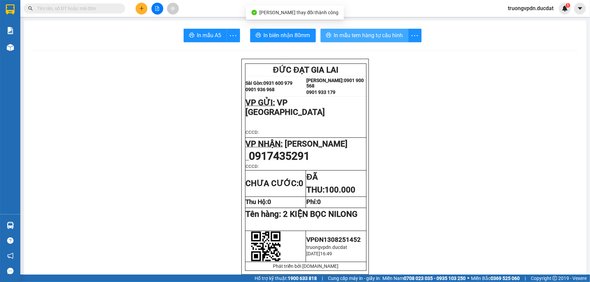
click at [358, 35] on span "In mẫu tem hàng tự cấu hình" at bounding box center [368, 35] width 69 height 8
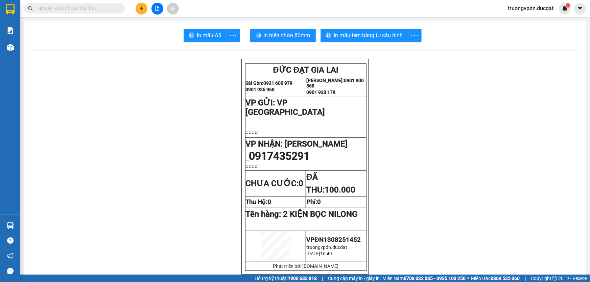
click at [146, 9] on button at bounding box center [141, 9] width 12 height 12
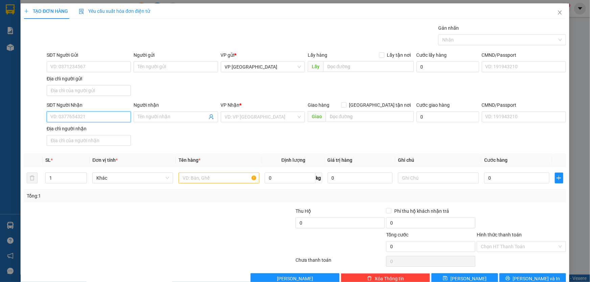
click at [91, 121] on input "SĐT Người Nhận" at bounding box center [89, 116] width 84 height 11
click at [84, 132] on div "0988373356" at bounding box center [87, 129] width 75 height 7
click at [227, 178] on input "text" at bounding box center [218, 178] width 81 height 11
click at [505, 180] on input "0" at bounding box center [516, 178] width 65 height 11
click at [510, 277] on icon "printer" at bounding box center [507, 278] width 5 height 5
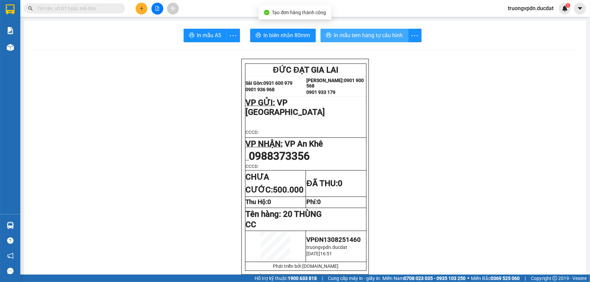
click at [366, 32] on span "In mẫu tem hàng tự cấu hình" at bounding box center [368, 35] width 69 height 8
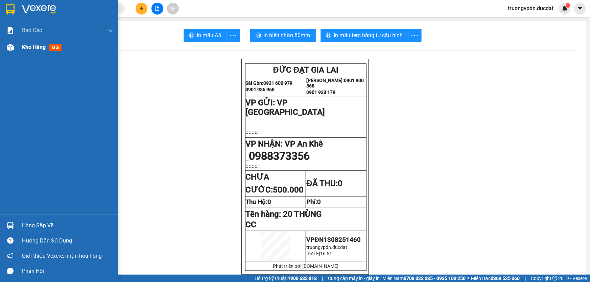
click at [32, 46] on span "Kho hàng" at bounding box center [34, 47] width 24 height 6
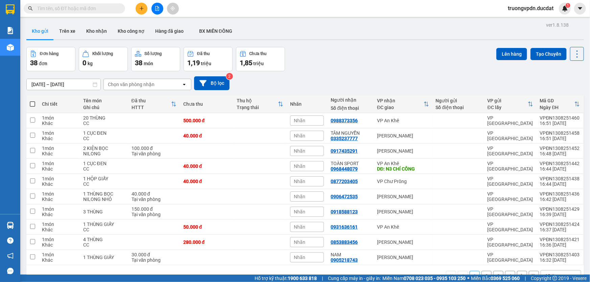
click at [141, 14] on button at bounding box center [141, 9] width 12 height 12
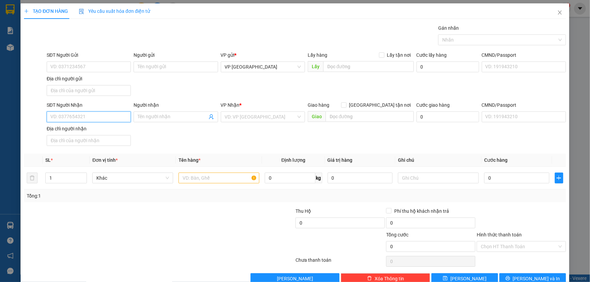
drag, startPoint x: 77, startPoint y: 118, endPoint x: 202, endPoint y: 95, distance: 126.4
click at [92, 117] on input "SĐT Người Nhận" at bounding box center [89, 116] width 84 height 11
click at [293, 115] on input "search" at bounding box center [260, 117] width 71 height 10
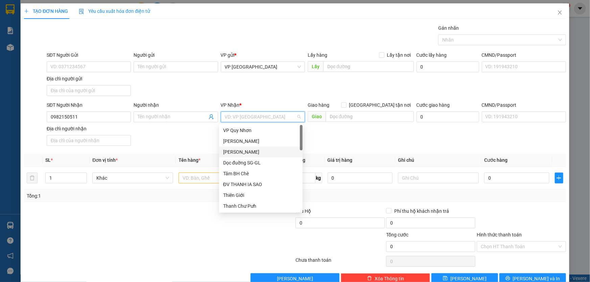
click at [260, 155] on div "[PERSON_NAME]" at bounding box center [260, 151] width 75 height 7
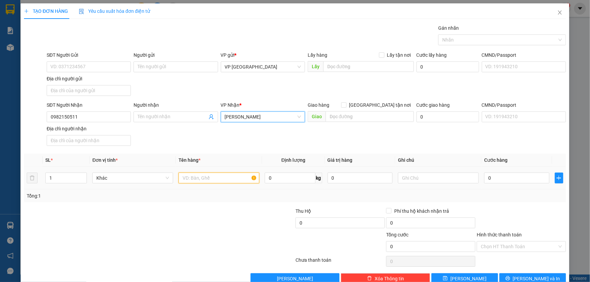
click at [198, 175] on input "text" at bounding box center [218, 178] width 81 height 11
click at [198, 175] on input "1 HỘP" at bounding box center [218, 178] width 81 height 11
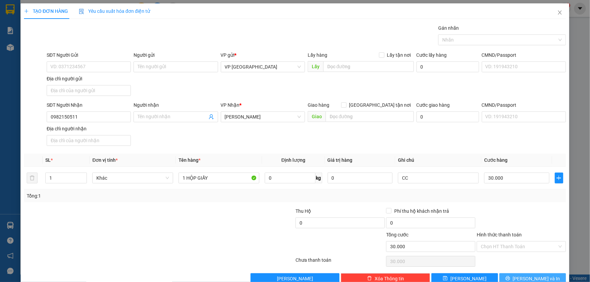
click at [535, 279] on span "[PERSON_NAME] và In" at bounding box center [536, 278] width 47 height 7
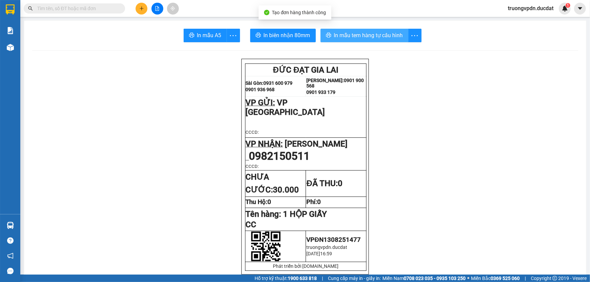
click at [346, 35] on span "In mẫu tem hàng tự cấu hình" at bounding box center [368, 35] width 69 height 8
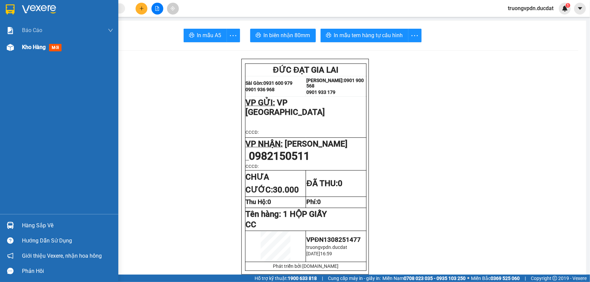
click at [19, 52] on div "Kho hàng mới" at bounding box center [59, 47] width 118 height 17
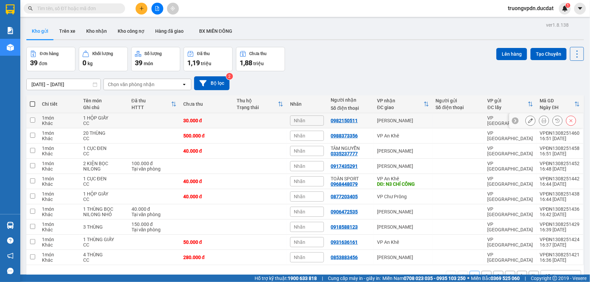
click at [528, 121] on icon at bounding box center [530, 120] width 5 height 5
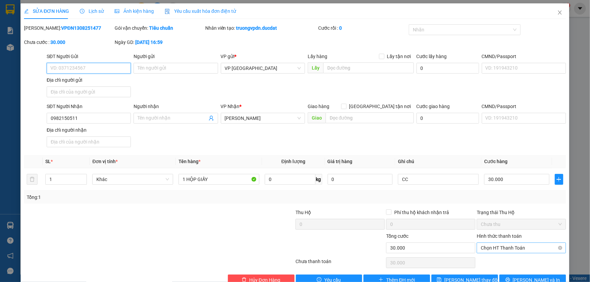
click at [510, 252] on span "Chọn HT Thanh Toán" at bounding box center [520, 248] width 81 height 10
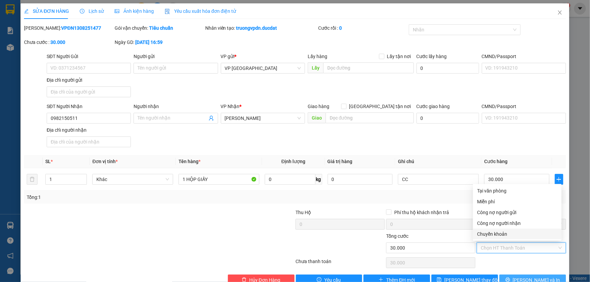
click at [523, 279] on span "[PERSON_NAME] và In" at bounding box center [536, 279] width 47 height 7
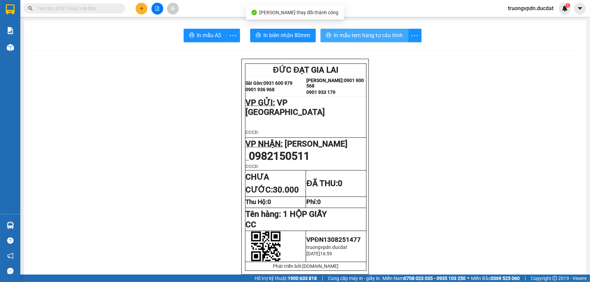
click at [340, 33] on span "In mẫu tem hàng tự cấu hình" at bounding box center [368, 35] width 69 height 8
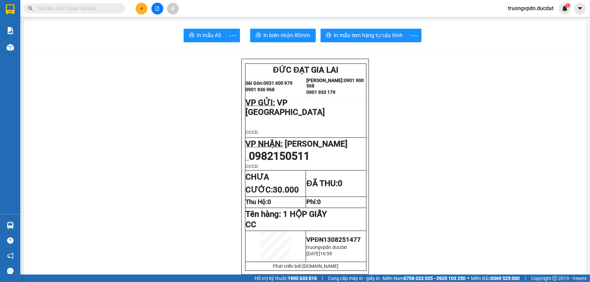
click at [144, 5] on button at bounding box center [141, 9] width 12 height 12
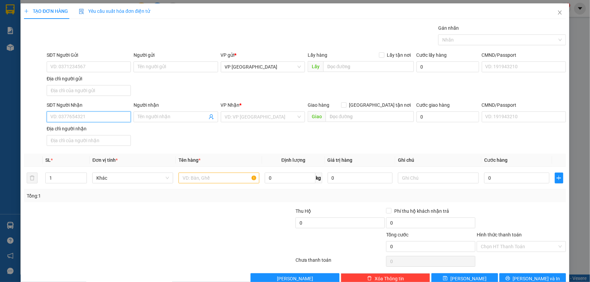
click at [95, 118] on input "SĐT Người Nhận" at bounding box center [89, 116] width 84 height 11
click at [85, 130] on div "0358351234 - THÔNG" at bounding box center [87, 129] width 75 height 7
click at [199, 176] on input "text" at bounding box center [218, 178] width 81 height 11
click at [219, 177] on input "text" at bounding box center [218, 178] width 81 height 11
click at [483, 247] on input "Hình thức thanh toán" at bounding box center [518, 247] width 76 height 10
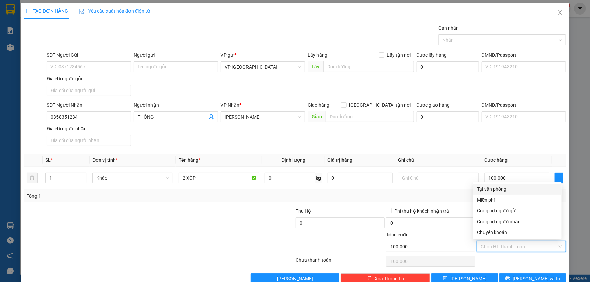
click at [484, 187] on div "Tại văn phòng" at bounding box center [517, 188] width 80 height 7
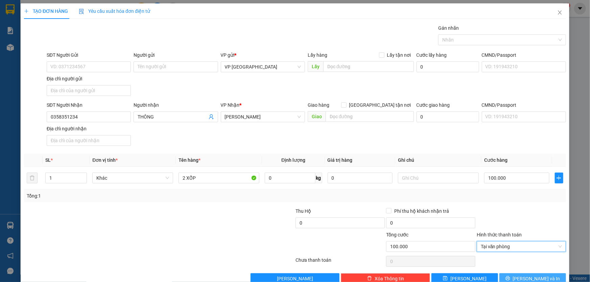
click at [510, 277] on icon "printer" at bounding box center [507, 278] width 5 height 5
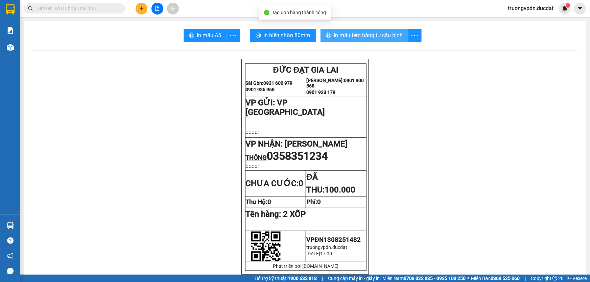
click at [381, 37] on span "In mẫu tem hàng tự cấu hình" at bounding box center [368, 35] width 69 height 8
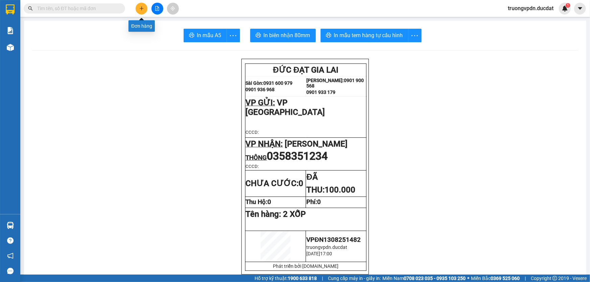
click at [142, 8] on icon "plus" at bounding box center [141, 8] width 5 height 5
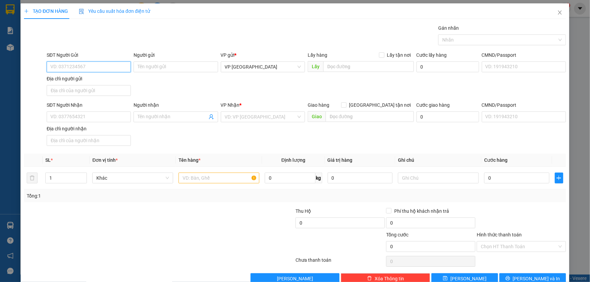
click at [95, 65] on input "SĐT Người Gửi" at bounding box center [89, 66] width 84 height 11
click at [90, 81] on div "0905854773 - THẮNG" at bounding box center [87, 80] width 75 height 7
drag, startPoint x: 97, startPoint y: 115, endPoint x: 24, endPoint y: 125, distance: 73.7
click at [24, 125] on div "SĐT Người Nhận 0338697379 0338697379 Người nhận TUẤN CUA VP Nhận * Phan Đình Ph…" at bounding box center [294, 124] width 543 height 47
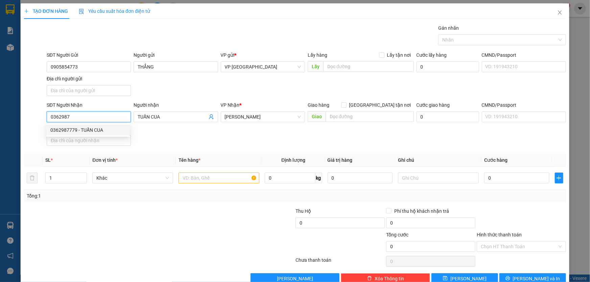
drag, startPoint x: 75, startPoint y: 129, endPoint x: 226, endPoint y: 166, distance: 155.4
click at [75, 129] on div "0362987779 - TUẤN CUA" at bounding box center [87, 129] width 75 height 7
click at [215, 177] on input "text" at bounding box center [218, 178] width 81 height 11
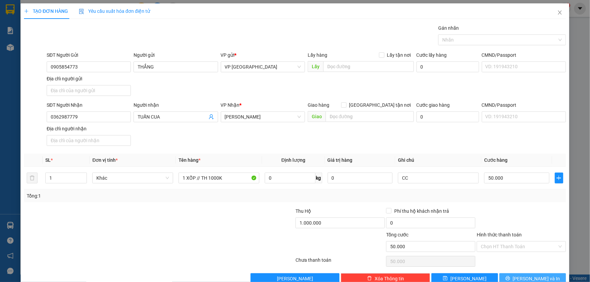
click at [520, 276] on button "[PERSON_NAME] và In" at bounding box center [532, 278] width 67 height 11
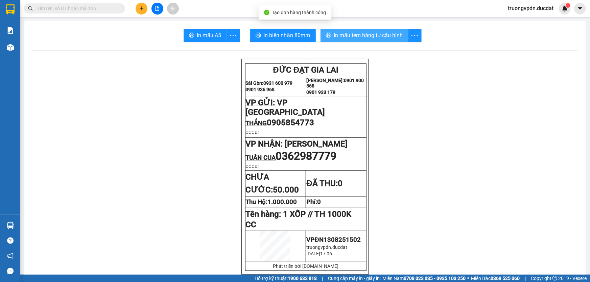
click at [351, 40] on span "In mẫu tem hàng tự cấu hình" at bounding box center [368, 35] width 69 height 8
click at [138, 10] on button at bounding box center [141, 9] width 12 height 12
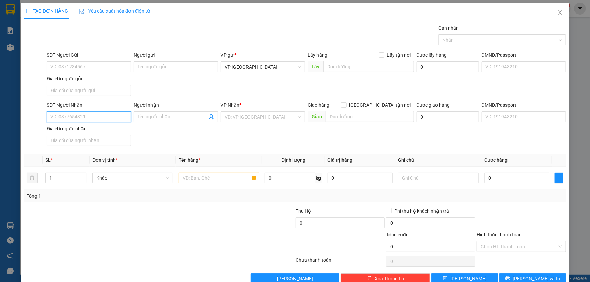
click at [92, 118] on input "SĐT Người Nhận" at bounding box center [89, 116] width 84 height 11
click at [87, 130] on div "0382145046 - ANH KHOA" at bounding box center [87, 129] width 75 height 7
click at [200, 177] on input "text" at bounding box center [218, 178] width 81 height 11
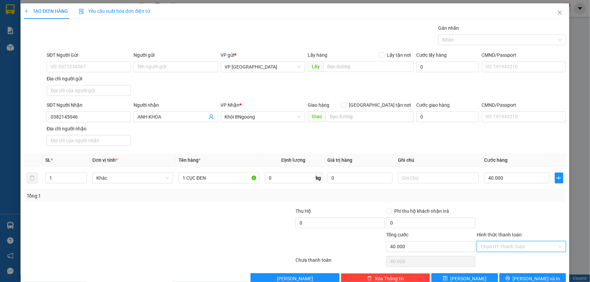
click at [513, 243] on input "Hình thức thanh toán" at bounding box center [518, 247] width 76 height 10
click at [499, 189] on div "Tại văn phòng" at bounding box center [517, 188] width 80 height 7
click at [522, 274] on button "[PERSON_NAME] và In" at bounding box center [532, 278] width 67 height 11
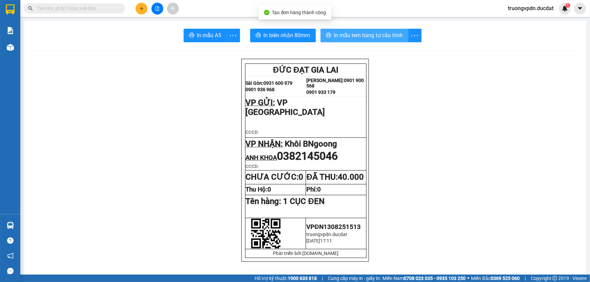
click at [375, 33] on span "In mẫu tem hàng tự cấu hình" at bounding box center [368, 35] width 69 height 8
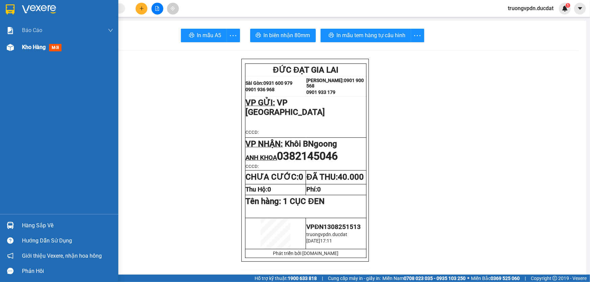
click at [20, 50] on div "Kho hàng mới" at bounding box center [59, 47] width 118 height 17
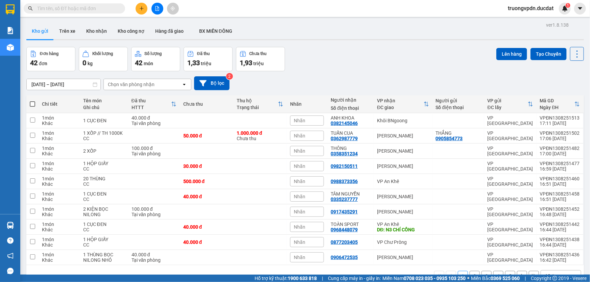
click at [469, 271] on button "2" at bounding box center [474, 276] width 10 height 10
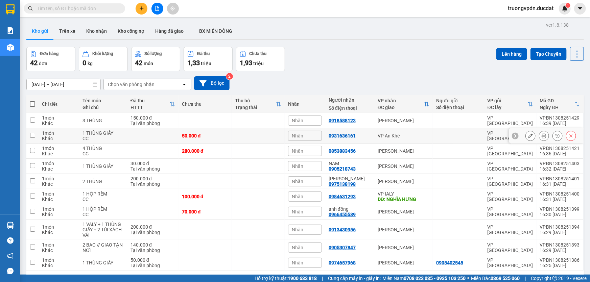
click at [375, 128] on td "VP An Khê" at bounding box center [403, 135] width 58 height 15
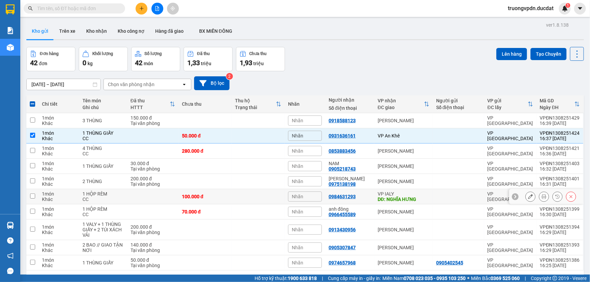
click at [405, 191] on div "VP IALY" at bounding box center [403, 193] width 52 height 5
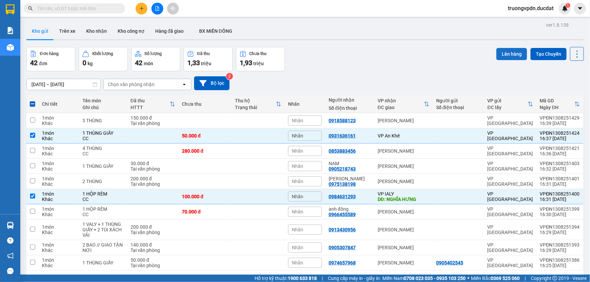
click at [508, 48] on button "Lên hàng" at bounding box center [511, 54] width 31 height 12
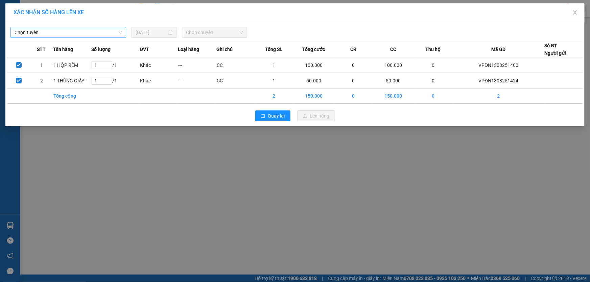
click at [105, 33] on span "Chọn tuyến" at bounding box center [68, 32] width 107 height 10
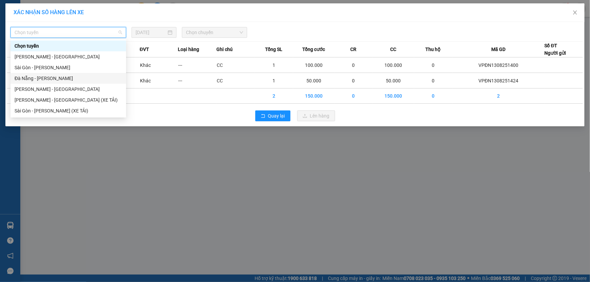
click at [46, 78] on div "Đà Nẵng - Gia Lai" at bounding box center [68, 78] width 107 height 7
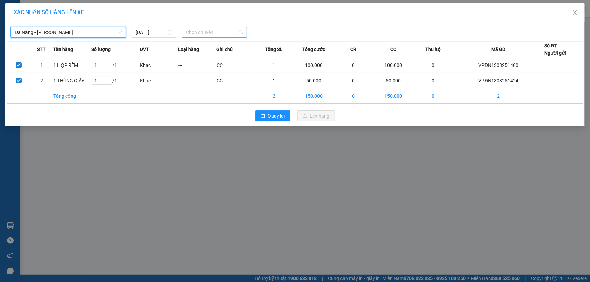
click at [213, 34] on span "Chọn chuyến" at bounding box center [214, 32] width 57 height 10
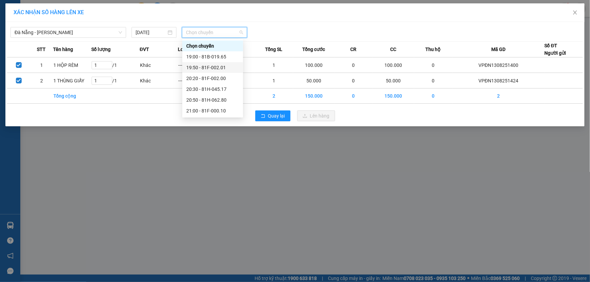
click at [227, 67] on div "19:50 - 81F-002.01" at bounding box center [212, 67] width 53 height 7
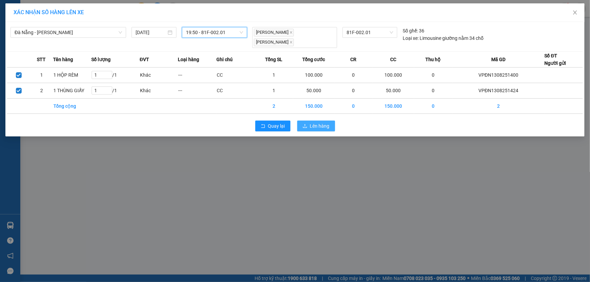
click at [321, 123] on span "Lên hàng" at bounding box center [320, 125] width 20 height 7
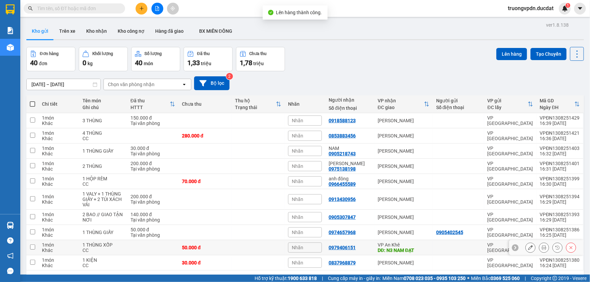
click at [412, 248] on div "DĐ: N3 NAM ĐẠT" at bounding box center [403, 250] width 52 height 5
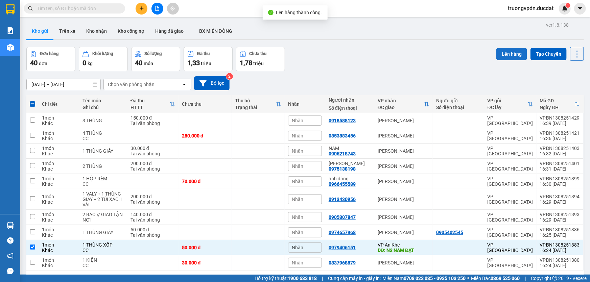
click at [500, 48] on button "Lên hàng" at bounding box center [511, 54] width 31 height 12
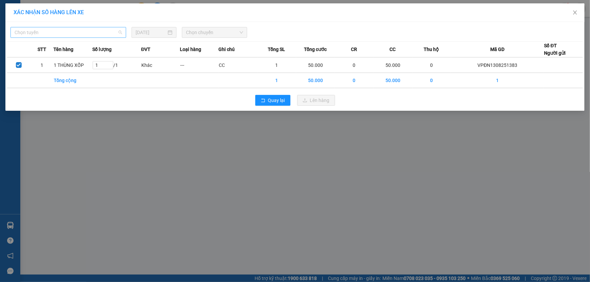
click at [100, 32] on span "Chọn tuyến" at bounding box center [68, 32] width 107 height 10
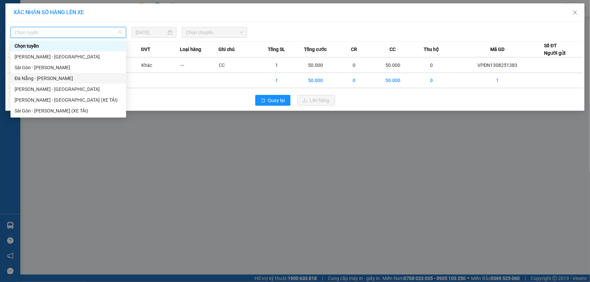
click at [46, 76] on div "Đà Nẵng - Gia Lai" at bounding box center [68, 78] width 107 height 7
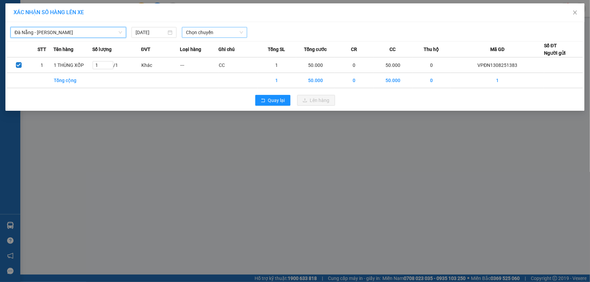
drag, startPoint x: 235, startPoint y: 28, endPoint x: 231, endPoint y: 36, distance: 9.4
click at [235, 28] on span "Chọn chuyến" at bounding box center [214, 32] width 57 height 10
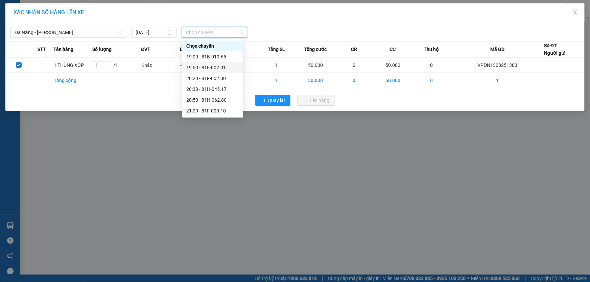
click at [221, 65] on div "19:50 - 81F-002.01" at bounding box center [212, 67] width 53 height 7
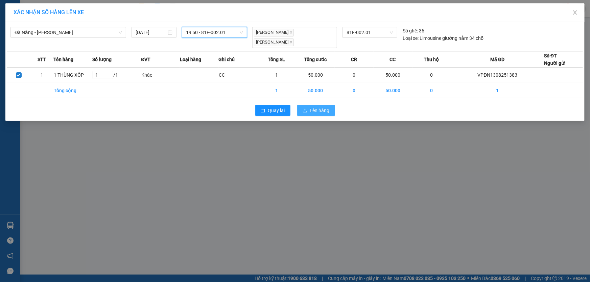
click at [319, 110] on span "Lên hàng" at bounding box center [320, 110] width 20 height 7
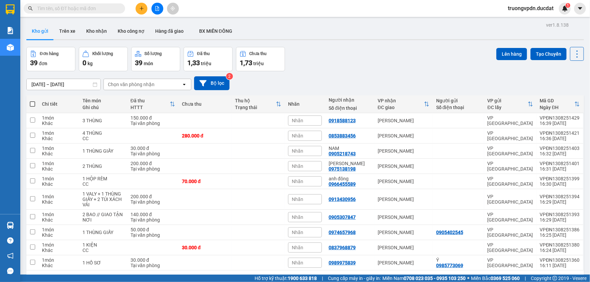
click at [494, 276] on button "3" at bounding box center [498, 281] width 10 height 10
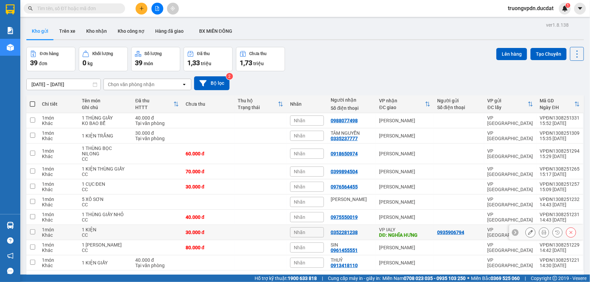
click at [406, 227] on div "VP IALY" at bounding box center [404, 229] width 51 height 5
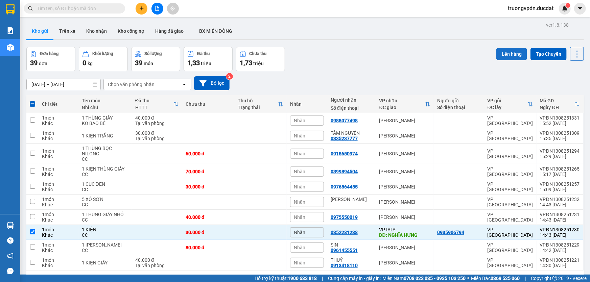
click at [500, 48] on button "Lên hàng" at bounding box center [511, 54] width 31 height 12
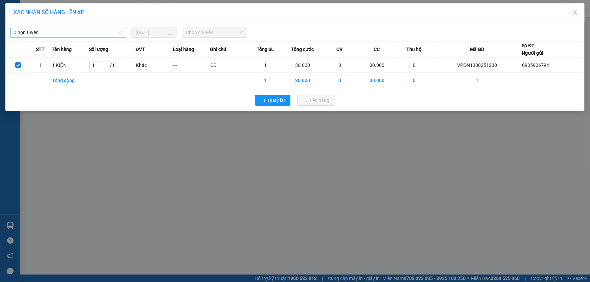
click at [64, 28] on span "Chọn tuyến" at bounding box center [68, 32] width 107 height 10
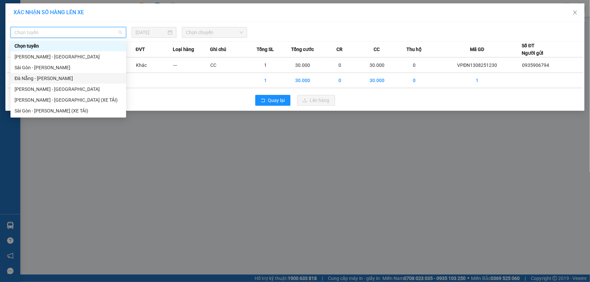
drag, startPoint x: 42, startPoint y: 77, endPoint x: 180, endPoint y: 42, distance: 142.6
click at [42, 76] on div "Đà Nẵng - Gia Lai" at bounding box center [68, 78] width 107 height 7
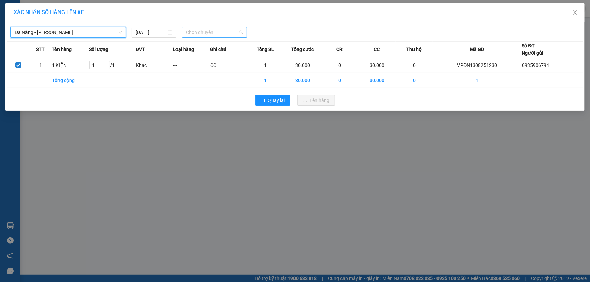
click at [201, 31] on span "Chọn chuyến" at bounding box center [214, 32] width 57 height 10
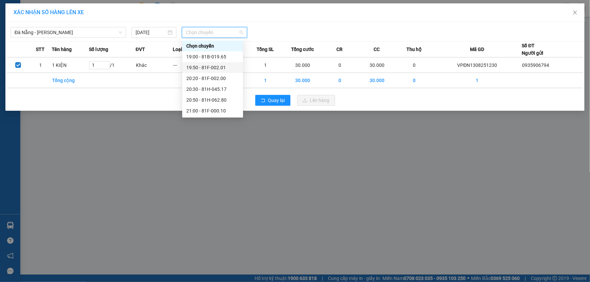
click at [218, 66] on div "19:50 - 81F-002.01" at bounding box center [212, 67] width 53 height 7
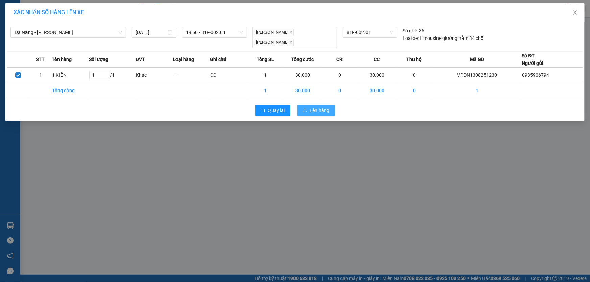
click at [322, 110] on span "Lên hàng" at bounding box center [320, 110] width 20 height 7
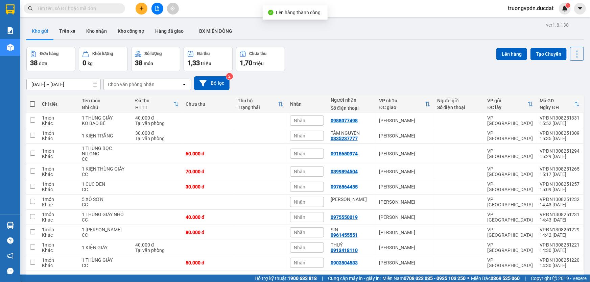
click at [499, 276] on div "1 2 3 4 10 / trang open" at bounding box center [305, 281] width 552 height 11
click at [505, 276] on button "4" at bounding box center [510, 281] width 10 height 10
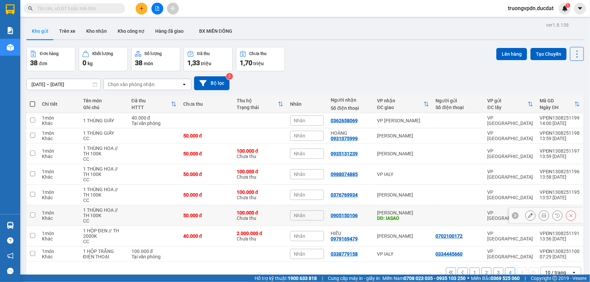
click at [397, 216] on div "DĐ: IASAO" at bounding box center [403, 218] width 52 height 5
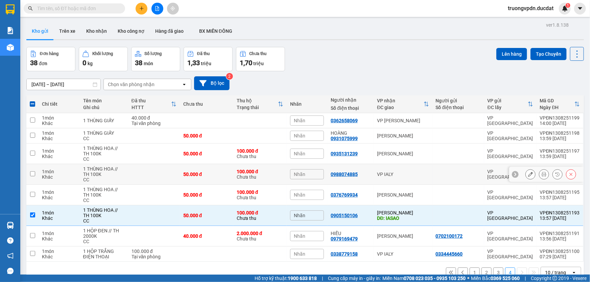
click at [381, 164] on td "VP IALY" at bounding box center [402, 174] width 59 height 21
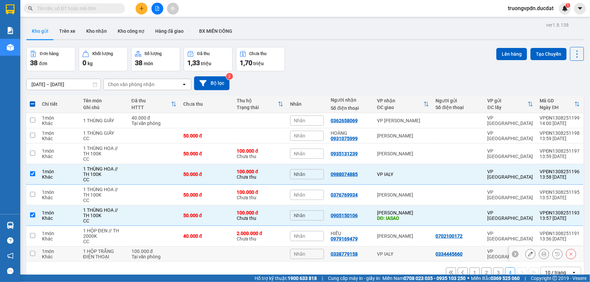
click at [401, 247] on td "VP IALY" at bounding box center [402, 254] width 59 height 15
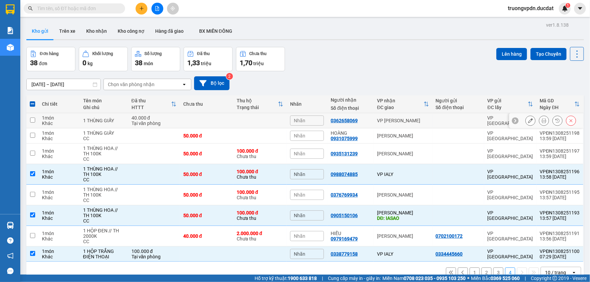
click at [395, 113] on td "VP Hòa Lệ Chí" at bounding box center [402, 120] width 59 height 15
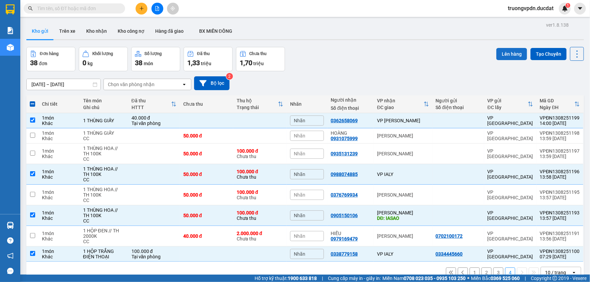
click at [509, 48] on button "Lên hàng" at bounding box center [511, 54] width 31 height 12
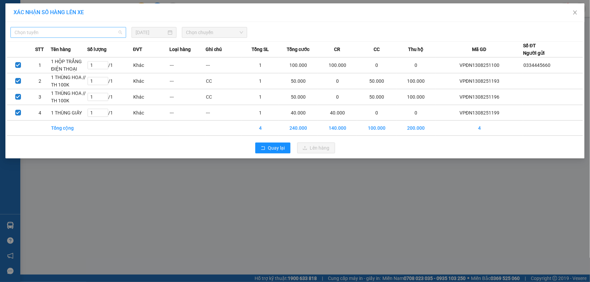
click at [110, 34] on span "Chọn tuyến" at bounding box center [68, 32] width 107 height 10
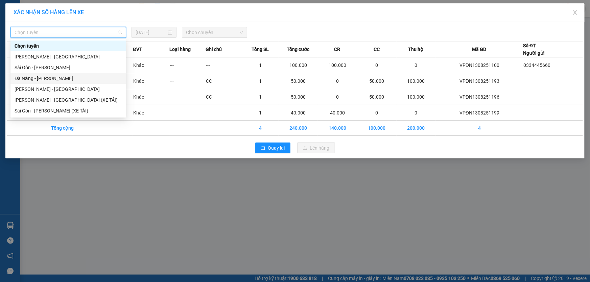
click at [39, 77] on div "Đà Nẵng - Gia Lai" at bounding box center [68, 78] width 107 height 7
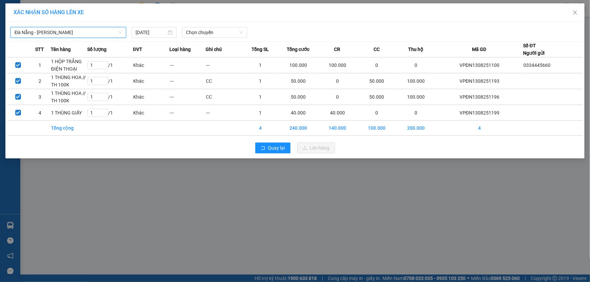
click at [199, 24] on div "Đà Nẵng - Gia Lai Đà Nẵng - Gia Lai 13/08/2025 Chọn chuyến" at bounding box center [294, 31] width 575 height 14
click at [203, 31] on span "Chọn chuyến" at bounding box center [214, 32] width 57 height 10
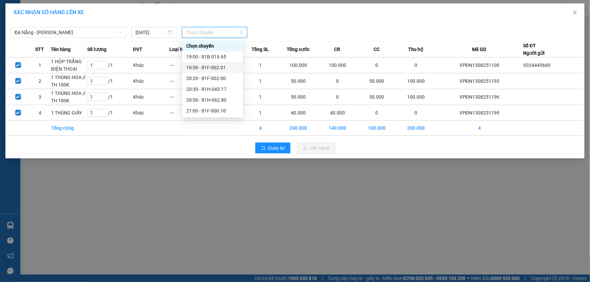
click at [217, 67] on div "19:50 - 81F-002.01" at bounding box center [212, 67] width 53 height 7
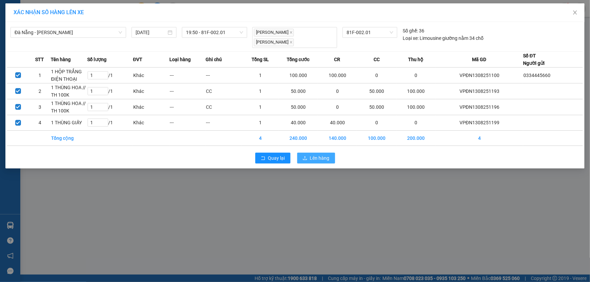
click at [321, 154] on span "Lên hàng" at bounding box center [320, 157] width 20 height 7
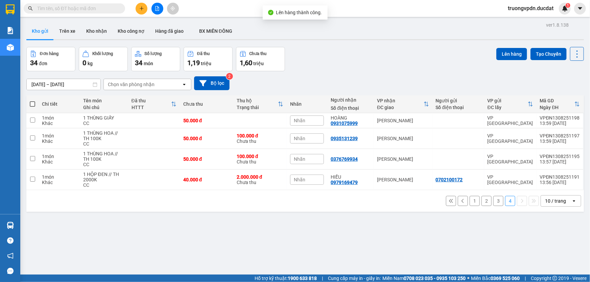
click at [472, 198] on button "1" at bounding box center [474, 201] width 10 height 10
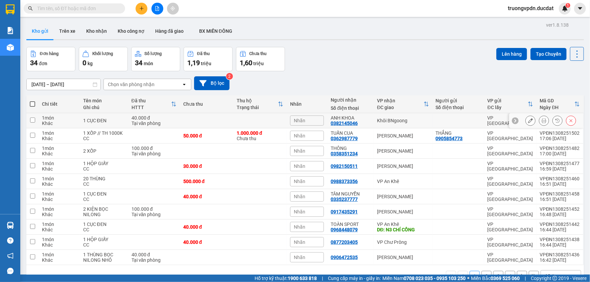
click at [401, 122] on div "Khôi BNgoong" at bounding box center [403, 120] width 52 height 5
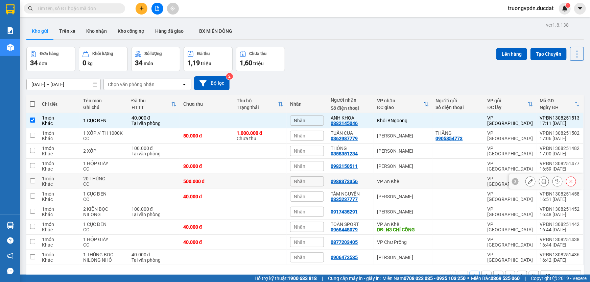
click at [401, 176] on td "VP An Khê" at bounding box center [402, 181] width 59 height 15
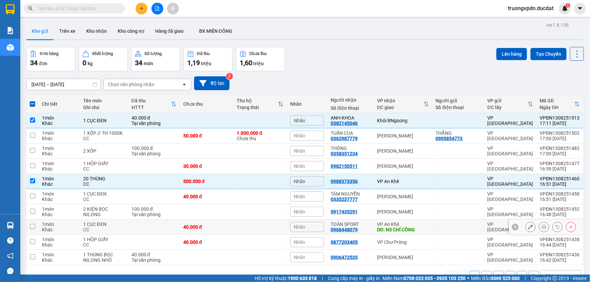
click at [411, 230] on div "DĐ: N3 CHÍ CÔNG" at bounding box center [403, 229] width 52 height 5
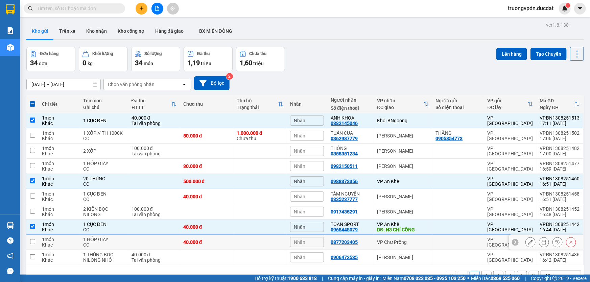
click at [408, 241] on div "VP Chư Prông" at bounding box center [403, 242] width 52 height 5
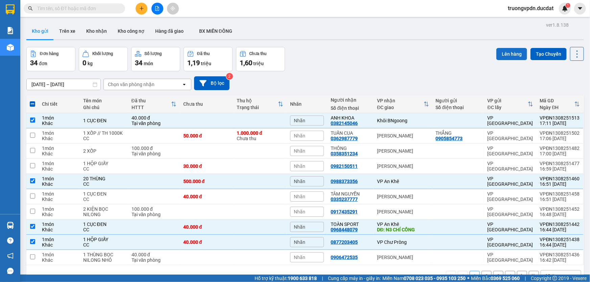
click at [510, 48] on button "Lên hàng" at bounding box center [511, 54] width 31 height 12
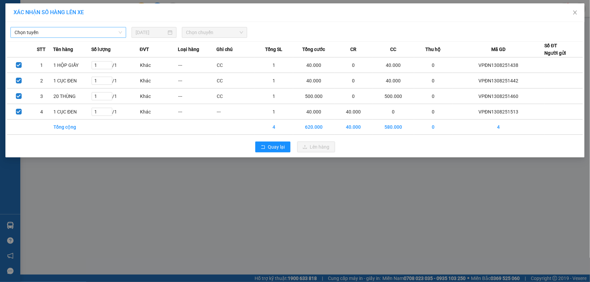
click at [91, 33] on span "Chọn tuyến" at bounding box center [68, 32] width 107 height 10
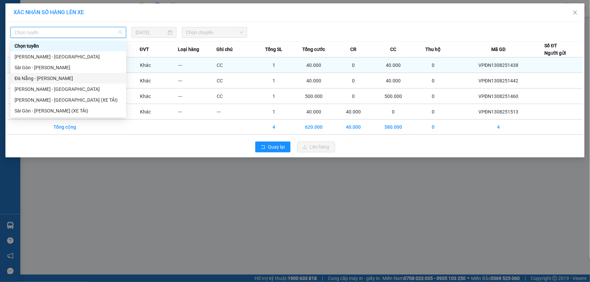
drag, startPoint x: 46, startPoint y: 79, endPoint x: 103, endPoint y: 57, distance: 60.9
click at [48, 76] on div "Đà Nẵng - Gia Lai" at bounding box center [68, 78] width 107 height 7
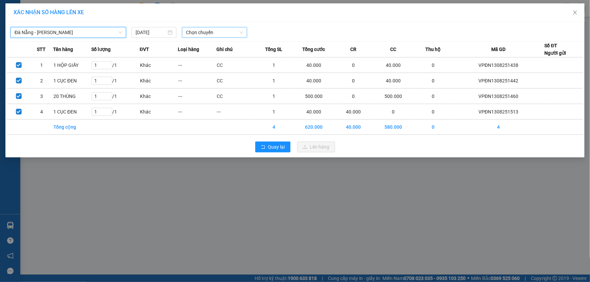
click at [191, 34] on span "Chọn chuyến" at bounding box center [214, 32] width 57 height 10
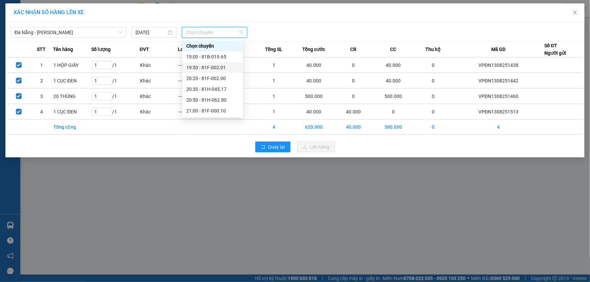
click at [214, 68] on div "19:50 - 81F-002.01" at bounding box center [212, 67] width 53 height 7
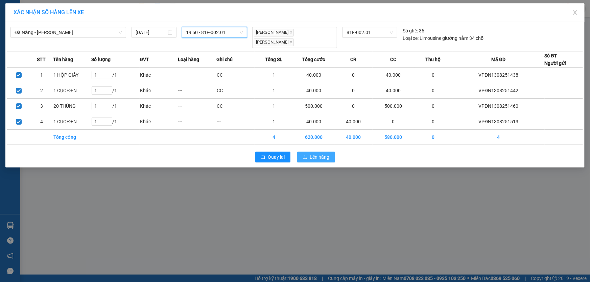
click at [313, 156] on span "Lên hàng" at bounding box center [320, 156] width 20 height 7
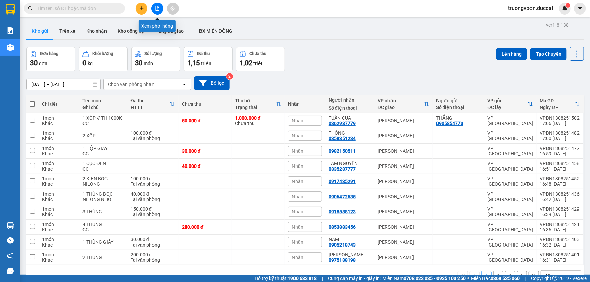
click at [155, 10] on icon "file-add" at bounding box center [157, 8] width 5 height 5
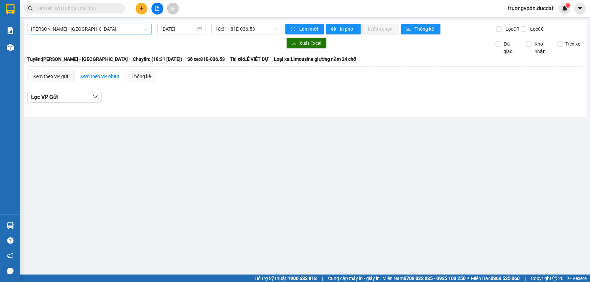
click at [113, 28] on span "Gia Lai - Sài Gòn" at bounding box center [89, 29] width 117 height 10
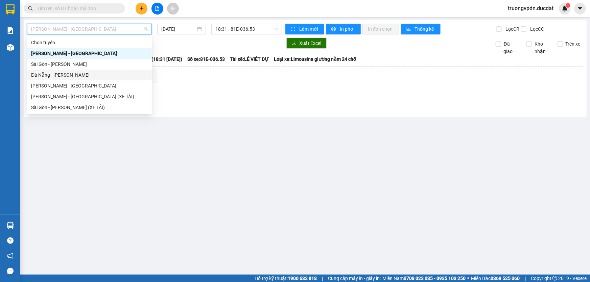
click at [59, 74] on div "Đà Nẵng - Gia Lai" at bounding box center [89, 74] width 117 height 7
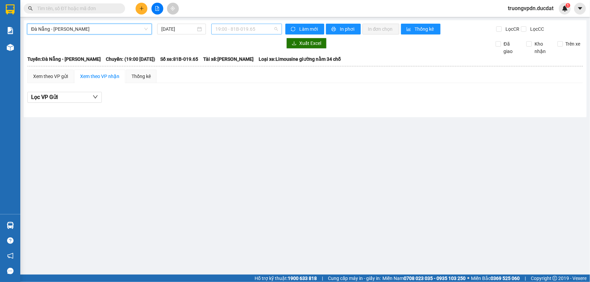
click at [247, 32] on span "19:00 - 81B-019.65" at bounding box center [246, 29] width 63 height 10
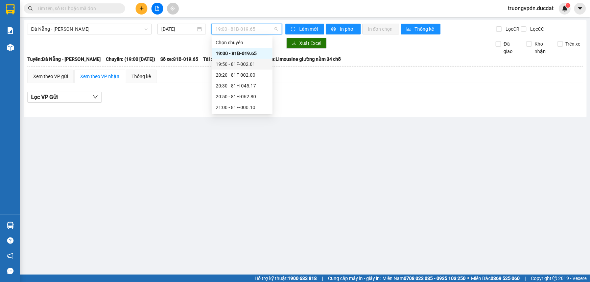
click at [263, 59] on div "19:50 - 81F-002.01" at bounding box center [242, 64] width 61 height 11
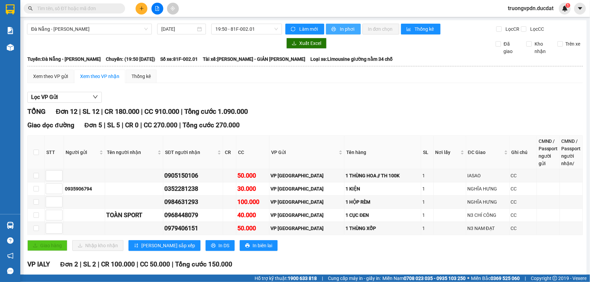
click at [340, 28] on span "In phơi" at bounding box center [348, 28] width 16 height 7
click at [220, 10] on div "Kết quả tìm kiếm ( 7 ) Bộ lọc Mã ĐH Trạng thái Món hàng Thu hộ Tổng cước Chưa c…" at bounding box center [295, 8] width 590 height 17
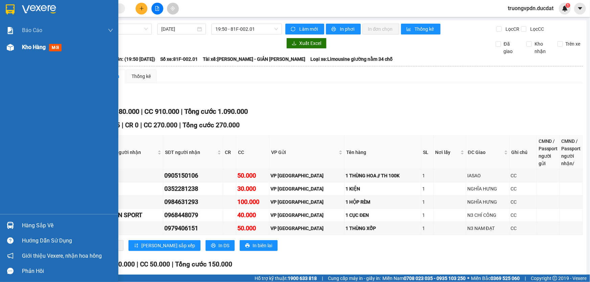
click at [24, 50] on span "Kho hàng" at bounding box center [34, 47] width 24 height 6
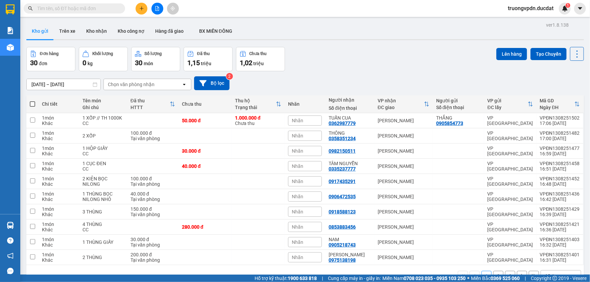
click at [30, 103] on span at bounding box center [32, 103] width 5 height 5
click at [32, 101] on input "checkbox" at bounding box center [32, 101] width 0 height 0
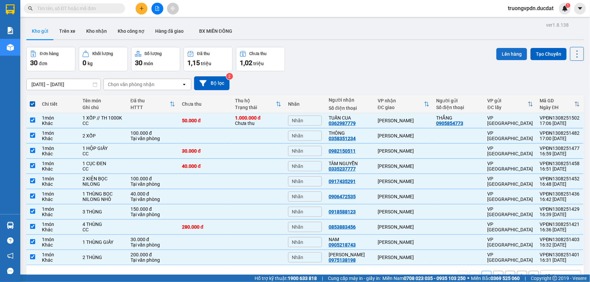
click at [510, 48] on button "Lên hàng" at bounding box center [511, 54] width 31 height 12
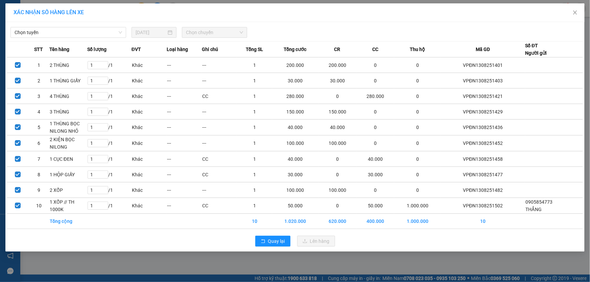
click at [96, 26] on div "Chọn tuyến 13/08/2025 Chọn chuyến" at bounding box center [294, 31] width 575 height 14
drag, startPoint x: 95, startPoint y: 30, endPoint x: 78, endPoint y: 39, distance: 18.3
click at [94, 30] on span "Chọn tuyến" at bounding box center [68, 32] width 107 height 10
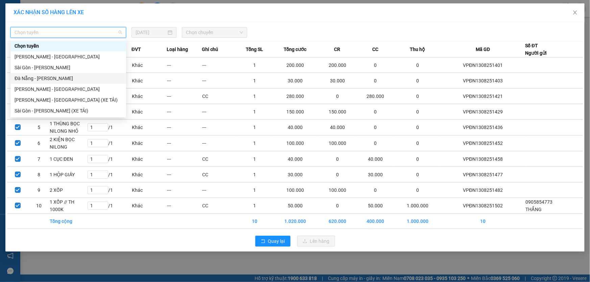
click at [36, 77] on div "Đà Nẵng - Gia Lai" at bounding box center [68, 78] width 107 height 7
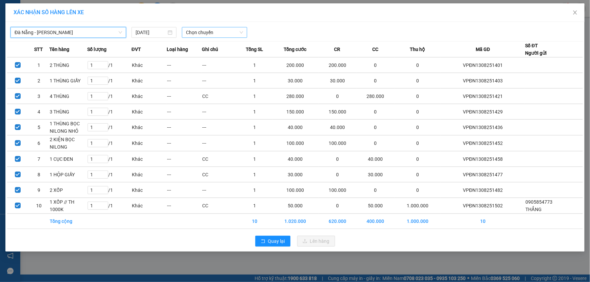
click at [205, 36] on span "Chọn chuyến" at bounding box center [214, 32] width 57 height 10
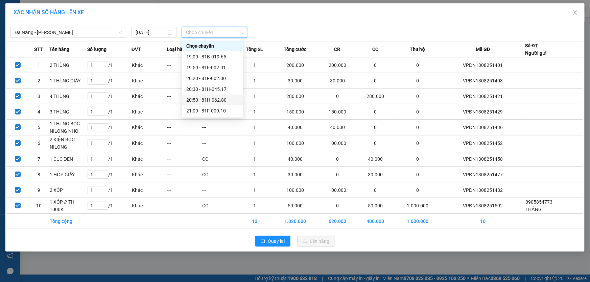
click at [219, 99] on div "20:50 - 81H-062.80" at bounding box center [212, 99] width 53 height 7
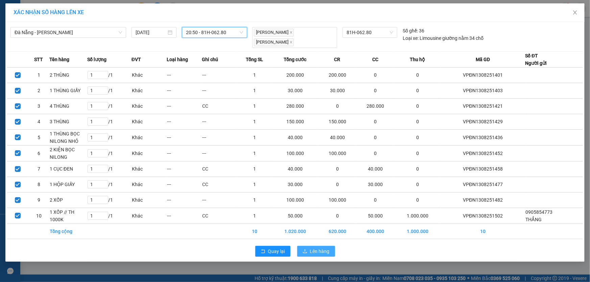
drag, startPoint x: 312, startPoint y: 253, endPoint x: 306, endPoint y: 243, distance: 11.4
click at [312, 251] on span "Lên hàng" at bounding box center [320, 251] width 20 height 7
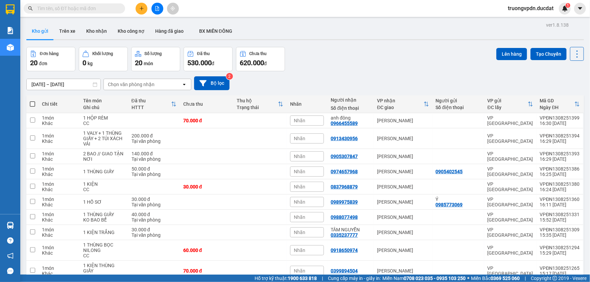
click at [32, 101] on span at bounding box center [32, 103] width 5 height 5
click at [32, 101] on input "checkbox" at bounding box center [32, 101] width 0 height 0
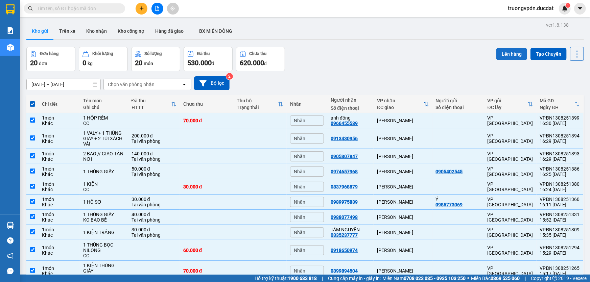
click at [511, 48] on button "Lên hàng" at bounding box center [511, 54] width 31 height 12
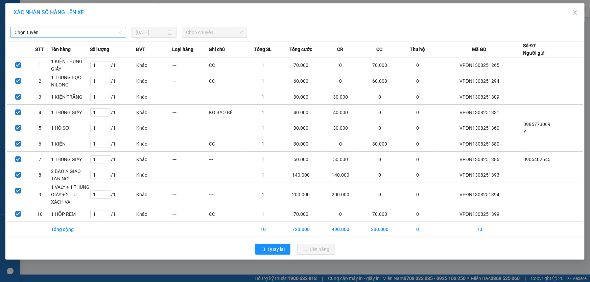
click at [111, 34] on span "Chọn tuyến" at bounding box center [68, 32] width 107 height 10
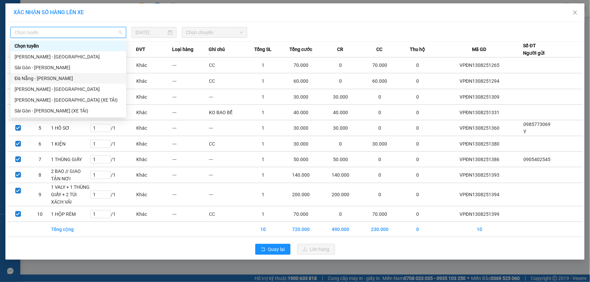
click at [50, 78] on div "Đà Nẵng - Gia Lai" at bounding box center [68, 78] width 107 height 7
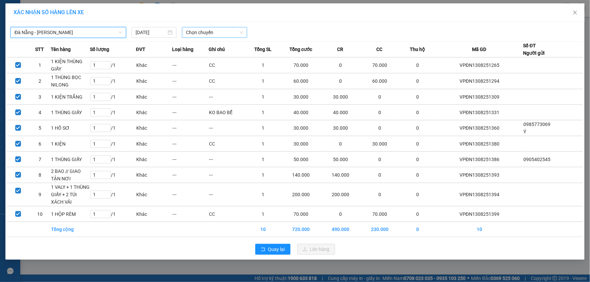
click at [209, 34] on span "Chọn chuyến" at bounding box center [214, 32] width 57 height 10
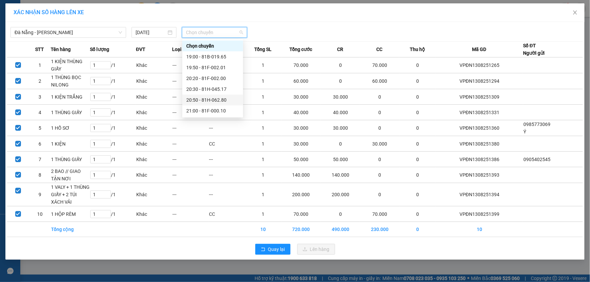
click at [218, 98] on div "20:50 - 81H-062.80" at bounding box center [212, 99] width 53 height 7
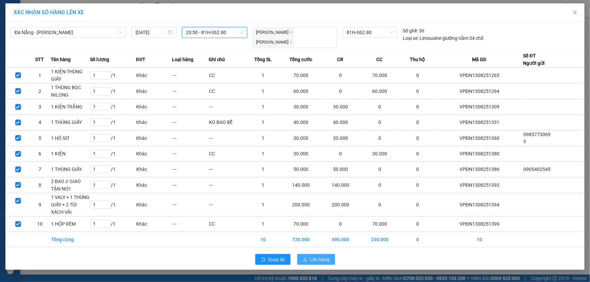
drag, startPoint x: 315, startPoint y: 256, endPoint x: 309, endPoint y: 248, distance: 10.1
click at [314, 256] on span "Lên hàng" at bounding box center [320, 259] width 20 height 7
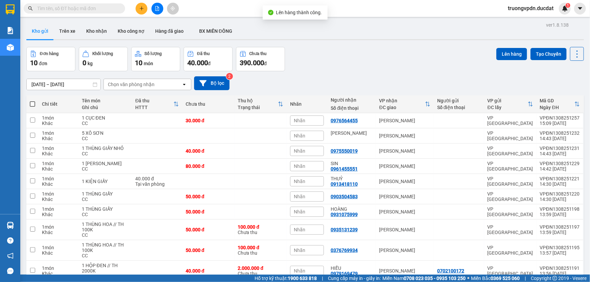
click at [32, 101] on span at bounding box center [32, 103] width 5 height 5
click at [32, 101] on input "checkbox" at bounding box center [32, 101] width 0 height 0
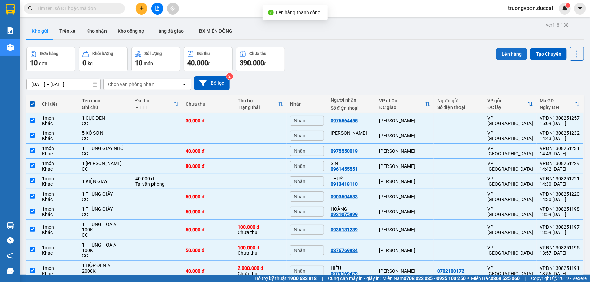
click at [511, 48] on button "Lên hàng" at bounding box center [511, 54] width 31 height 12
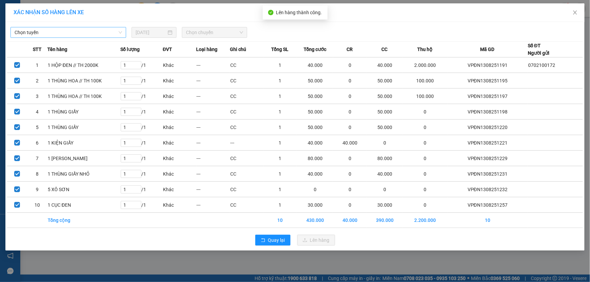
click at [94, 33] on span "Chọn tuyến" at bounding box center [68, 32] width 107 height 10
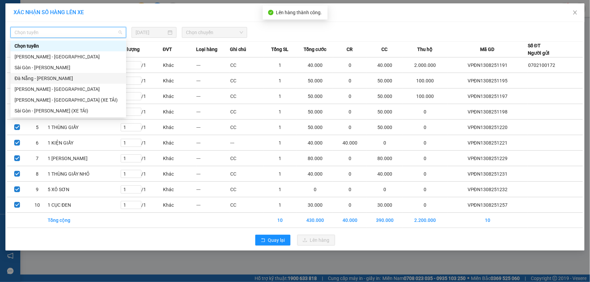
click at [46, 76] on div "Đà Nẵng - Gia Lai" at bounding box center [68, 78] width 107 height 7
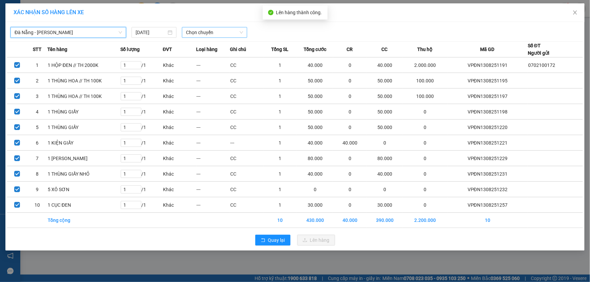
click at [190, 34] on span "Chọn chuyến" at bounding box center [214, 32] width 57 height 10
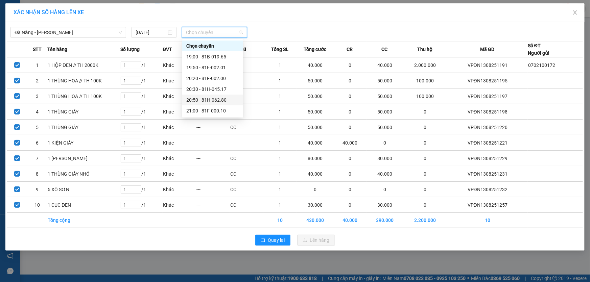
click at [226, 98] on div "20:50 - 81H-062.80" at bounding box center [212, 99] width 53 height 7
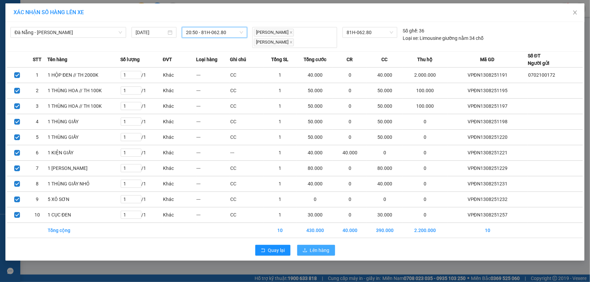
click at [322, 250] on span "Lên hàng" at bounding box center [320, 250] width 20 height 7
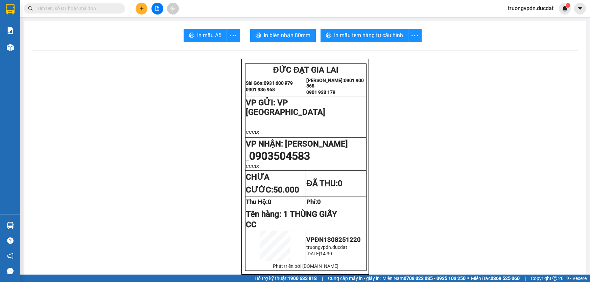
click at [108, 9] on input "text" at bounding box center [77, 8] width 80 height 7
paste input "0918650974"
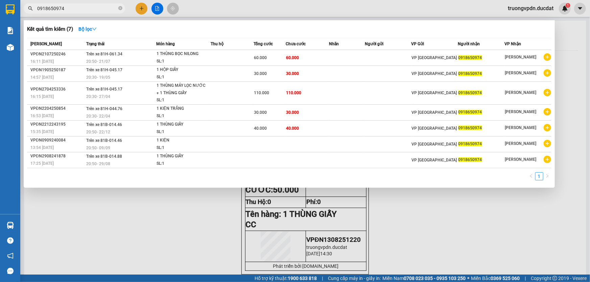
type input "0918650974"
drag, startPoint x: 120, startPoint y: 8, endPoint x: 67, endPoint y: 8, distance: 52.7
click at [120, 8] on icon "close-circle" at bounding box center [120, 8] width 4 height 4
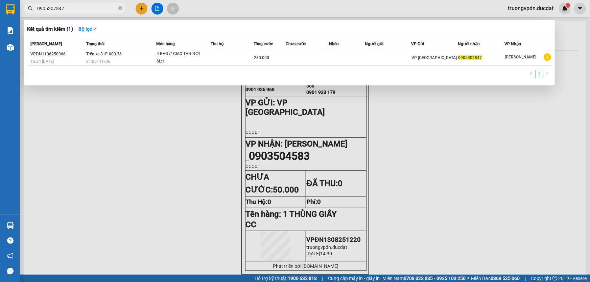
type input "0905307847"
click at [146, 6] on div at bounding box center [295, 141] width 590 height 282
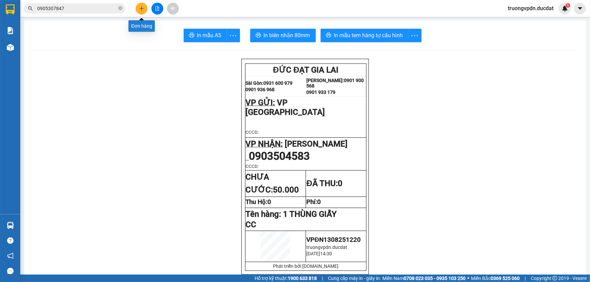
click at [145, 7] on button at bounding box center [141, 9] width 12 height 12
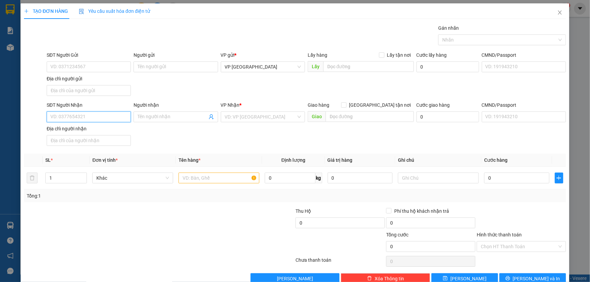
click at [94, 116] on input "SĐT Người Nhận" at bounding box center [89, 116] width 84 height 11
drag, startPoint x: 85, startPoint y: 133, endPoint x: 255, endPoint y: 193, distance: 180.2
click at [85, 132] on div "0335237777 - [PERSON_NAME]" at bounding box center [87, 129] width 75 height 7
type input "0335237777"
type input "TÂM NGUYỄN"
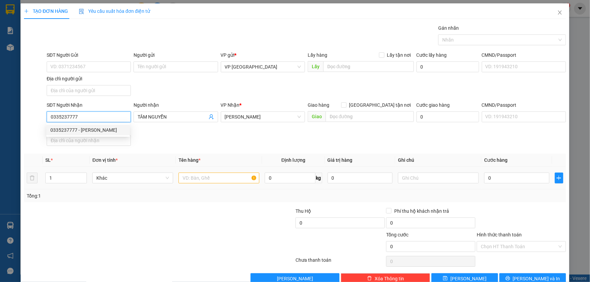
type input "0335237777"
click at [224, 178] on input "text" at bounding box center [218, 178] width 81 height 11
type input "1 CỤC ĐEN"
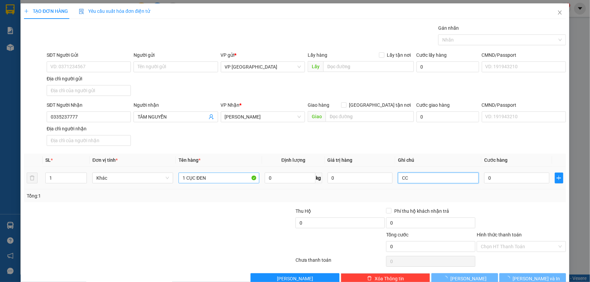
type input "CC"
type input "4"
type input "40"
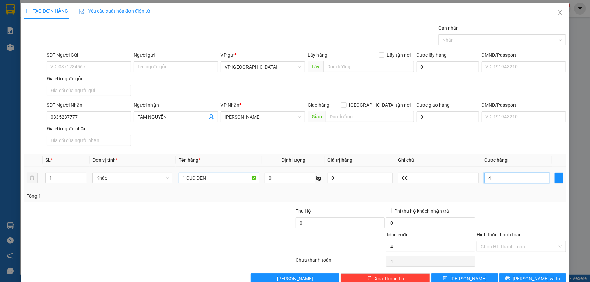
type input "40"
type input "400"
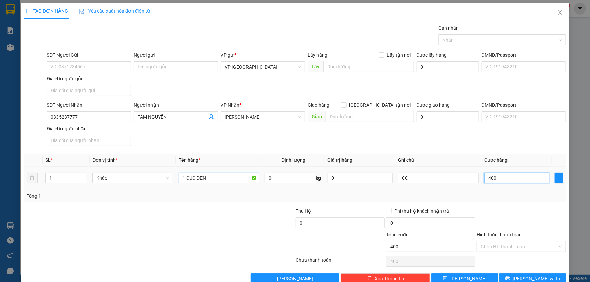
type input "4.000"
type input "40.000"
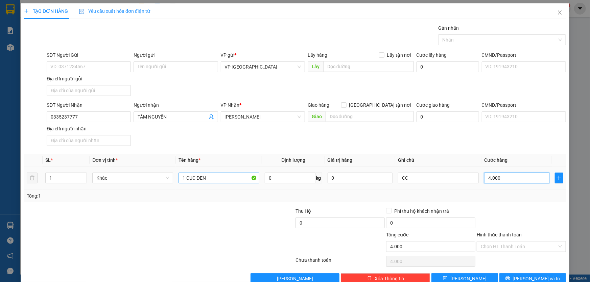
type input "40.000"
click at [518, 275] on button "[PERSON_NAME] và In" at bounding box center [532, 278] width 67 height 11
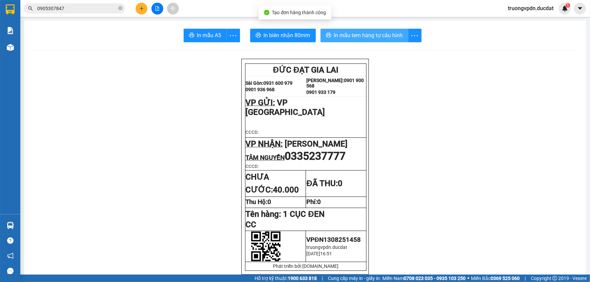
click at [353, 30] on button "In mẫu tem hàng tự cấu hình" at bounding box center [364, 36] width 88 height 14
